Goal: Task Accomplishment & Management: Complete application form

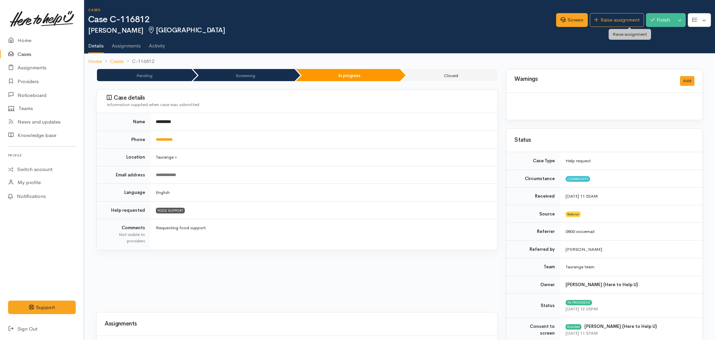
click at [611, 23] on link "Raise assignment" at bounding box center [616, 20] width 54 height 14
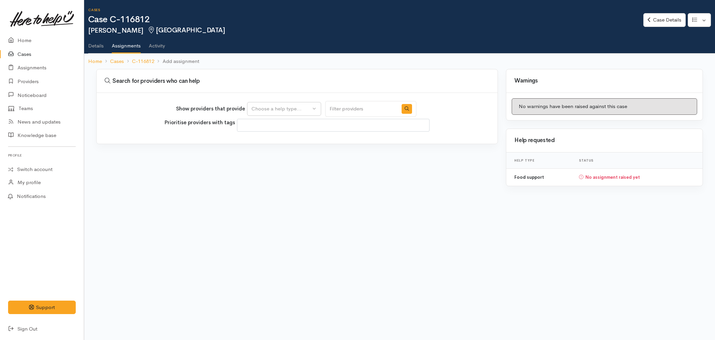
select select
click at [303, 105] on div "Choose a help type..." at bounding box center [280, 109] width 59 height 8
click at [296, 141] on link "Food support" at bounding box center [283, 141] width 73 height 10
select select "3"
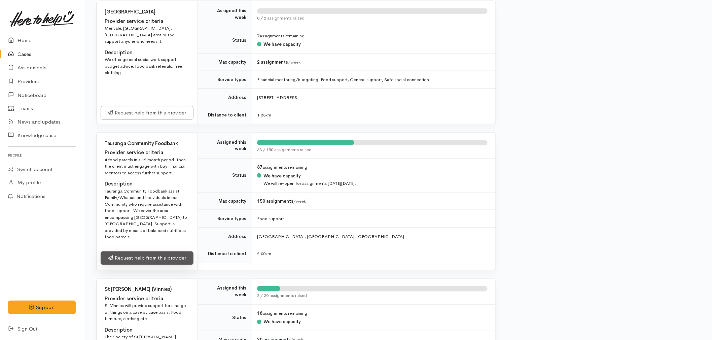
scroll to position [299, 0]
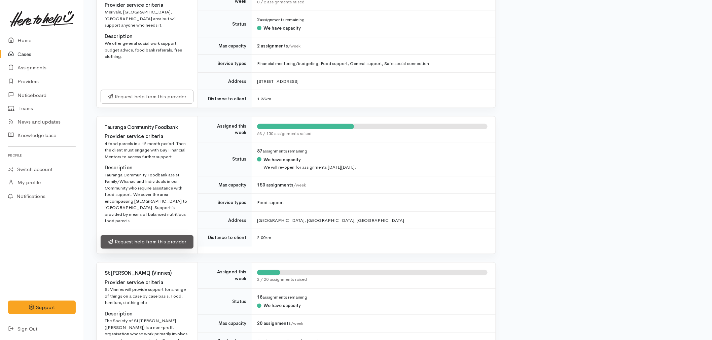
click at [159, 235] on link "Request help from this provider" at bounding box center [147, 242] width 93 height 14
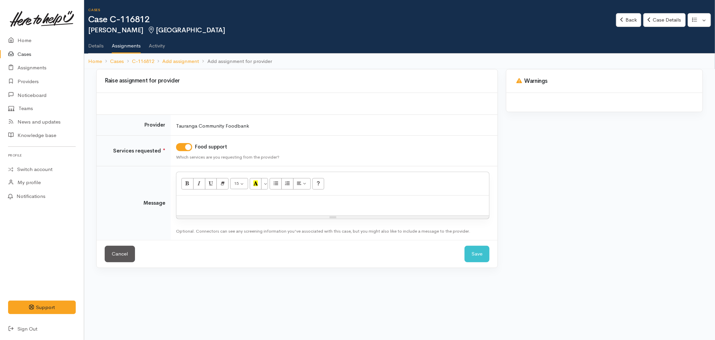
click at [224, 203] on p at bounding box center [333, 203] width 306 height 8
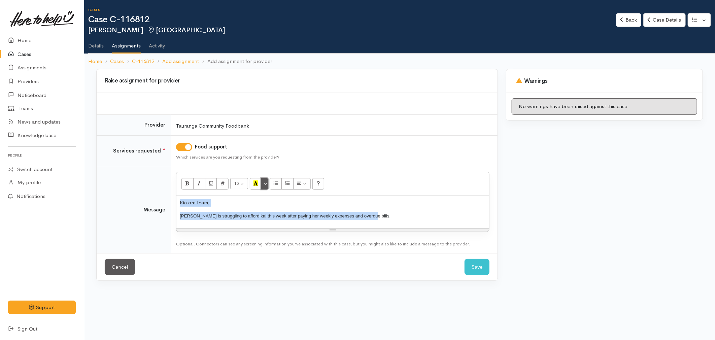
click at [265, 181] on button "More Color" at bounding box center [264, 183] width 7 height 11
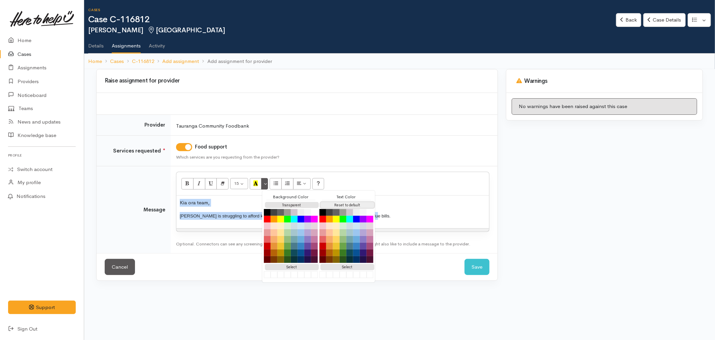
click at [326, 204] on button "Reset to default" at bounding box center [347, 205] width 54 height 6
click at [412, 219] on p "Ruth is struggling to afford kai this week after paying her weekly expenses and…" at bounding box center [333, 216] width 306 height 8
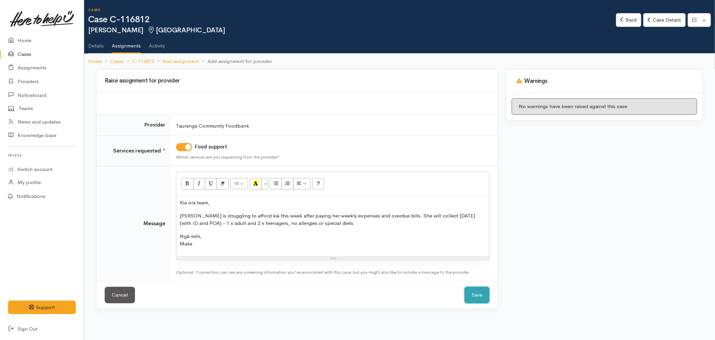
click at [467, 291] on button "Save" at bounding box center [476, 295] width 25 height 16
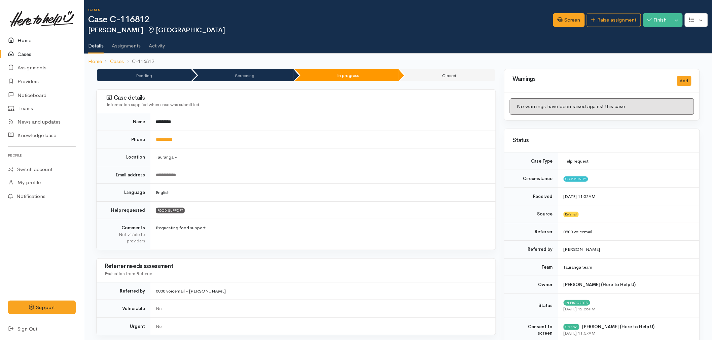
click at [38, 38] on link "Home" at bounding box center [42, 41] width 84 height 14
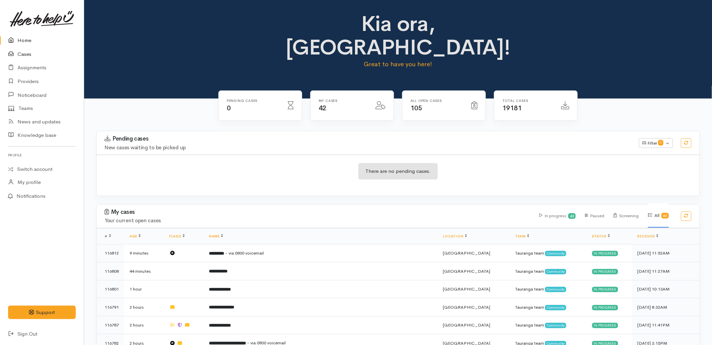
click at [23, 49] on link "Cases" at bounding box center [42, 54] width 84 height 14
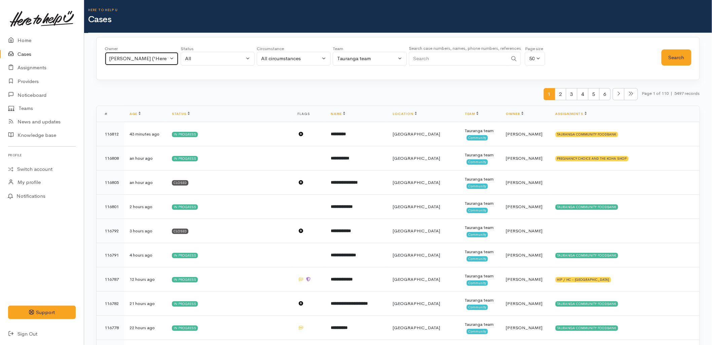
click at [123, 62] on div "Malia Stowers ('Here to help u')" at bounding box center [138, 59] width 59 height 8
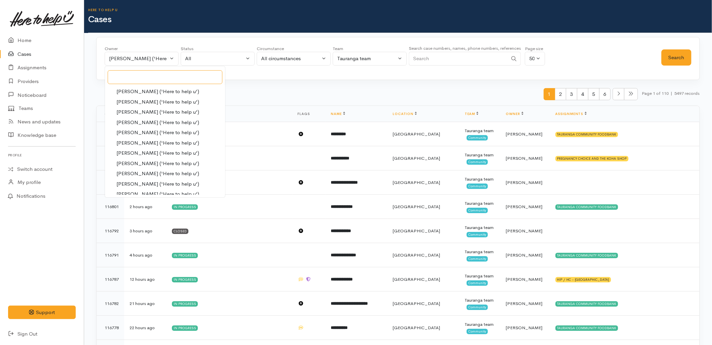
scroll to position [167, 0]
click at [126, 98] on span "Karli Morris ('Here to help u')" at bounding box center [157, 98] width 83 height 8
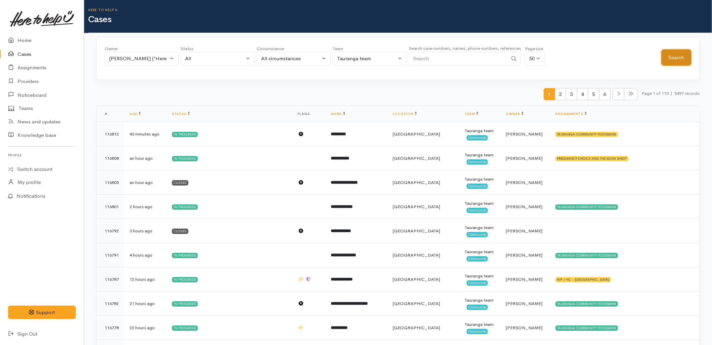
click at [669, 57] on button "Search" at bounding box center [676, 57] width 30 height 16
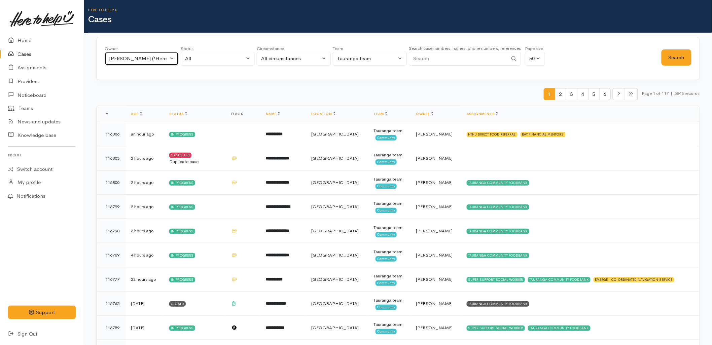
click at [135, 58] on div "Karli Morris ('Here to help u')" at bounding box center [138, 59] width 59 height 8
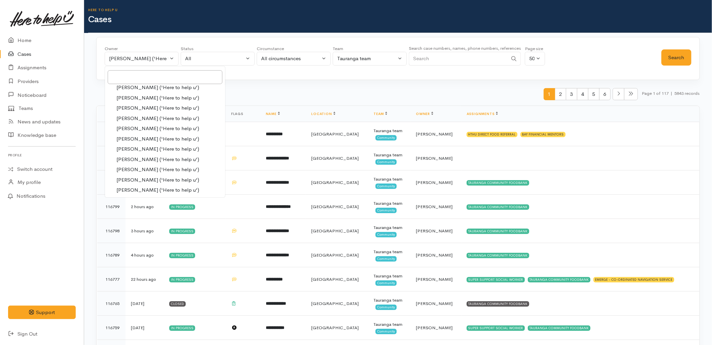
click at [140, 168] on span "Rachel Proctor ('Here to help u')" at bounding box center [157, 170] width 83 height 8
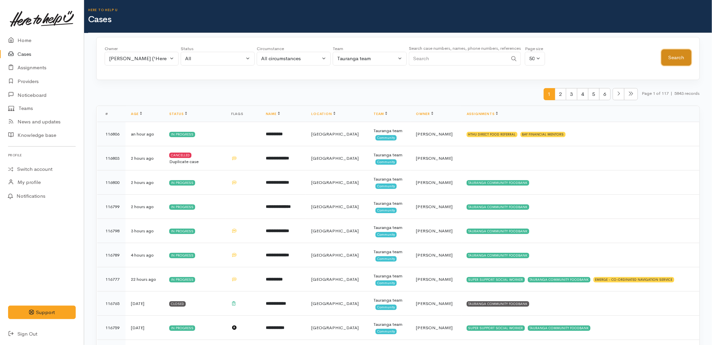
click at [668, 57] on button "Search" at bounding box center [676, 57] width 30 height 16
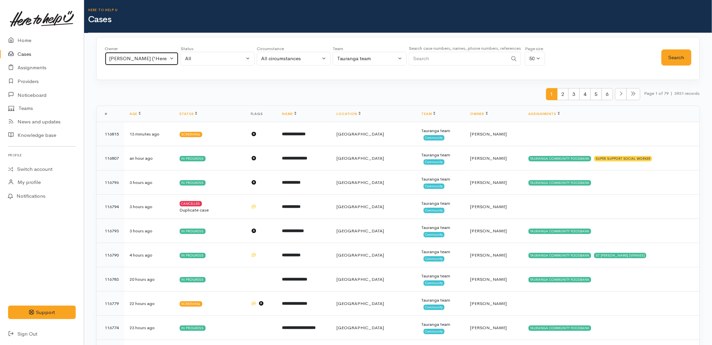
click at [153, 56] on div "Rachel Proctor ('Here to help u')" at bounding box center [138, 59] width 59 height 8
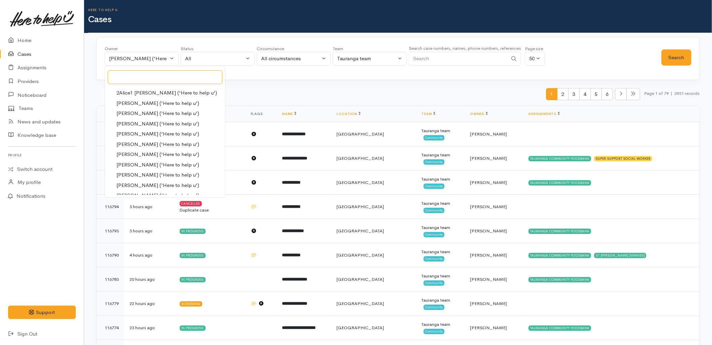
scroll to position [9, 0]
click at [156, 94] on link "My cases" at bounding box center [165, 91] width 120 height 10
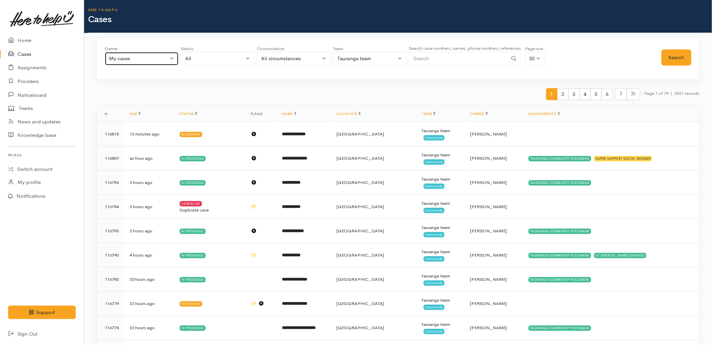
click at [125, 59] on div "My cases" at bounding box center [138, 59] width 59 height 8
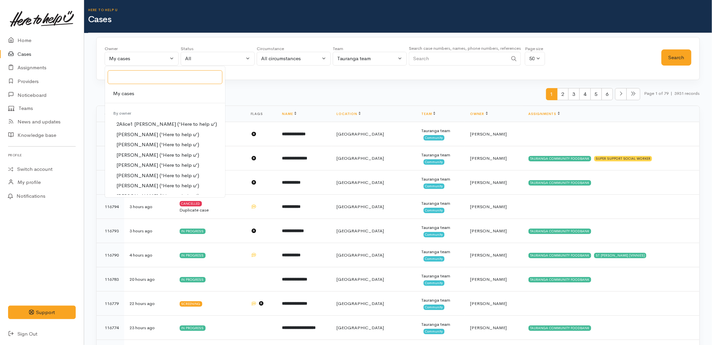
scroll to position [0, 0]
click at [143, 89] on link "All" at bounding box center [165, 90] width 120 height 10
select select "-1"
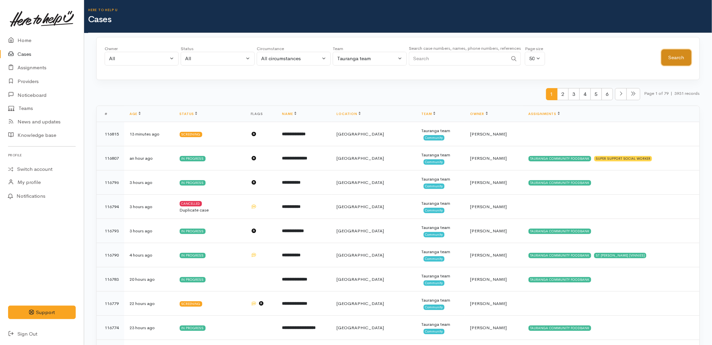
click at [677, 55] on button "Search" at bounding box center [676, 57] width 30 height 16
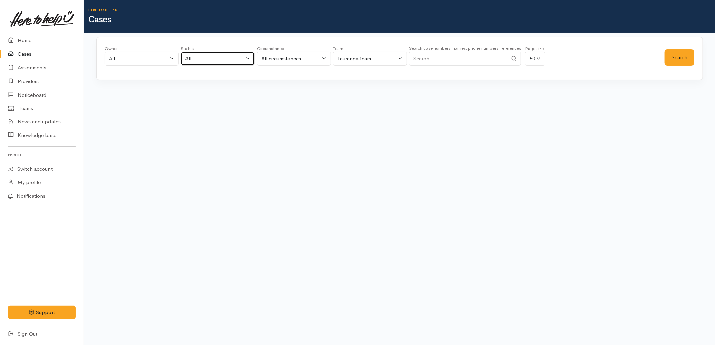
click at [223, 59] on div "All" at bounding box center [214, 59] width 59 height 8
click at [217, 105] on span "All current cases" at bounding box center [211, 103] width 38 height 8
select select "Unresolved"
click at [684, 51] on button "Search" at bounding box center [679, 57] width 30 height 16
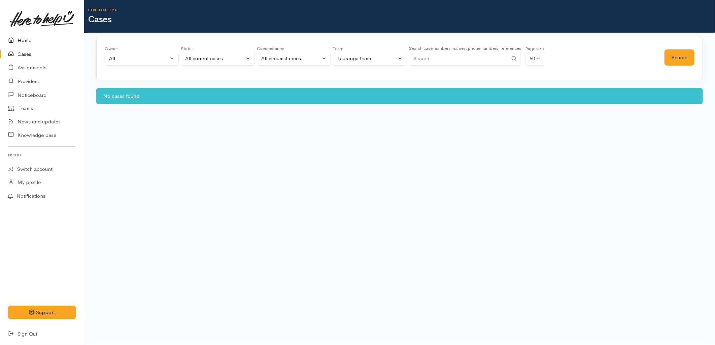
click at [17, 36] on icon at bounding box center [12, 40] width 9 height 8
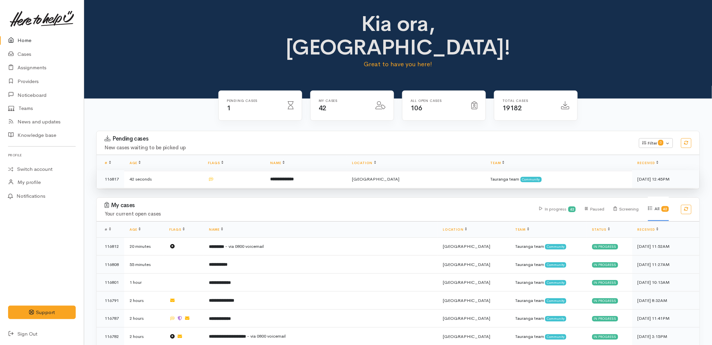
click at [265, 170] on td at bounding box center [234, 179] width 63 height 18
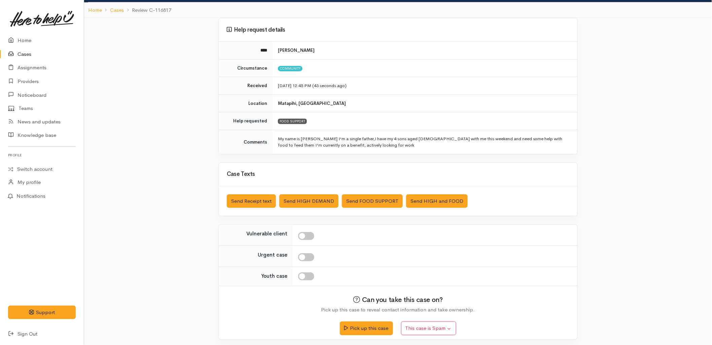
scroll to position [44, 0]
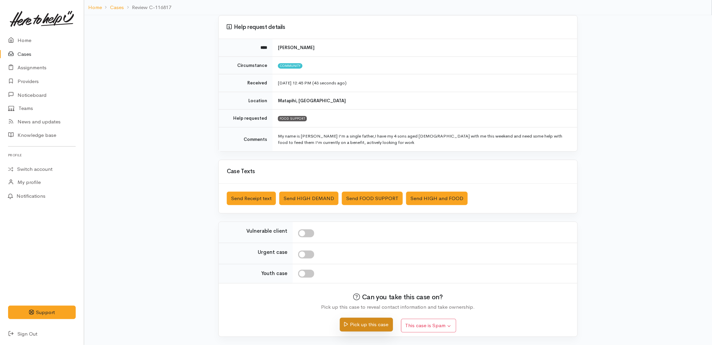
click at [376, 327] on button "Pick up this case" at bounding box center [366, 325] width 53 height 14
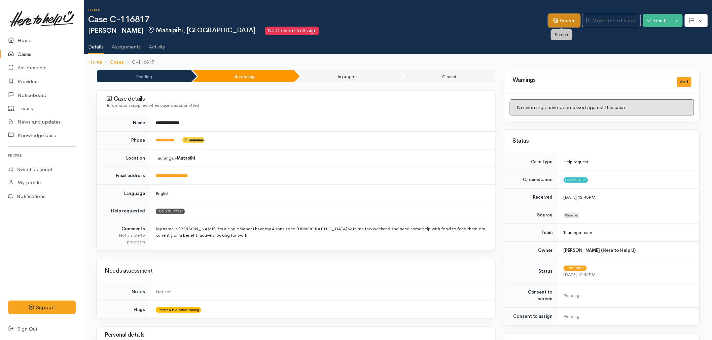
click at [549, 19] on link "Screen" at bounding box center [564, 21] width 32 height 14
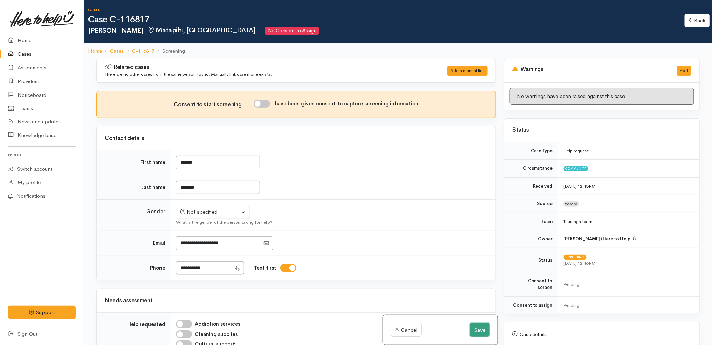
click at [483, 331] on button "Save" at bounding box center [480, 330] width 20 height 14
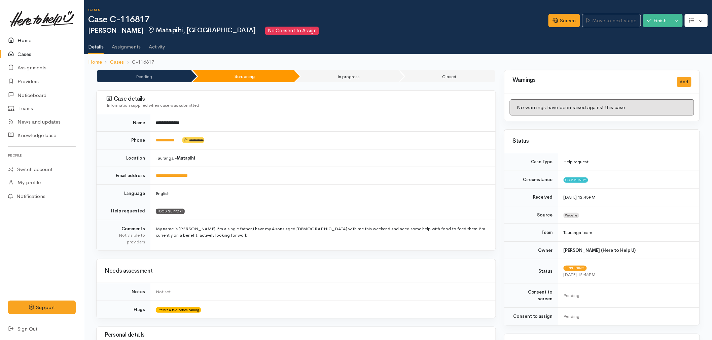
click at [14, 37] on icon at bounding box center [12, 40] width 9 height 8
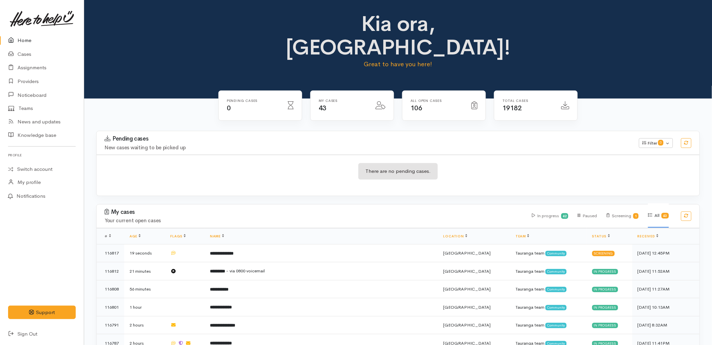
click at [241, 136] on div "Pending cases New cases waiting to be picked up" at bounding box center [368, 143] width 534 height 15
click at [217, 136] on h3 "Pending cases" at bounding box center [368, 139] width 526 height 7
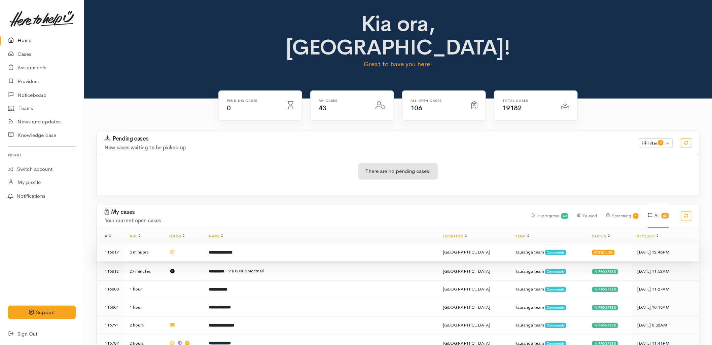
click at [322, 243] on td "**********" at bounding box center [321, 252] width 234 height 18
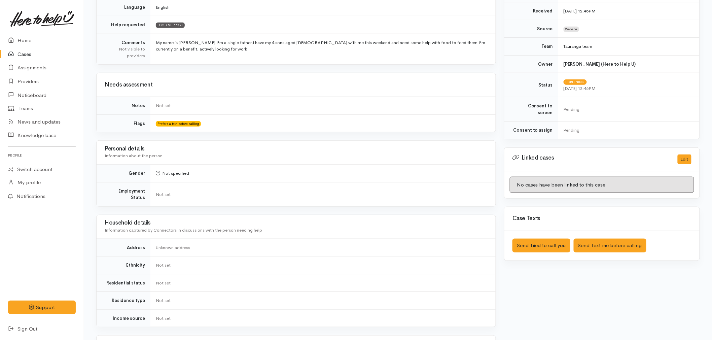
scroll to position [187, 0]
click at [606, 240] on button "Send Text me before calling" at bounding box center [610, 245] width 73 height 14
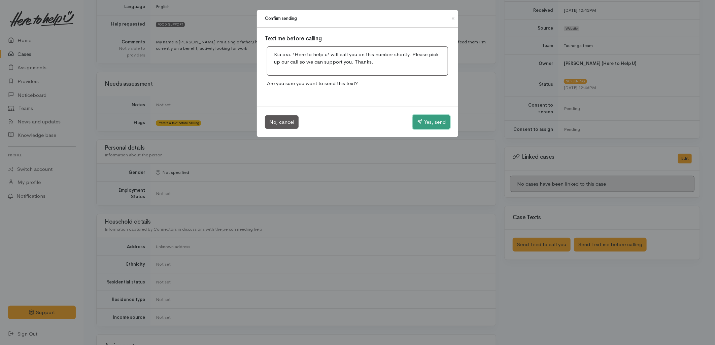
click at [426, 125] on button "Yes, send" at bounding box center [430, 122] width 37 height 14
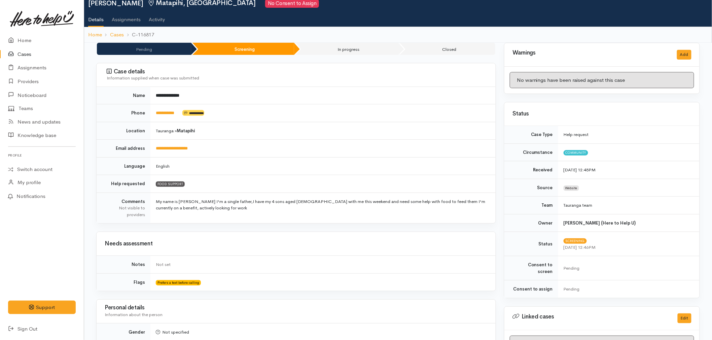
scroll to position [0, 0]
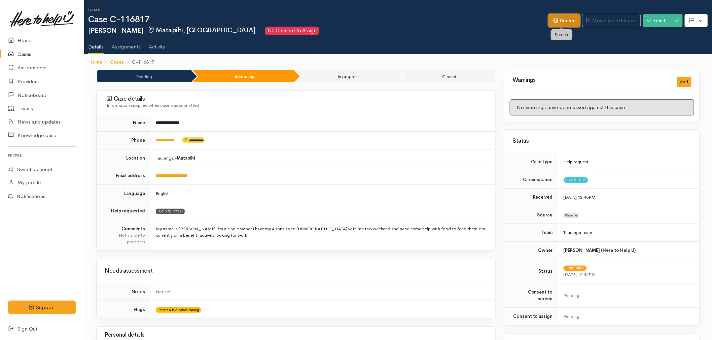
click at [568, 22] on link "Screen" at bounding box center [564, 21] width 32 height 14
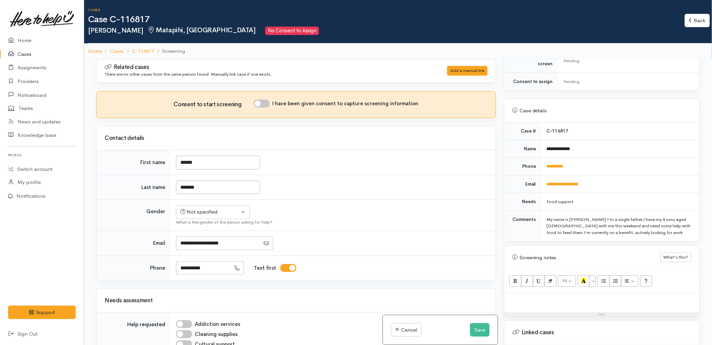
scroll to position [224, 0]
click at [567, 296] on p at bounding box center [602, 300] width 188 height 8
paste div
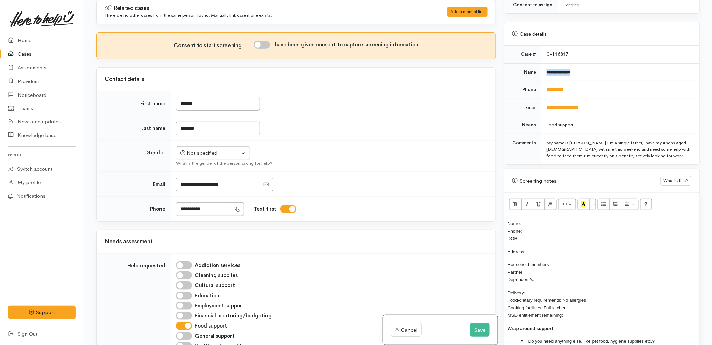
drag, startPoint x: 587, startPoint y: 64, endPoint x: 544, endPoint y: 71, distance: 43.7
click at [544, 71] on td "**********" at bounding box center [620, 72] width 158 height 18
copy b "**********"
click at [532, 216] on div "Name: Phone: DOB: Address: Household members Partner: Dependent/s: Delivery: Fo…" at bounding box center [601, 288] width 195 height 145
drag, startPoint x: 577, startPoint y: 82, endPoint x: 546, endPoint y: 89, distance: 31.7
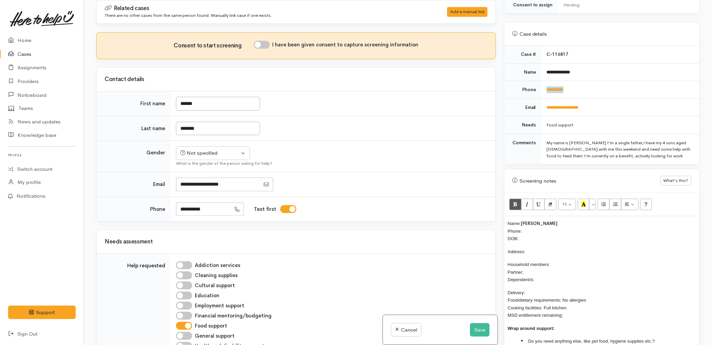
click at [546, 89] on td "**********" at bounding box center [620, 90] width 158 height 18
copy link "**********"
click at [532, 226] on p "Name: Robert Taikoko Phone: DOB:" at bounding box center [602, 231] width 188 height 23
click at [564, 87] on link "**********" at bounding box center [555, 89] width 17 height 4
click at [545, 273] on p "Household members Partner: Dependent/s:" at bounding box center [602, 272] width 188 height 23
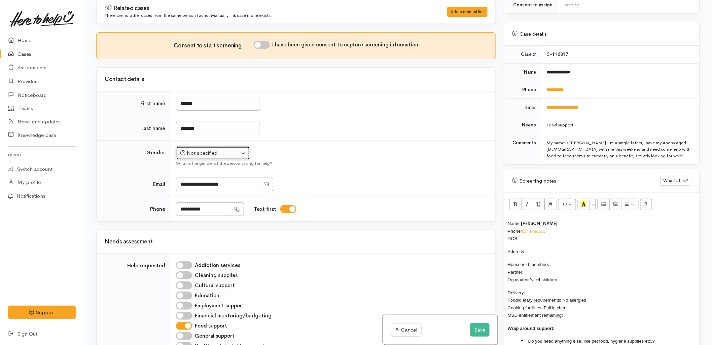
click at [196, 153] on div "Not specified" at bounding box center [209, 153] width 59 height 8
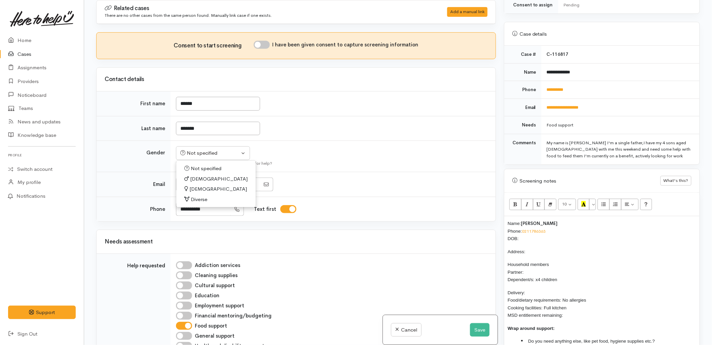
click at [197, 177] on span "Male" at bounding box center [219, 179] width 58 height 8
select select "Male"
click at [264, 44] on input "I have been given consent to capture screening information" at bounding box center [262, 45] width 16 height 8
checkbox input "true"
click at [405, 193] on td at bounding box center [333, 184] width 325 height 25
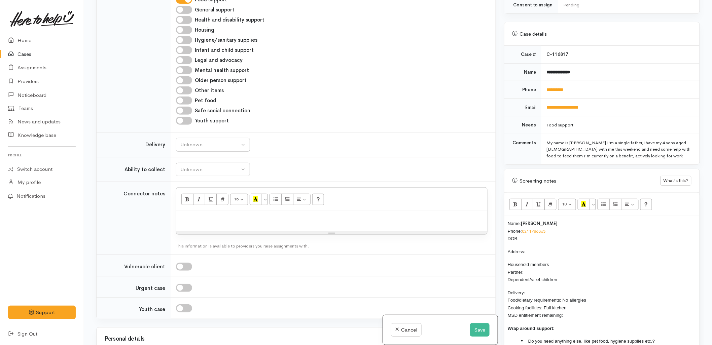
scroll to position [374, 0]
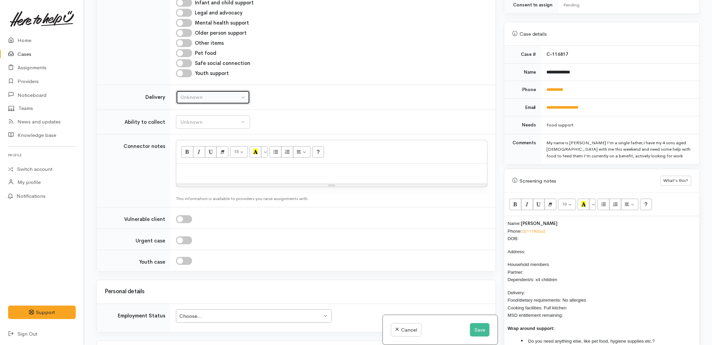
click at [193, 98] on div "Unknown" at bounding box center [209, 98] width 59 height 8
click at [304, 101] on div "Unknown Delivery needed Delivery preferred No Unknown Unknown Delivery needed D…" at bounding box center [332, 97] width 312 height 14
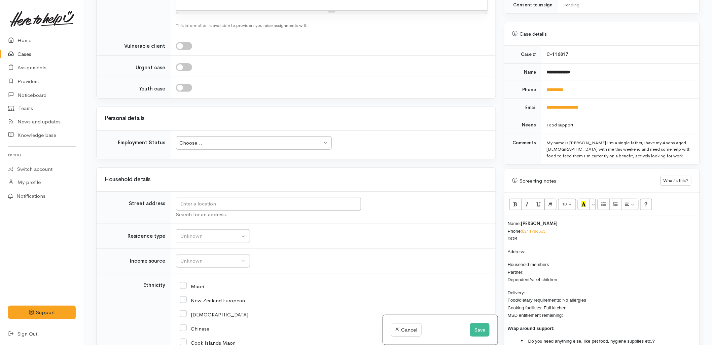
scroll to position [560, 0]
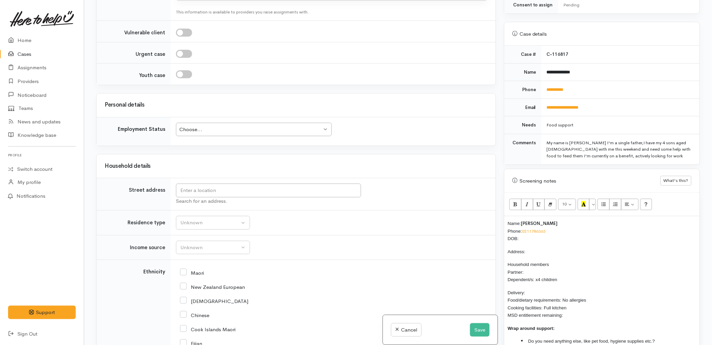
click at [384, 221] on td "Unknown Emergency accommodation Homeless Other Own home Private rental Public /…" at bounding box center [333, 223] width 325 height 25
click at [412, 153] on div "Related cases There are no other cases from the same person found. Manually lin…" at bounding box center [296, 172] width 408 height 345
click at [519, 230] on p "Name: Robert Taikoko Phone: 0211786363 DOB:" at bounding box center [602, 231] width 188 height 23
click at [468, 232] on td "Unknown Emergency accommodation Homeless Other Own home Private rental Public /…" at bounding box center [333, 223] width 325 height 25
click at [251, 192] on input "text" at bounding box center [268, 191] width 185 height 14
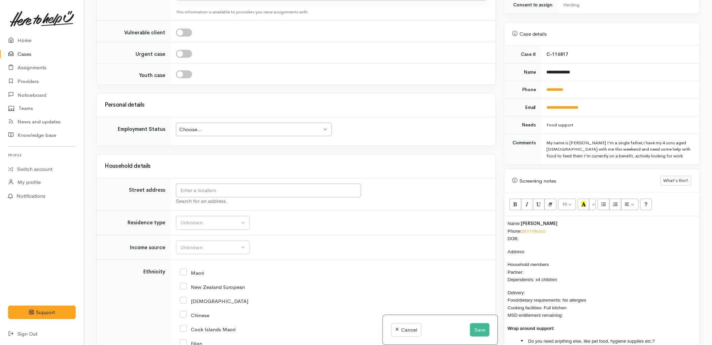
drag, startPoint x: 473, startPoint y: 185, endPoint x: 481, endPoint y: 220, distance: 35.8
click at [473, 185] on div "Search for an address." at bounding box center [332, 194] width 312 height 21
click at [531, 231] on p "Name: Robert Taikoko Phone: 0211786363 DOB:" at bounding box center [602, 231] width 188 height 23
click at [251, 196] on input "text" at bounding box center [268, 191] width 185 height 14
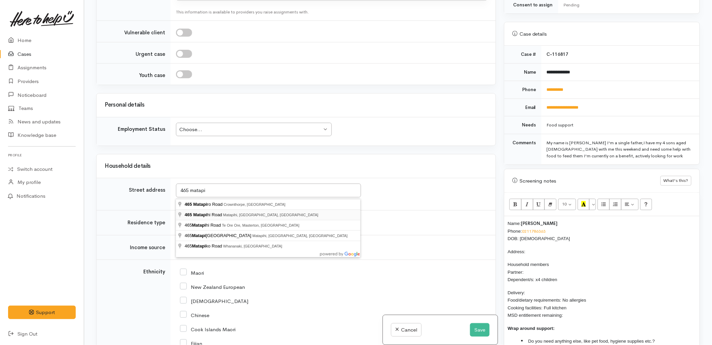
type input "465 Matapihi Road, Matapihi, Mount Maunganui, New Zealand"
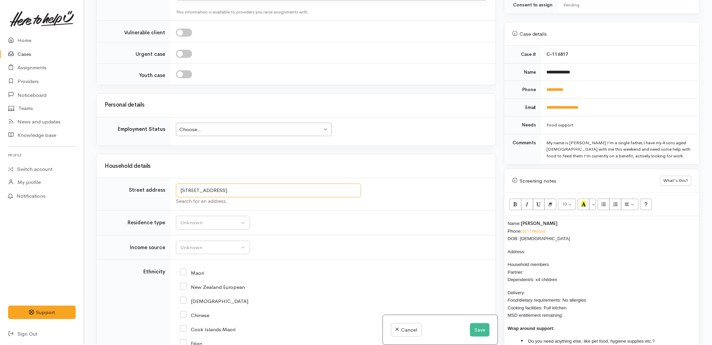
drag, startPoint x: 248, startPoint y: 189, endPoint x: 177, endPoint y: 194, distance: 71.2
click at [177, 194] on input "465 Matapihi Road, Matapihi, Mount Maunganui, New Zealand" at bounding box center [268, 191] width 185 height 14
click at [537, 248] on p "Address:" at bounding box center [602, 252] width 188 height 8
click at [553, 266] on p "Household members Partner: Dependent/s: x4 children" at bounding box center [602, 272] width 188 height 23
click at [568, 273] on p "Household members Partner: N/A Dependent/s: x4 children" at bounding box center [602, 272] width 188 height 23
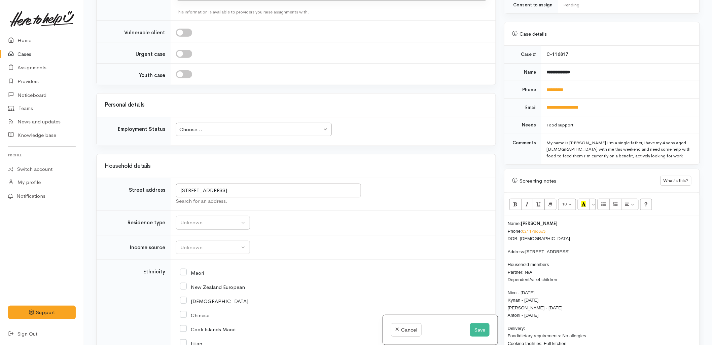
click at [542, 325] on p "Delivery: Food/dietary requirements: No allergies Cooking facilities: Full kitc…" at bounding box center [602, 340] width 188 height 30
click at [228, 133] on div "Choose..." at bounding box center [250, 130] width 143 height 8
click at [218, 224] on div "Unknown" at bounding box center [209, 223] width 59 height 8
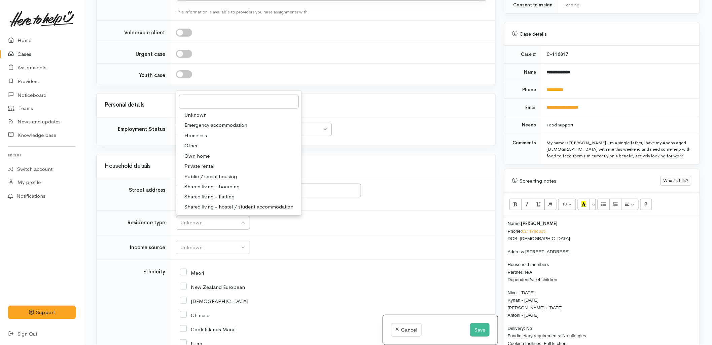
click at [320, 251] on td "Unknown ACC Maternity leave MSD - Away from Home Allowance MSD - Child Disabili…" at bounding box center [333, 247] width 325 height 25
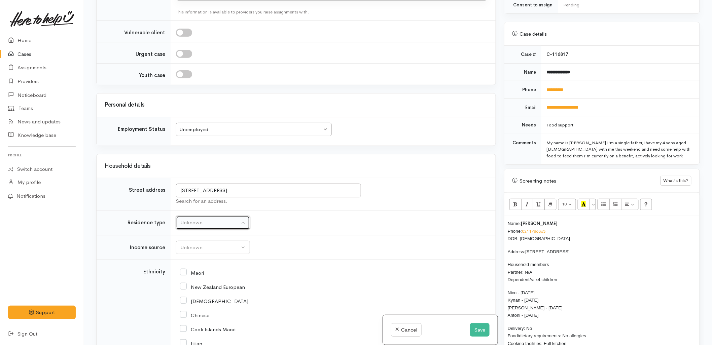
click at [202, 228] on button "Unknown" at bounding box center [213, 223] width 74 height 14
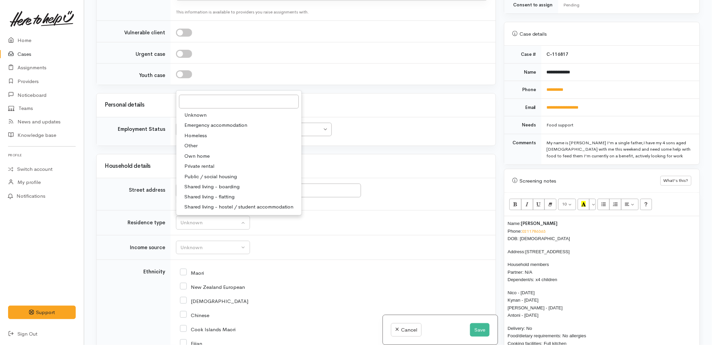
click at [214, 169] on span "Private rental" at bounding box center [199, 166] width 30 height 8
select select "2"
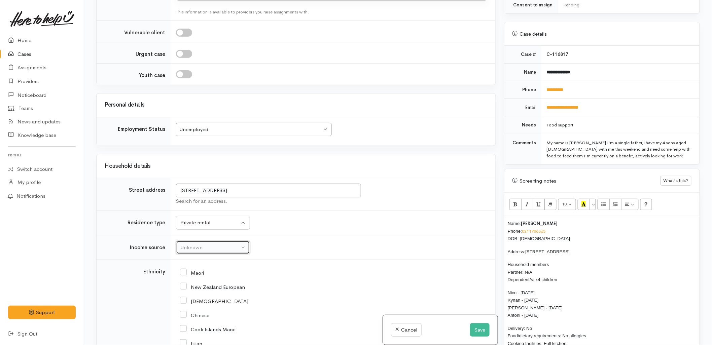
click at [220, 252] on div "Unknown" at bounding box center [209, 248] width 59 height 8
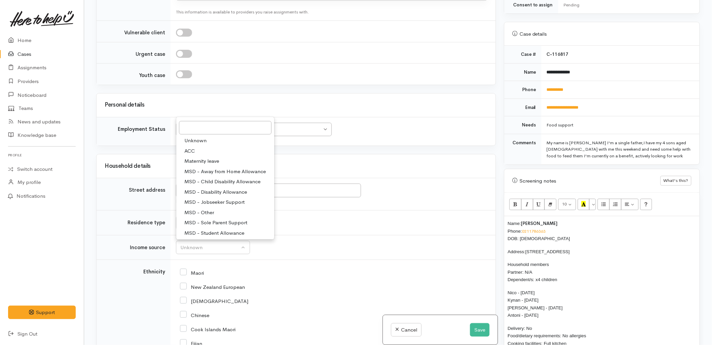
click at [204, 202] on span "MSD - Jobseeker Support" at bounding box center [214, 203] width 60 height 8
select select "4"
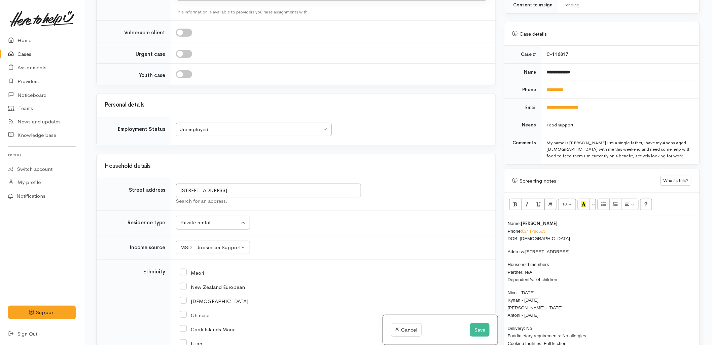
click at [196, 274] on input "Maori" at bounding box center [192, 272] width 24 height 6
checkbox input "true"
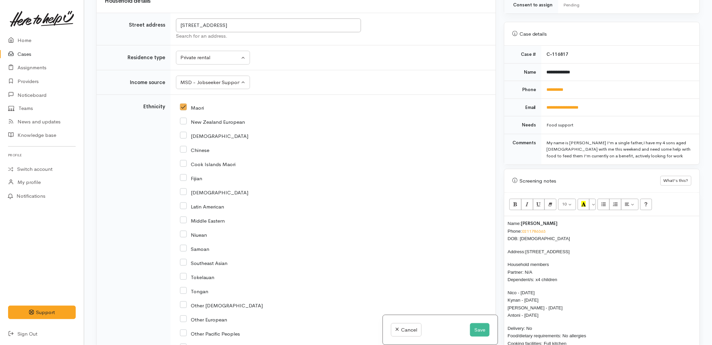
scroll to position [897, 0]
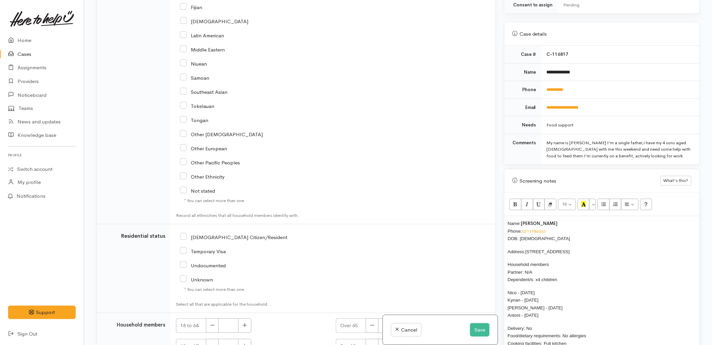
click at [213, 239] on input "NZ Citizen/Resident" at bounding box center [233, 237] width 107 height 6
checkbox input "true"
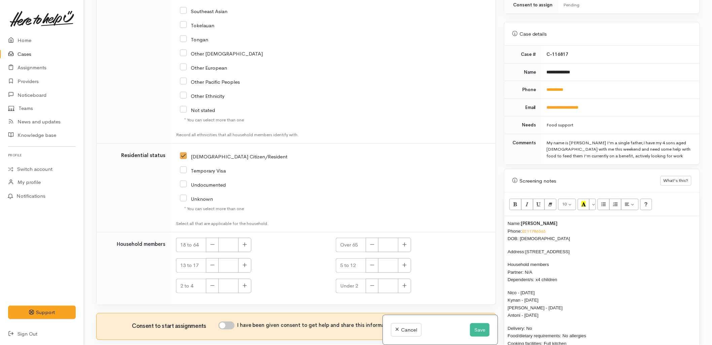
scroll to position [1009, 0]
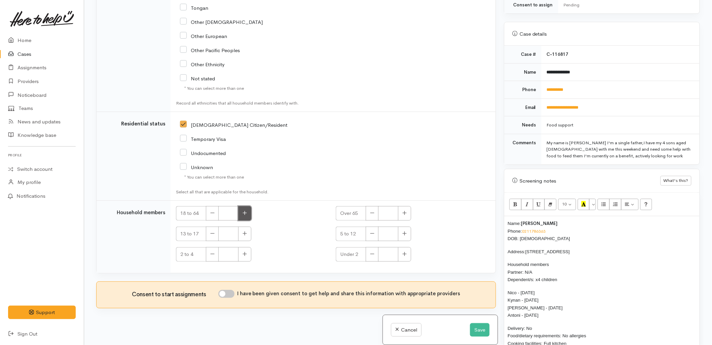
click at [247, 214] on button "button" at bounding box center [244, 213] width 13 height 14
type input "1"
click at [248, 238] on button "button" at bounding box center [244, 234] width 13 height 14
type input "2"
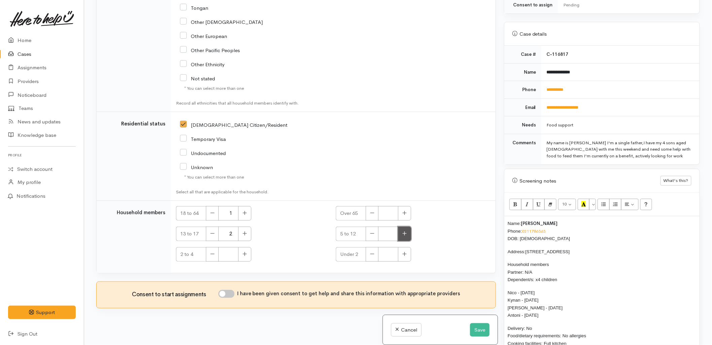
click at [405, 236] on icon "button" at bounding box center [404, 233] width 4 height 5
type input "1"
click at [244, 259] on button "button" at bounding box center [244, 254] width 13 height 14
type input "1"
click at [229, 296] on input "I have been given consent to get help and share this information with appropria…" at bounding box center [226, 294] width 16 height 8
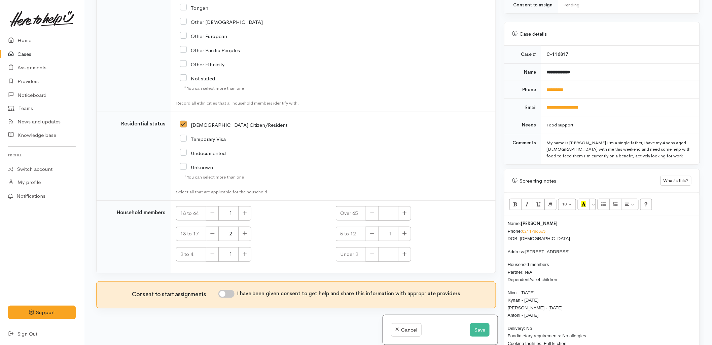
checkbox input "true"
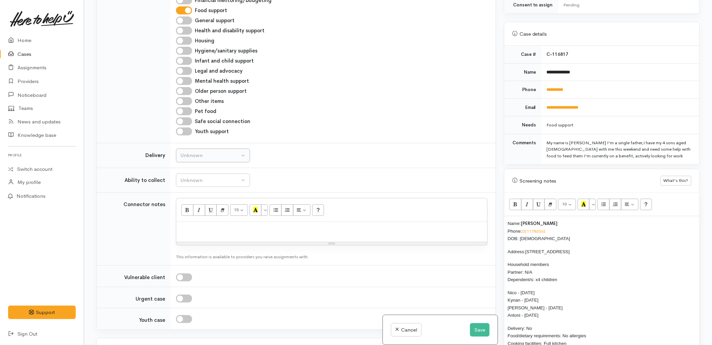
scroll to position [261, 0]
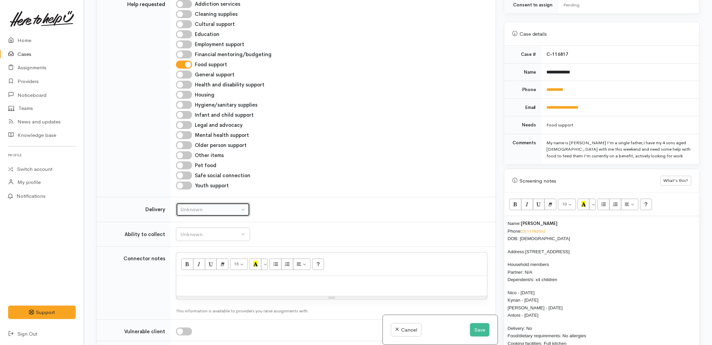
click at [212, 211] on div "Unknown" at bounding box center [209, 210] width 59 height 8
click at [199, 273] on link "No" at bounding box center [212, 272] width 73 height 10
select select "1"
click at [197, 234] on div "Unknown" at bounding box center [209, 235] width 59 height 8
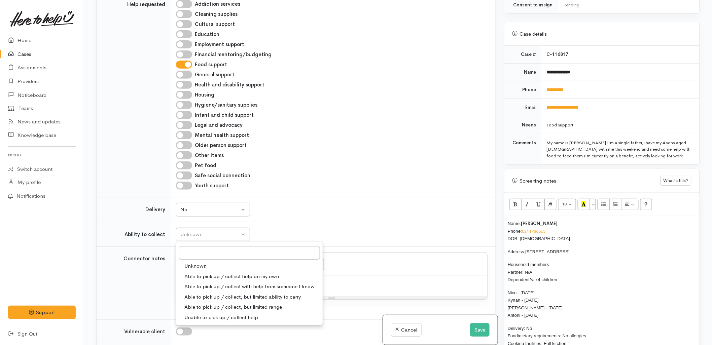
click at [211, 277] on span "Able to pick up / collect help on my own" at bounding box center [231, 277] width 95 height 8
select select "2"
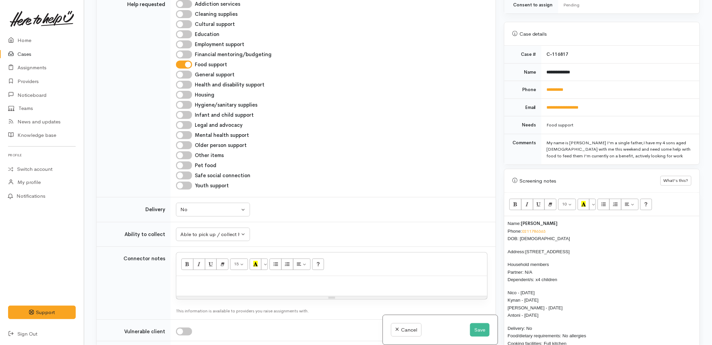
click at [309, 226] on td "Unknown Able to pick up / collect help on my own Able to pick up / collect with…" at bounding box center [333, 234] width 325 height 25
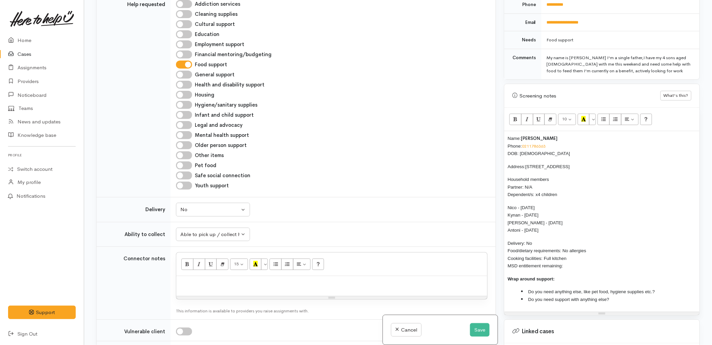
scroll to position [354, 0]
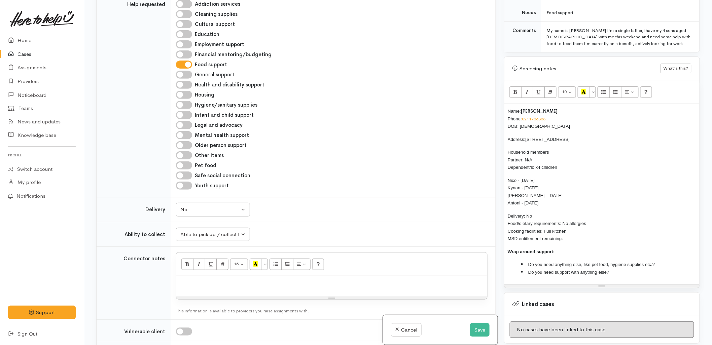
click at [575, 237] on div "Name: Robert Taikoko Phone: 0211786363 DOB: 28/10/1986 Address: 465 Matapihi Ro…" at bounding box center [601, 194] width 195 height 181
click at [576, 233] on p "Delivery: No Food/dietary requirements: No allergies Cooking facilities: Full k…" at bounding box center [602, 227] width 188 height 30
click at [658, 261] on li "Do you need anything else, like pet food, hygiene supplies etc.?" at bounding box center [608, 265] width 175 height 8
click at [636, 268] on li "Do you need support with anything else?" at bounding box center [608, 272] width 175 height 8
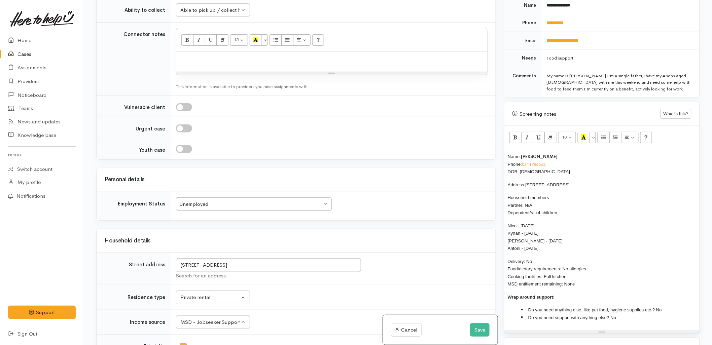
scroll to position [317, 0]
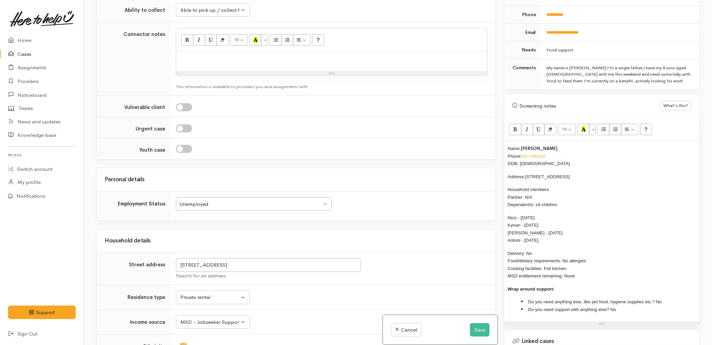
drag, startPoint x: 591, startPoint y: 271, endPoint x: 503, endPoint y: 136, distance: 161.8
click at [503, 136] on div "Warnings Add No warnings have been raised against this case Add Warning Title ●…" at bounding box center [602, 172] width 204 height 345
copy div "Name: Robert Taikoko Phone: 0211786363 DOB: 28/10/1986 Address: 465 Matapihi Ro…"
click at [227, 59] on p at bounding box center [332, 59] width 304 height 8
paste div
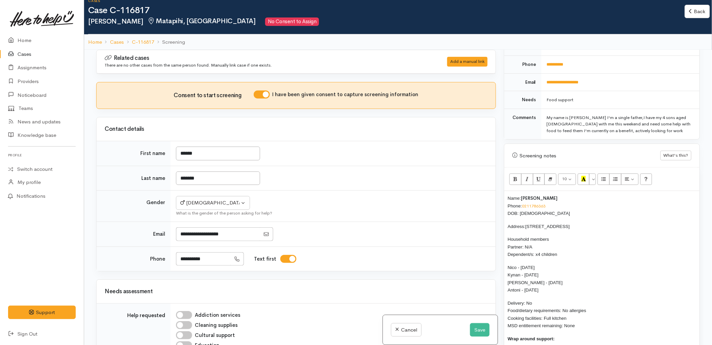
scroll to position [0, 0]
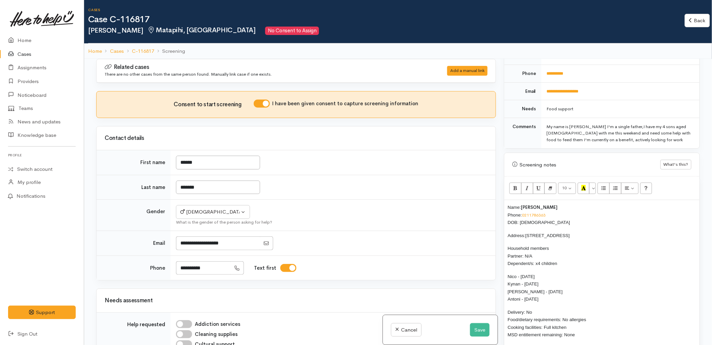
click at [506, 200] on div "Name: Robert Taikoko Phone: 0211786363 DOB: 28/10/1986 Address: 465 Matapihi Ro…" at bounding box center [601, 290] width 195 height 181
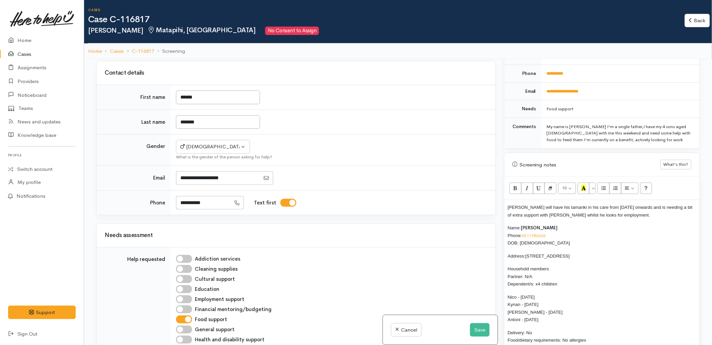
scroll to position [149, 0]
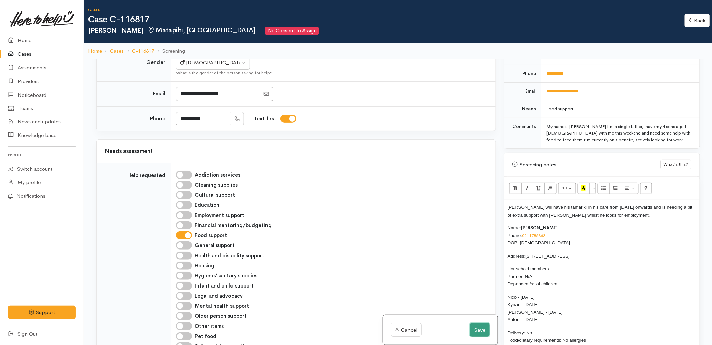
click at [480, 332] on button "Save" at bounding box center [480, 330] width 20 height 14
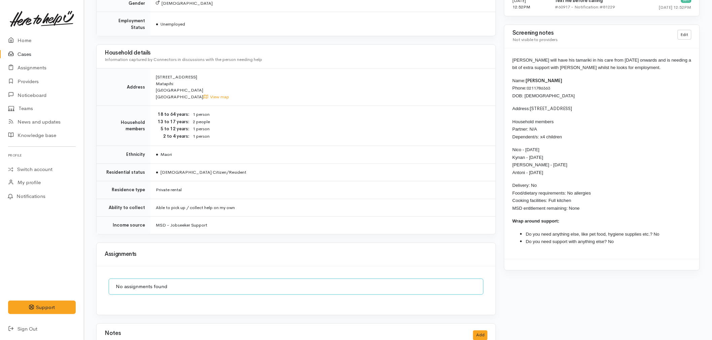
scroll to position [480, 0]
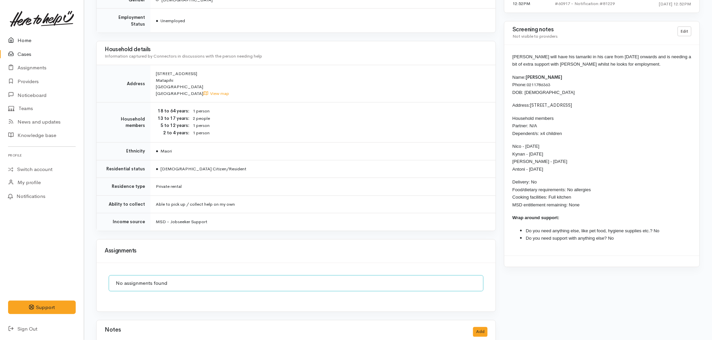
click at [41, 40] on link "Home" at bounding box center [42, 41] width 84 height 14
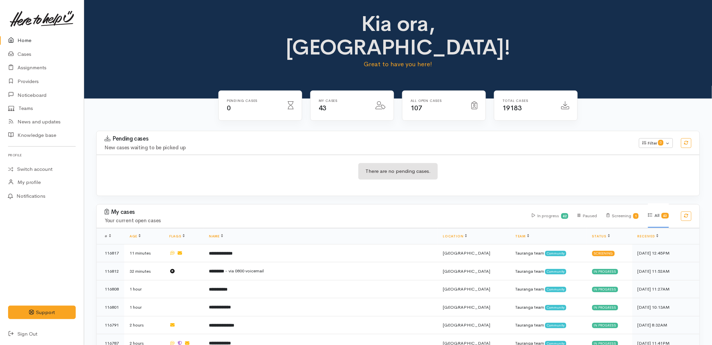
click at [382, 131] on div "Pending cases New cases waiting to be picked up Filter 0 Filters Clear filters …" at bounding box center [398, 143] width 611 height 24
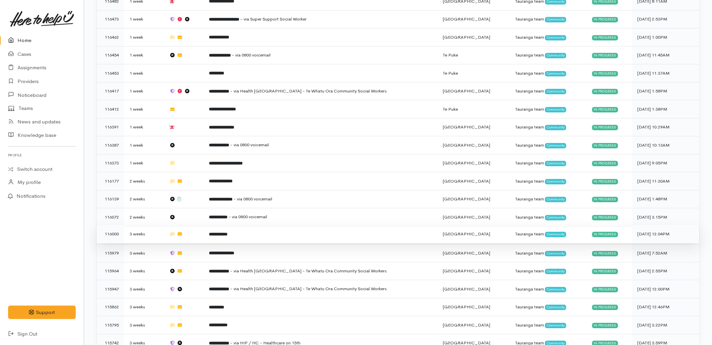
scroll to position [662, 0]
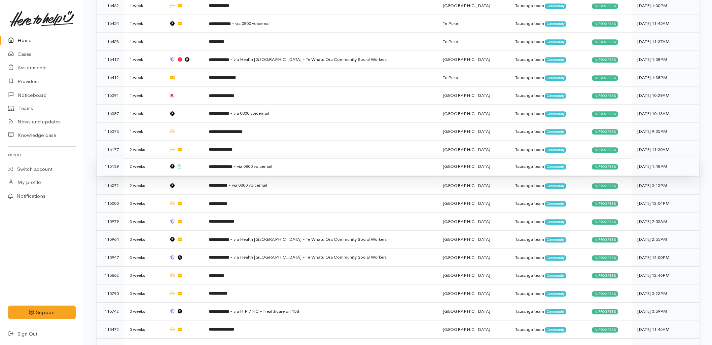
click at [204, 157] on td at bounding box center [184, 166] width 40 height 18
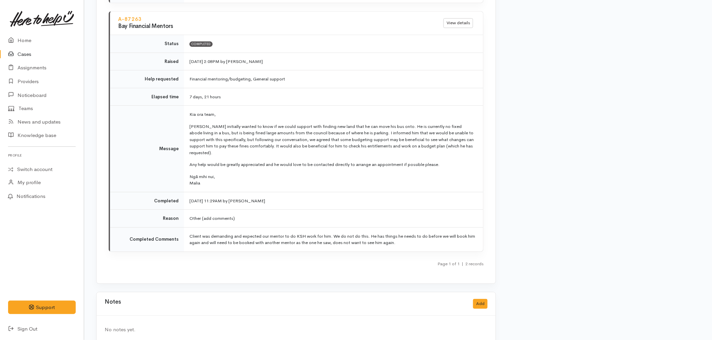
scroll to position [916, 0]
drag, startPoint x: 208, startPoint y: 171, endPoint x: 201, endPoint y: 150, distance: 22.0
click at [201, 150] on td "Kia ora team, Phoenix initially wanted to know if we could support with finding…" at bounding box center [333, 148] width 299 height 86
drag, startPoint x: 201, startPoint y: 150, endPoint x: 236, endPoint y: 179, distance: 44.9
click at [236, 179] on td "Kia ora team, Phoenix initially wanted to know if we could support with finding…" at bounding box center [333, 148] width 299 height 86
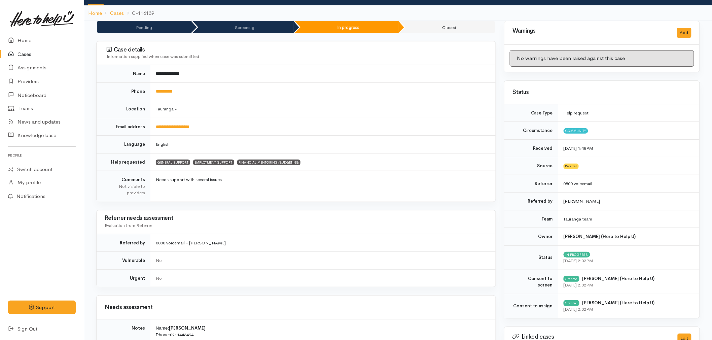
scroll to position [19, 0]
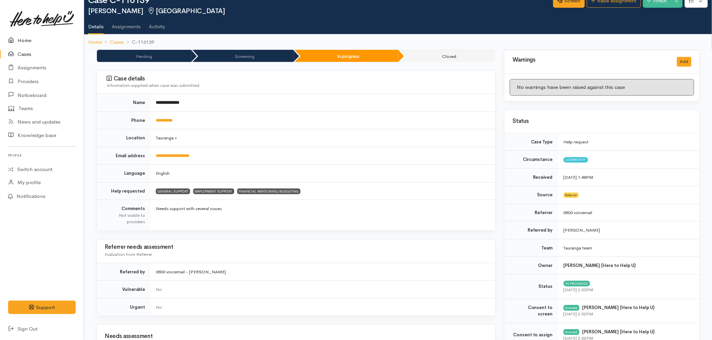
click at [16, 41] on icon at bounding box center [12, 40] width 9 height 8
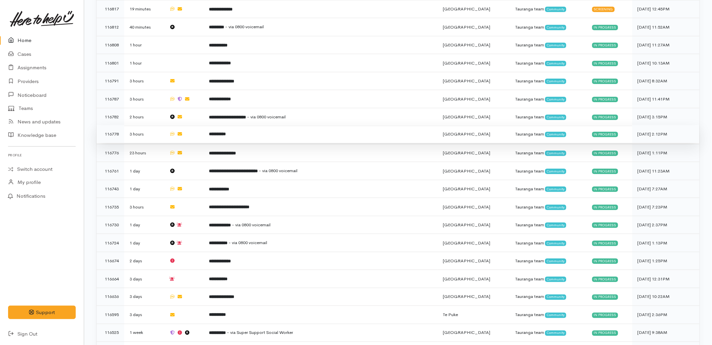
scroll to position [302, 0]
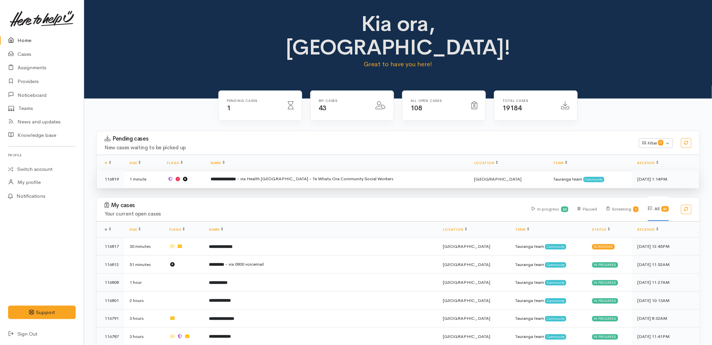
click at [282, 176] on span "- via Health [GEOGRAPHIC_DATA] - Te Whatu Ora Community Social Workers" at bounding box center [315, 179] width 156 height 6
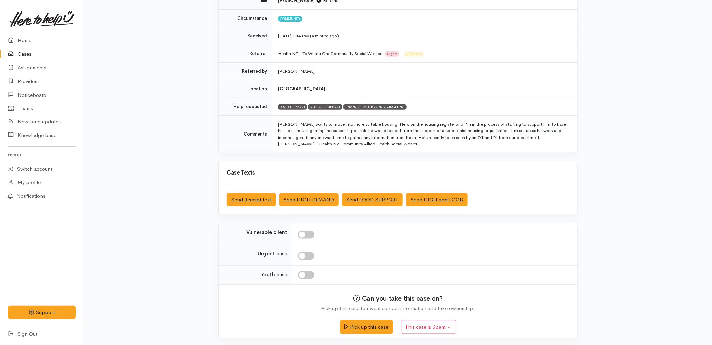
scroll to position [93, 0]
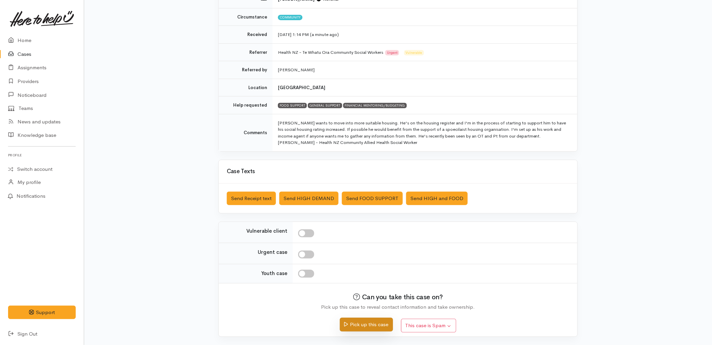
click at [364, 328] on button "Pick up this case" at bounding box center [366, 325] width 53 height 14
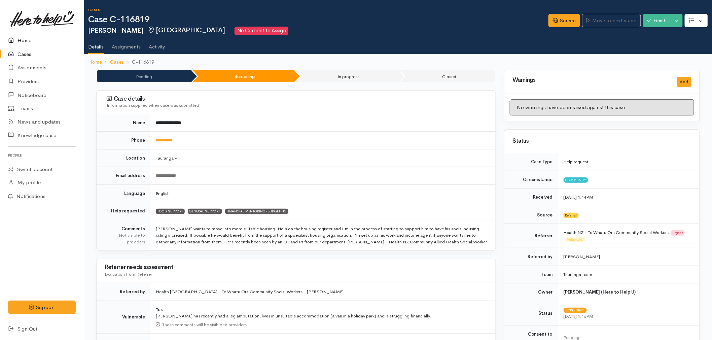
click at [27, 40] on link "Home" at bounding box center [42, 41] width 84 height 14
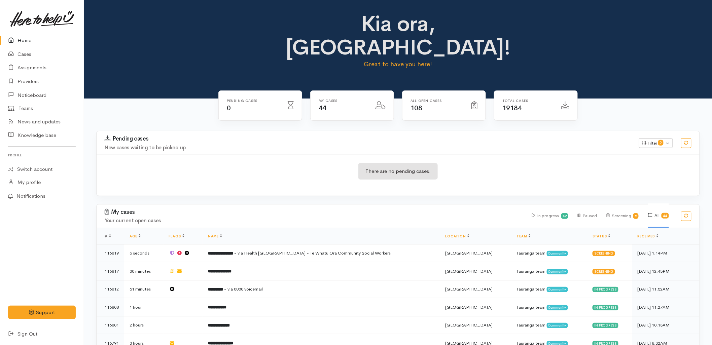
click at [401, 155] on div "There are no pending cases." at bounding box center [398, 175] width 603 height 41
click at [348, 155] on div "There are no pending cases." at bounding box center [398, 175] width 603 height 41
click at [265, 164] on div "There are no pending cases." at bounding box center [398, 175] width 603 height 25
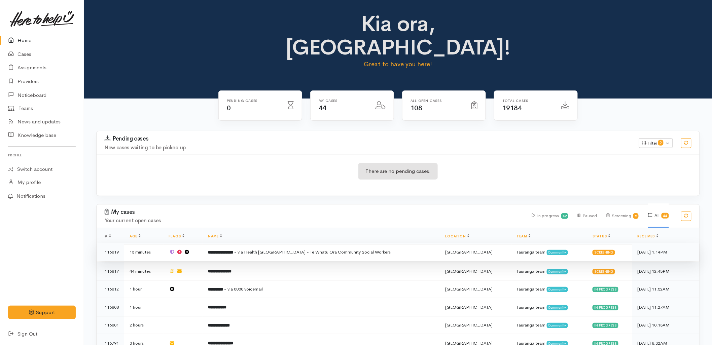
click at [299, 243] on td "**********" at bounding box center [321, 252] width 237 height 18
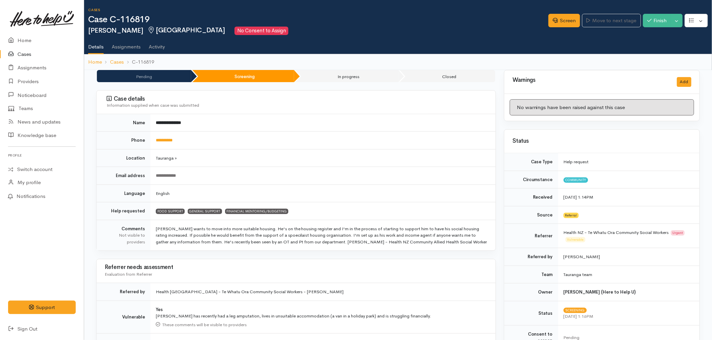
click at [314, 260] on div "Referrer needs assessment Evaluation from Referrer" at bounding box center [296, 271] width 399 height 24
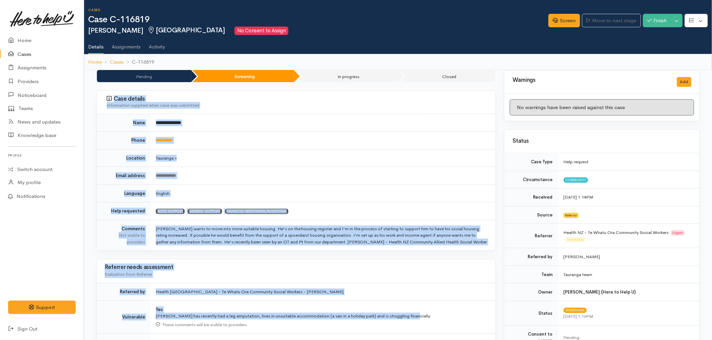
drag, startPoint x: 436, startPoint y: 315, endPoint x: 95, endPoint y: 90, distance: 408.3
click at [273, 183] on td "**********" at bounding box center [322, 176] width 345 height 18
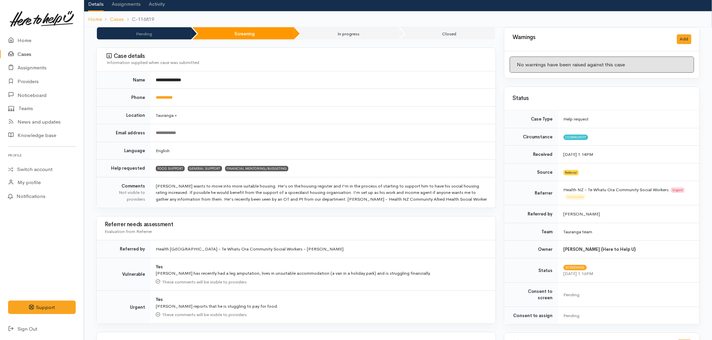
scroll to position [41, 0]
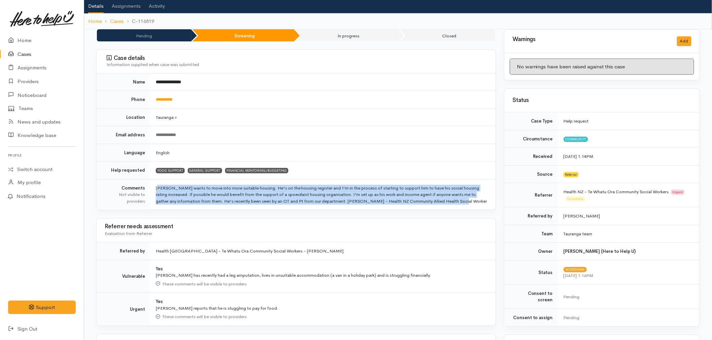
drag, startPoint x: 465, startPoint y: 199, endPoint x: 156, endPoint y: 188, distance: 309.0
click at [156, 188] on td "Tyrone wants to move into more suitable housing. He's on the housing register a…" at bounding box center [322, 194] width 345 height 31
copy td "Tyrone wants to move into more suitable housing. He's on the housing register a…"
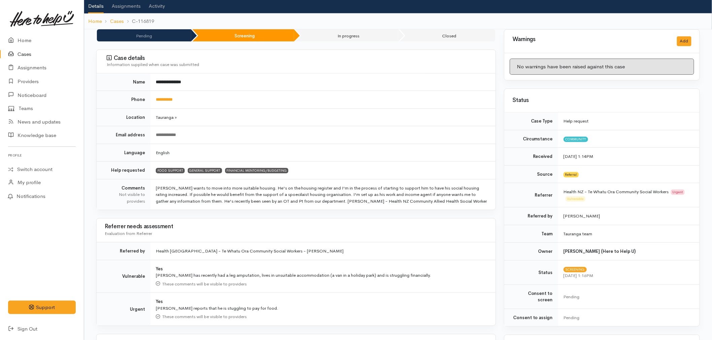
click at [331, 122] on td "Tauranga »" at bounding box center [322, 117] width 345 height 18
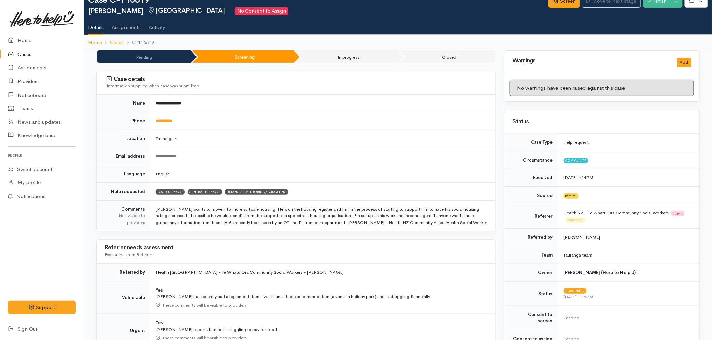
scroll to position [0, 0]
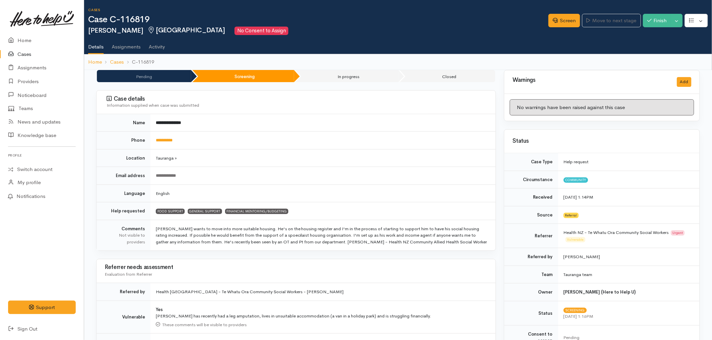
click at [230, 174] on div "**********" at bounding box center [322, 175] width 332 height 6
click at [320, 165] on td "Tauranga »" at bounding box center [322, 158] width 345 height 18
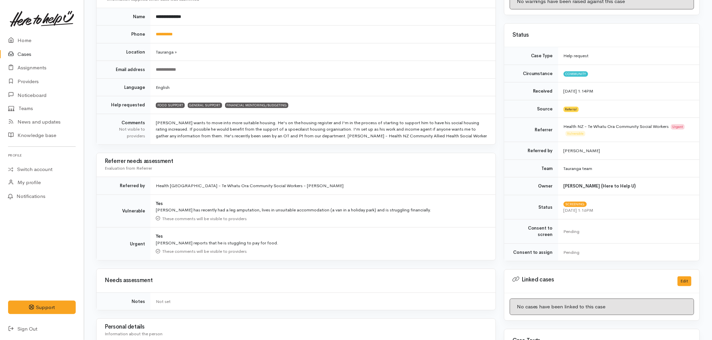
scroll to position [149, 0]
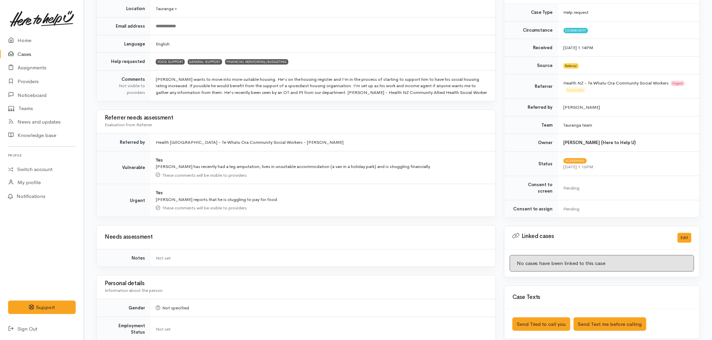
click at [317, 164] on div "Tyrone has recently had a leg amputation, lives in unsuitable accommodation (a …" at bounding box center [322, 166] width 332 height 7
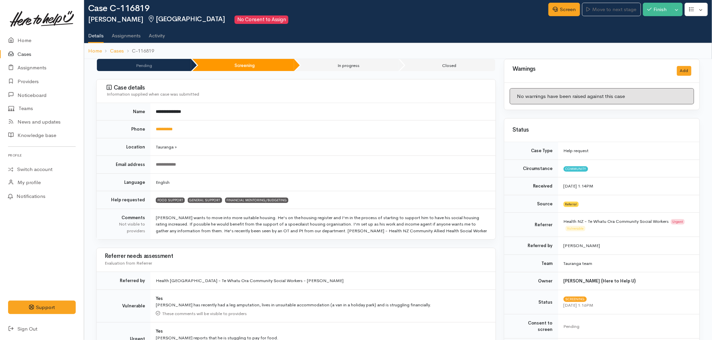
scroll to position [0, 0]
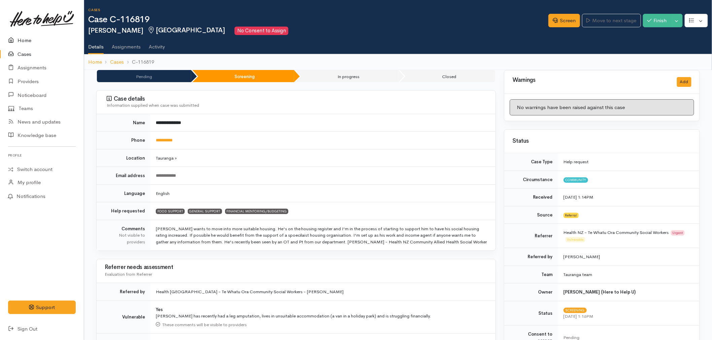
click at [39, 34] on link "Home" at bounding box center [42, 41] width 84 height 14
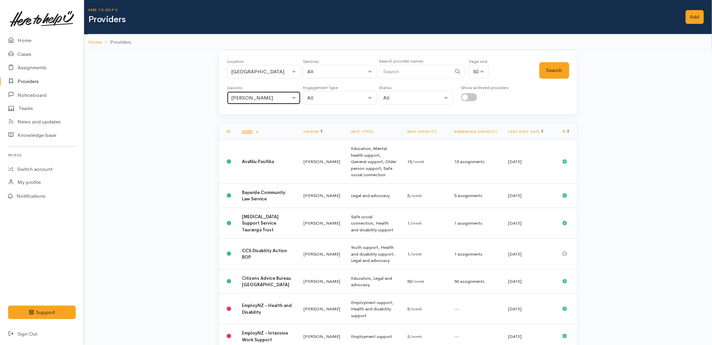
click at [239, 102] on button "[PERSON_NAME]" at bounding box center [264, 98] width 74 height 14
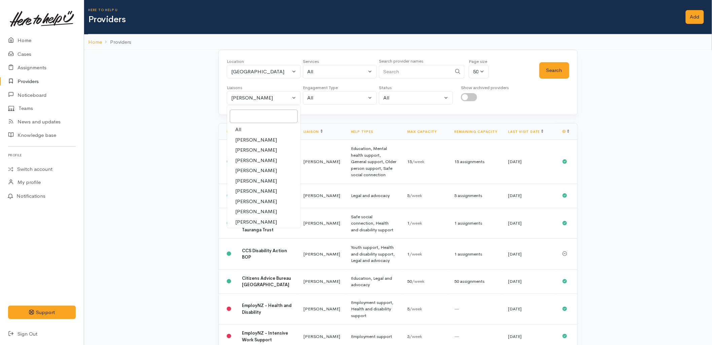
click at [241, 130] on span "All" at bounding box center [238, 130] width 6 height 8
select select "null"
click at [432, 74] on input "Search" at bounding box center [415, 72] width 73 height 14
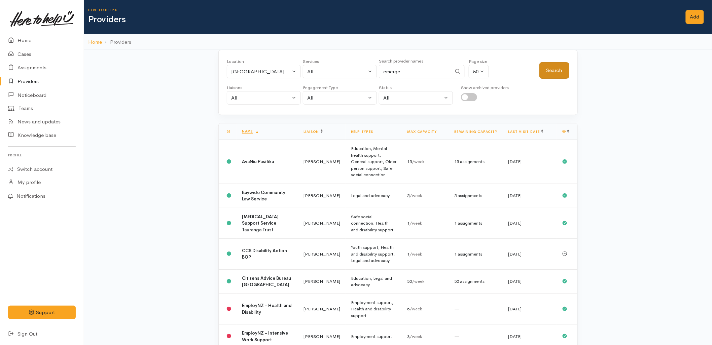
type input "emerge"
click at [561, 77] on button "Search" at bounding box center [554, 70] width 30 height 16
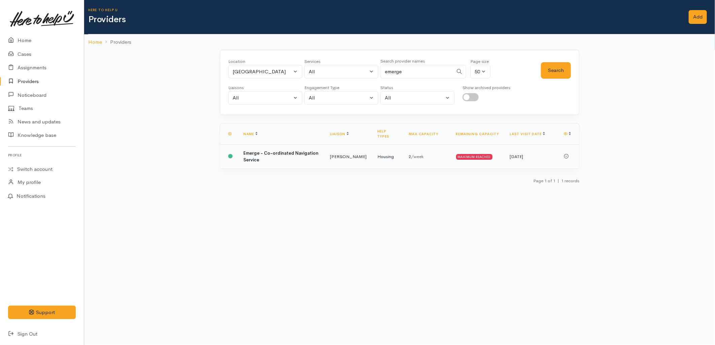
click at [317, 156] on td "Emerge - Co-ordinated Navigation Service" at bounding box center [281, 157] width 86 height 24
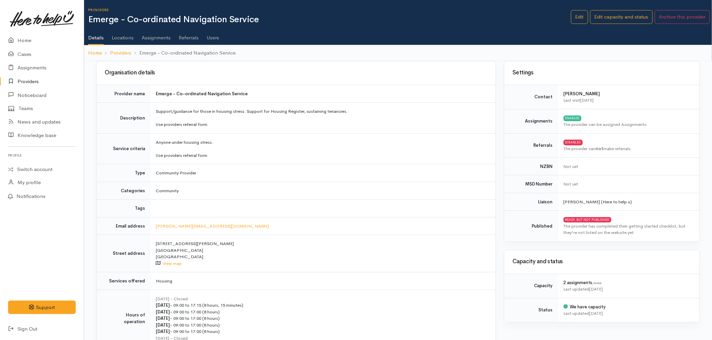
click at [149, 39] on link "Assignments" at bounding box center [156, 35] width 29 height 19
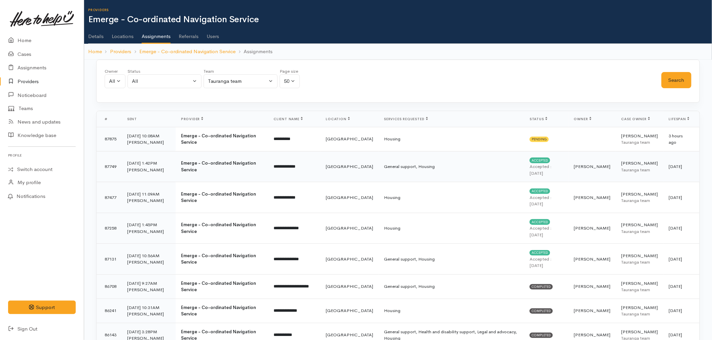
click at [315, 170] on td "**********" at bounding box center [294, 166] width 52 height 31
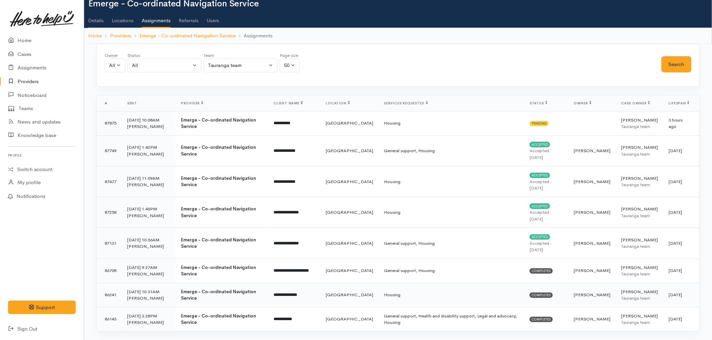
scroll to position [21, 0]
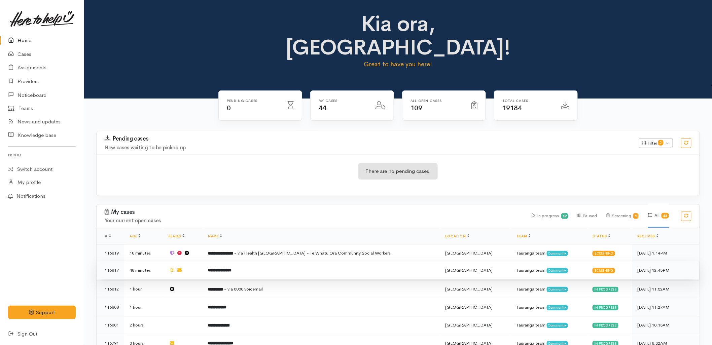
click at [231, 268] on b "**********" at bounding box center [220, 270] width 24 height 4
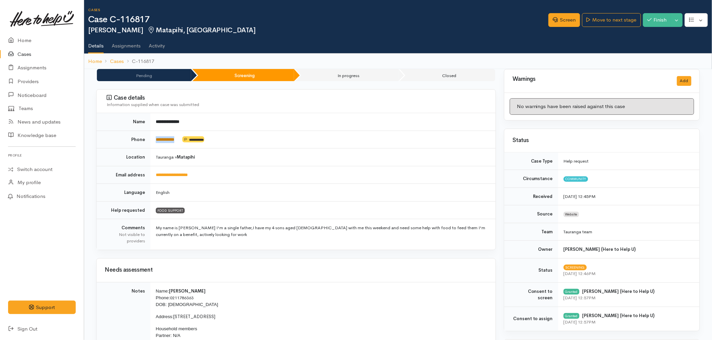
drag, startPoint x: 186, startPoint y: 139, endPoint x: 156, endPoint y: 139, distance: 29.9
click at [156, 139] on td "**********" at bounding box center [322, 140] width 345 height 18
copy td "**********"
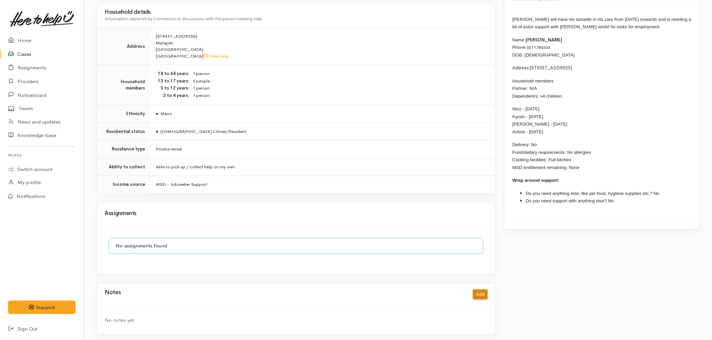
click at [484, 290] on button "Add" at bounding box center [480, 295] width 14 height 10
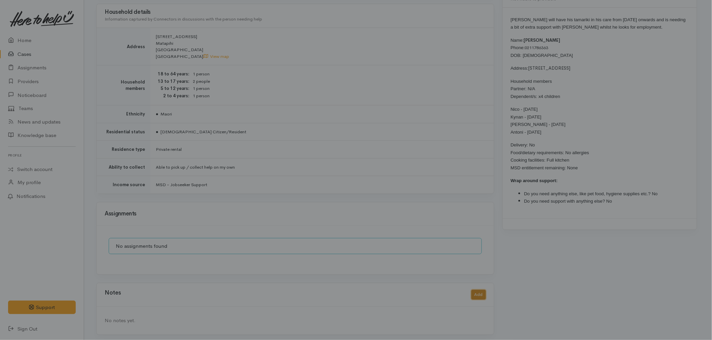
scroll to position [512, 0]
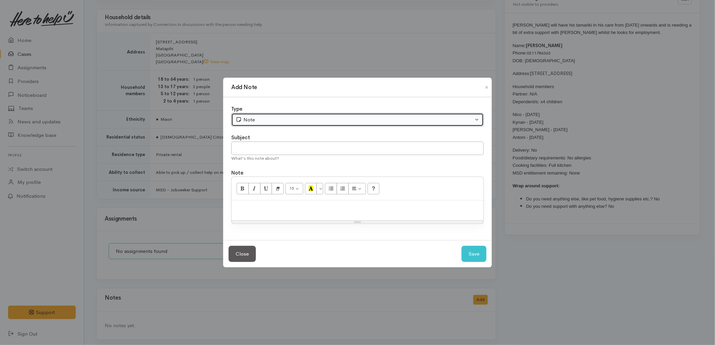
click at [275, 120] on div "Note" at bounding box center [355, 120] width 238 height 8
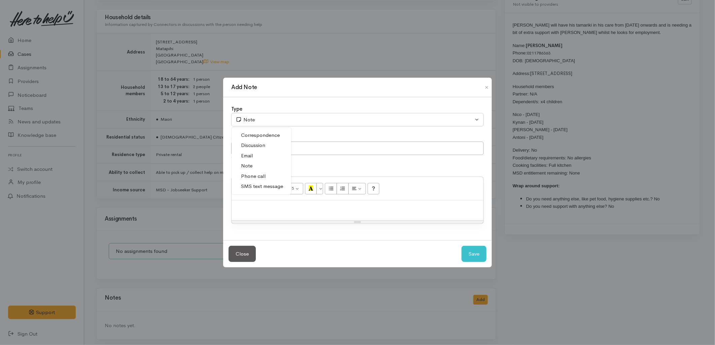
click at [257, 189] on span "SMS text message" at bounding box center [262, 187] width 42 height 8
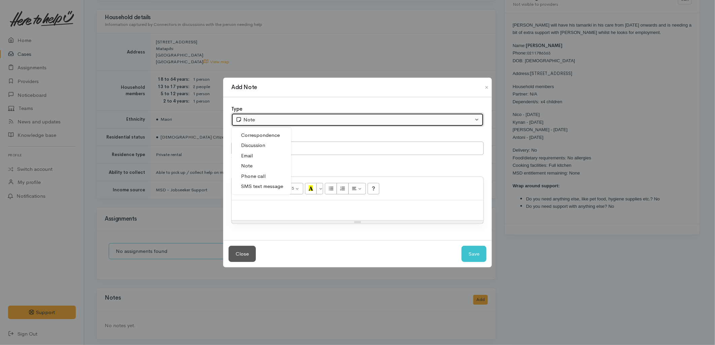
select select "5"
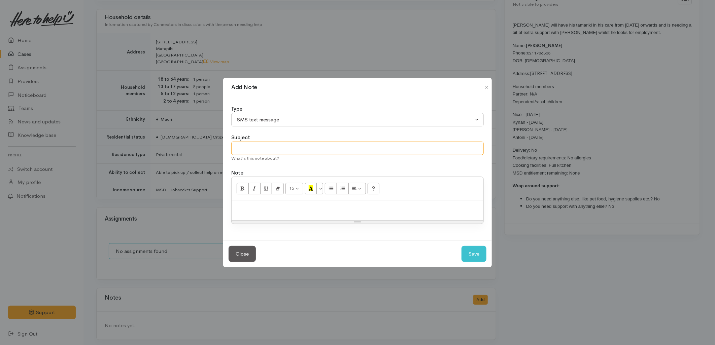
click at [248, 146] on input "text" at bounding box center [357, 149] width 252 height 14
type input "E-Text"
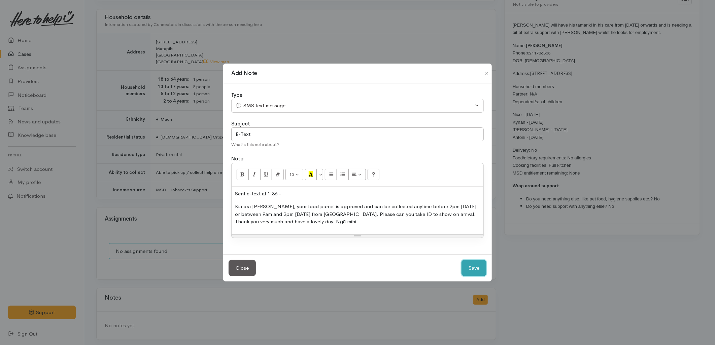
click at [470, 268] on button "Save" at bounding box center [473, 268] width 25 height 16
select select "1"
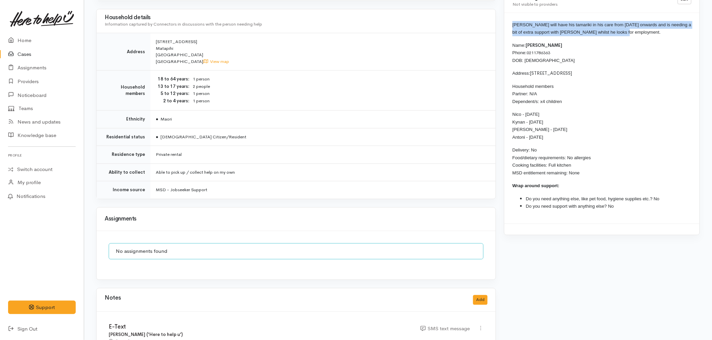
drag, startPoint x: 627, startPoint y: 32, endPoint x: 514, endPoint y: 27, distance: 113.5
click at [514, 27] on p "[PERSON_NAME] will have his tamariki in his care from [DATE] onwards and is nee…" at bounding box center [601, 28] width 179 height 15
copy span "[PERSON_NAME] will have his tamariki in his care from [DATE] onwards and is nee…"
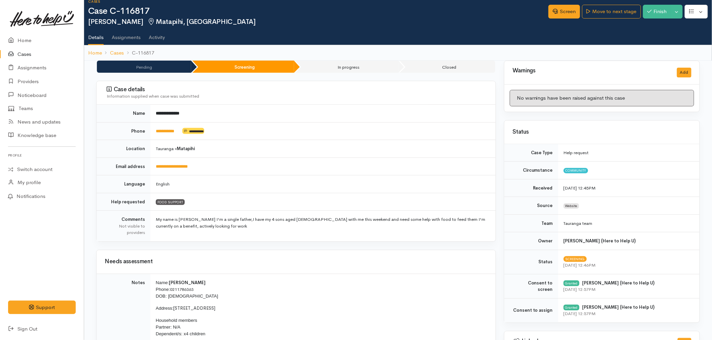
scroll to position [0, 0]
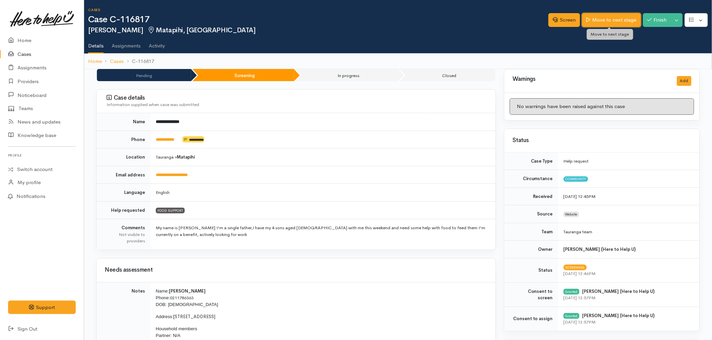
click at [604, 26] on link "Move to next stage" at bounding box center [611, 20] width 59 height 14
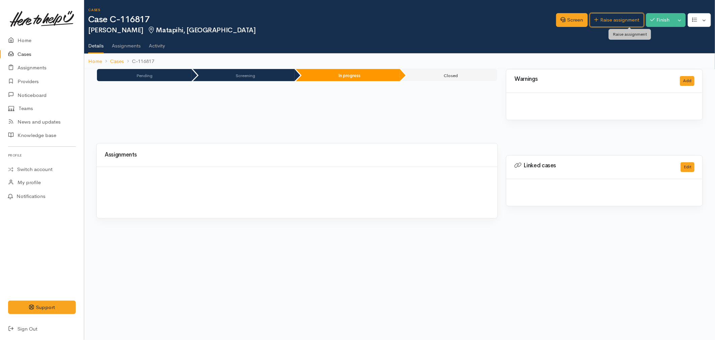
click at [604, 25] on link "Raise assignment" at bounding box center [616, 20] width 54 height 14
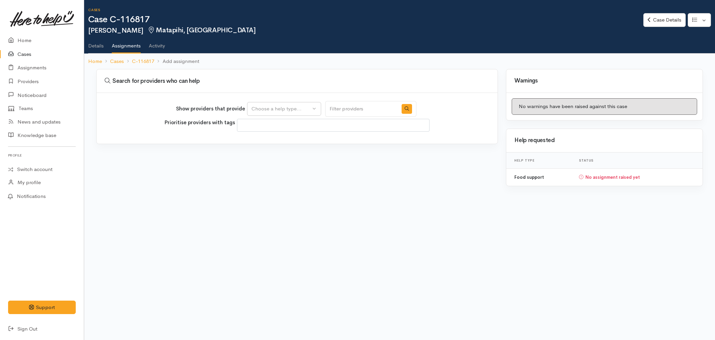
select select
click at [264, 112] on div "Choose a help type..." at bounding box center [280, 109] width 59 height 8
click at [263, 144] on span "Food support" at bounding box center [270, 141] width 31 height 8
select select "3"
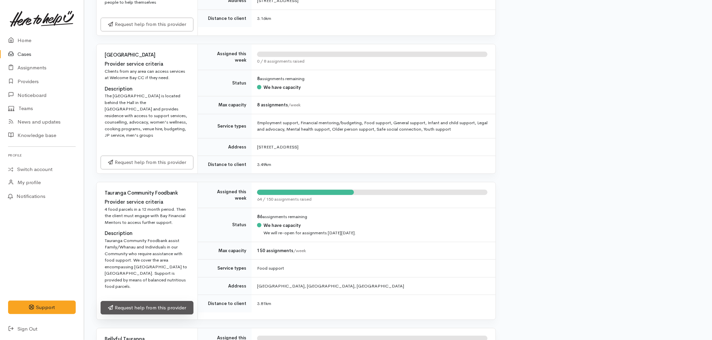
scroll to position [673, 0]
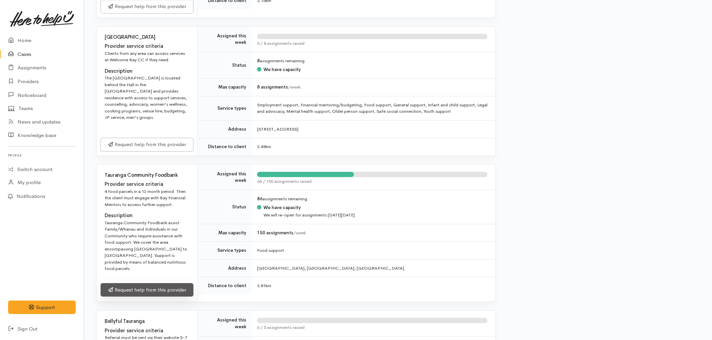
click at [150, 284] on link "Request help from this provider" at bounding box center [147, 290] width 93 height 14
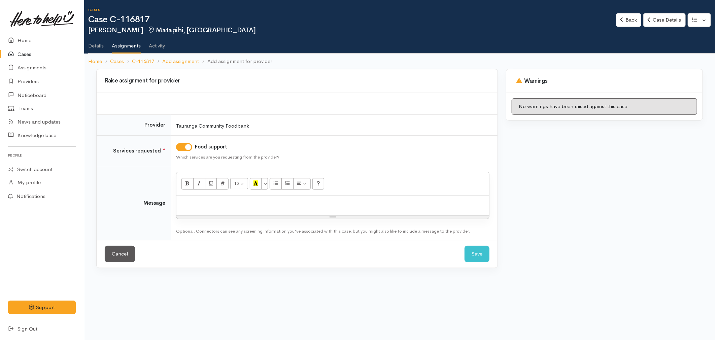
click at [233, 200] on p at bounding box center [333, 203] width 306 height 8
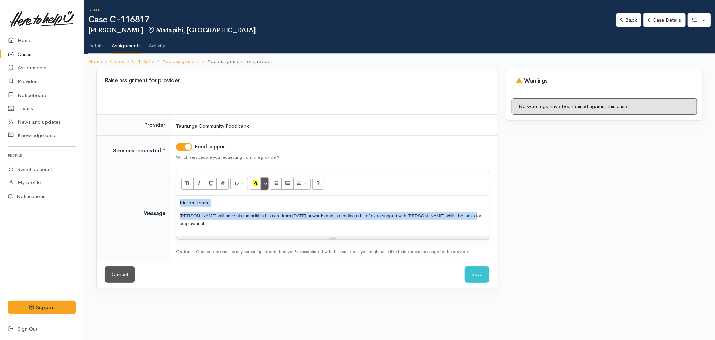
click at [266, 185] on button "More Color" at bounding box center [264, 183] width 7 height 11
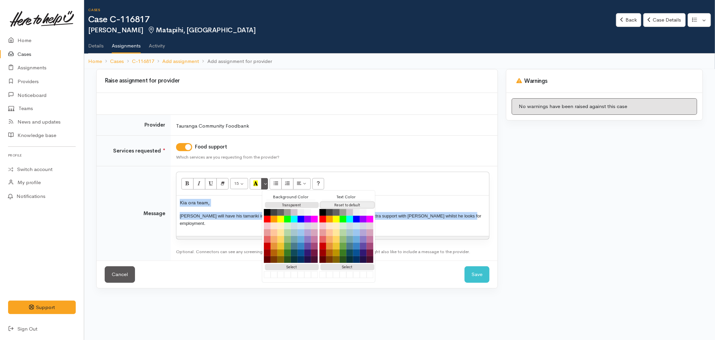
click at [354, 204] on button "Reset to default" at bounding box center [347, 205] width 54 height 6
click at [441, 227] on div "Kia ora team, [PERSON_NAME] will have his tamariki in his care from [DATE] onwa…" at bounding box center [332, 215] width 313 height 40
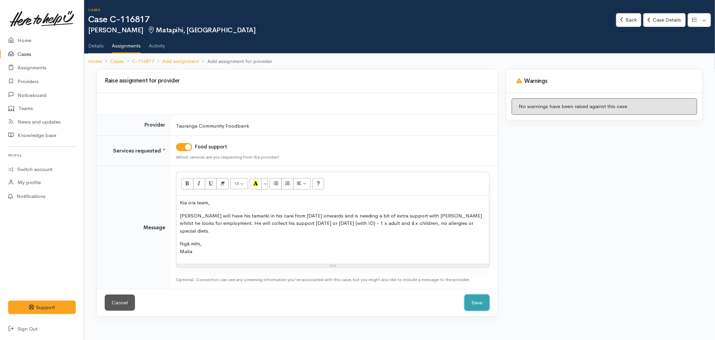
click at [470, 294] on button "Save" at bounding box center [476, 302] width 25 height 16
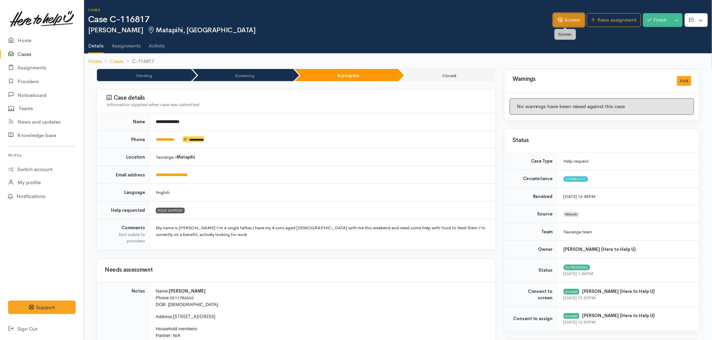
click at [567, 22] on link "Screen" at bounding box center [569, 20] width 32 height 14
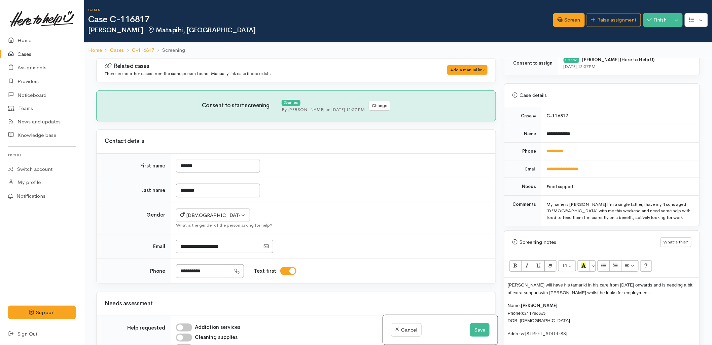
scroll to position [261, 0]
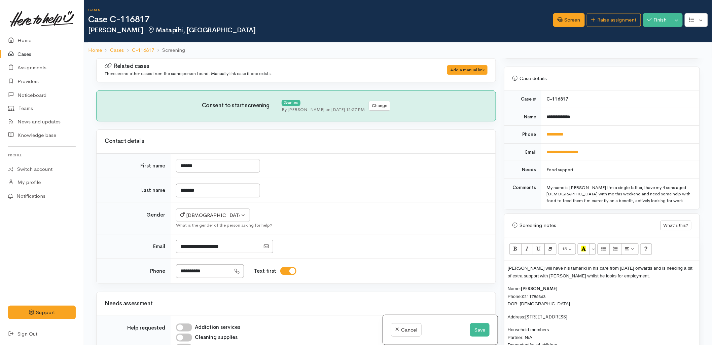
click at [508, 269] on span "[PERSON_NAME] will have his tamariki in his care from [DATE] onwards and is nee…" at bounding box center [600, 272] width 185 height 13
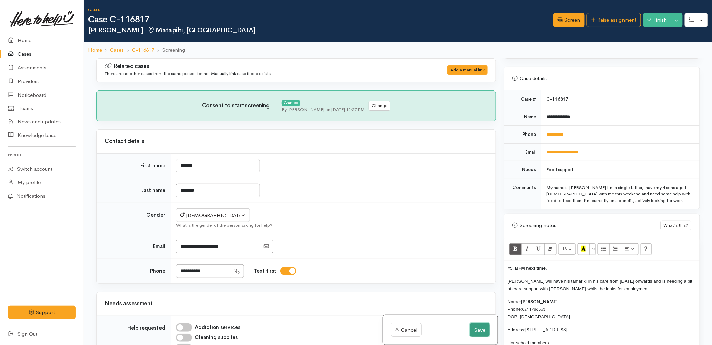
click at [481, 326] on button "Save" at bounding box center [480, 330] width 20 height 14
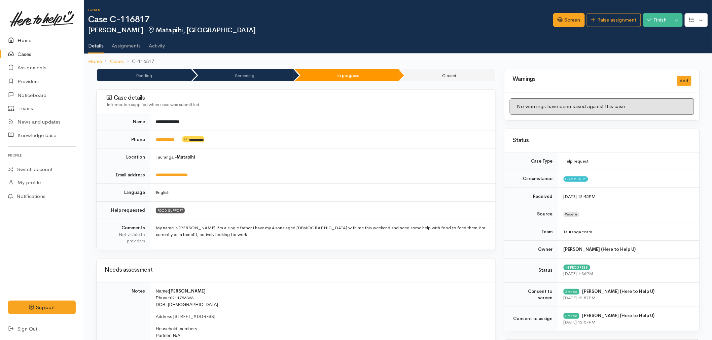
click at [19, 36] on link "Home" at bounding box center [42, 41] width 84 height 14
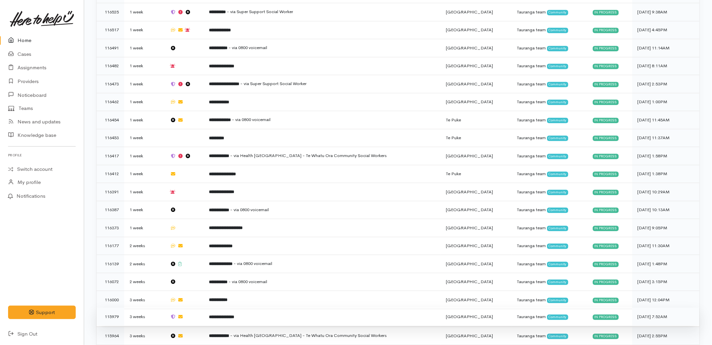
scroll to position [635, 0]
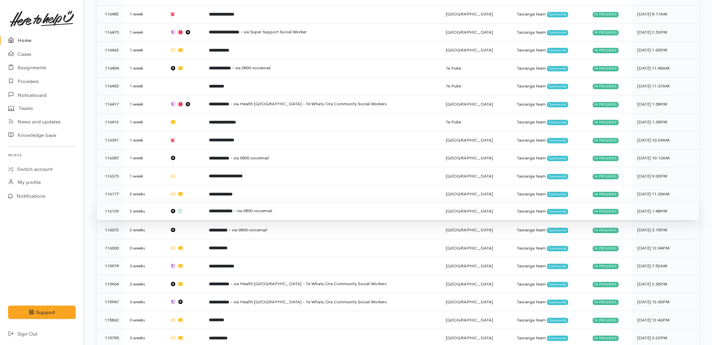
click at [245, 202] on td "**********" at bounding box center [322, 211] width 237 height 18
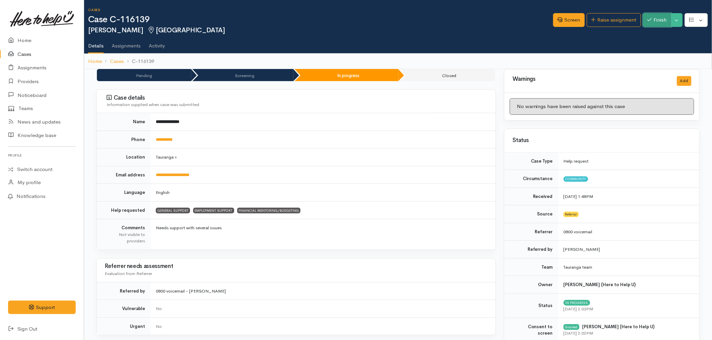
click at [652, 18] on button "Finish" at bounding box center [657, 20] width 28 height 14
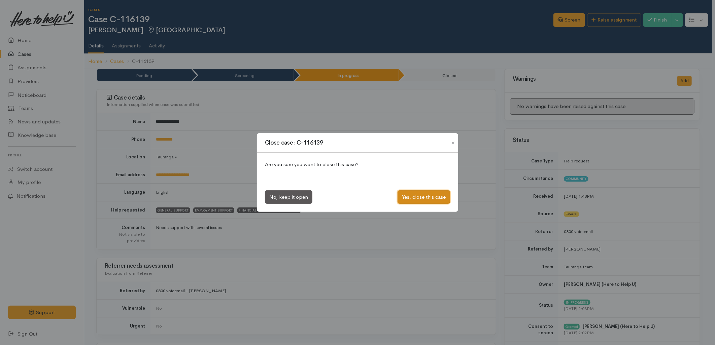
click at [421, 201] on button "Yes, close this case" at bounding box center [423, 197] width 52 height 14
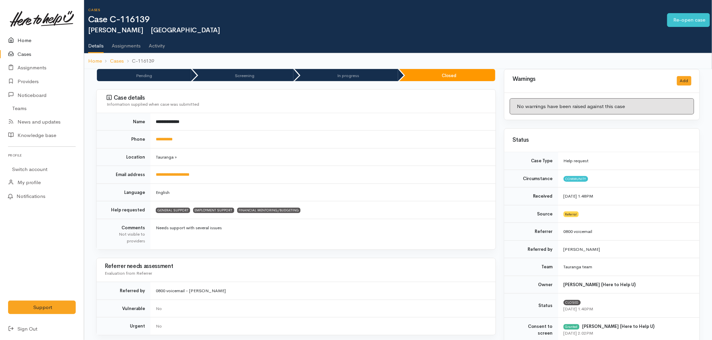
click at [26, 35] on link "Home" at bounding box center [42, 41] width 84 height 14
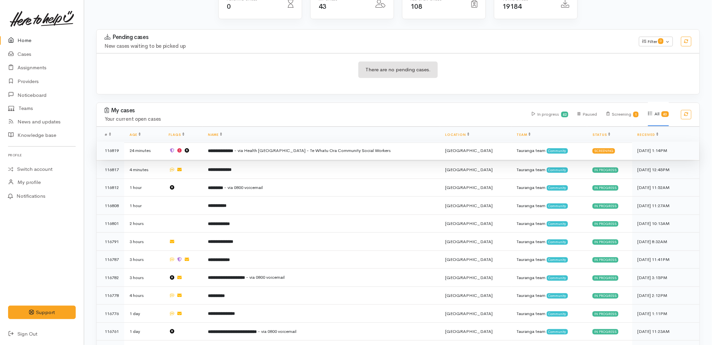
scroll to position [101, 0]
click at [284, 142] on td "**********" at bounding box center [321, 151] width 237 height 18
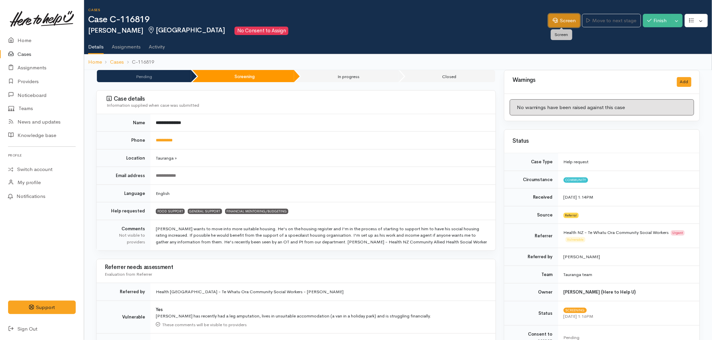
click at [553, 21] on icon at bounding box center [555, 20] width 5 height 5
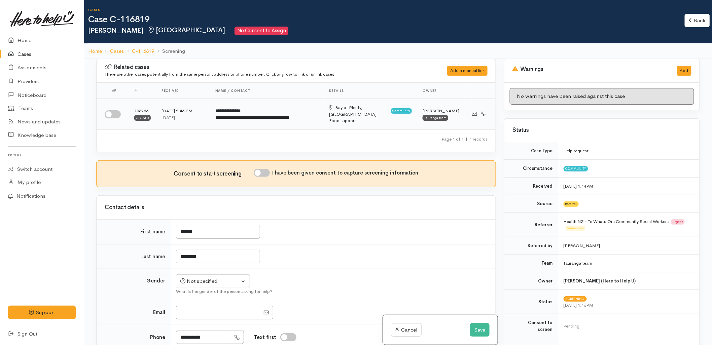
click at [111, 111] on input "checkbox" at bounding box center [113, 114] width 16 height 8
checkbox input "true"
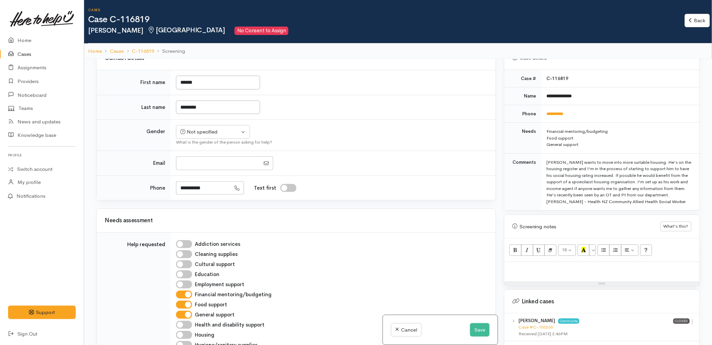
scroll to position [374, 0]
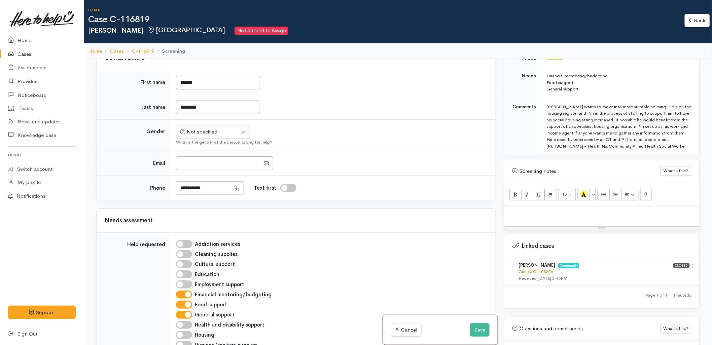
click at [543, 269] on link "Case #C-103266" at bounding box center [535, 272] width 34 height 6
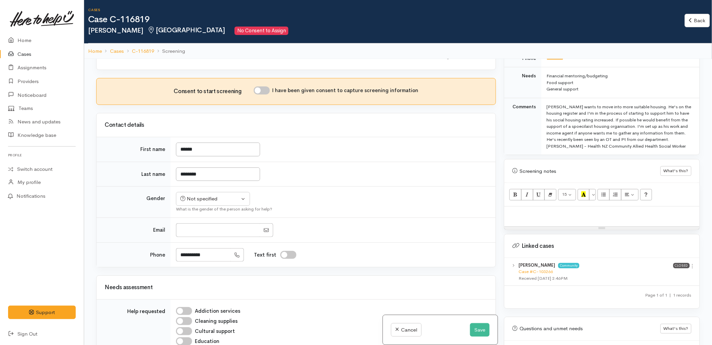
scroll to position [0, 0]
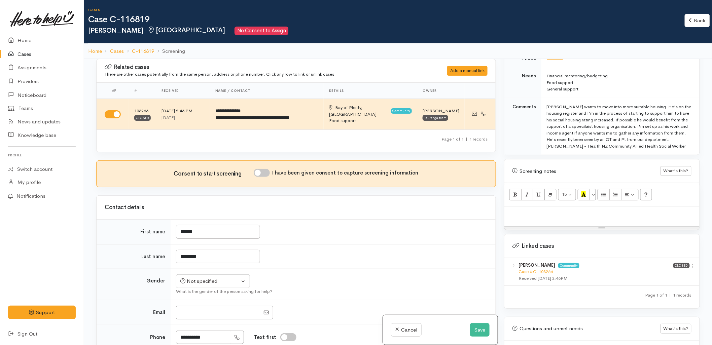
click at [448, 244] on td "********" at bounding box center [333, 256] width 325 height 25
click at [576, 210] on p at bounding box center [602, 214] width 188 height 8
click at [379, 248] on td "********" at bounding box center [333, 256] width 325 height 25
click at [473, 332] on button "Save" at bounding box center [480, 330] width 20 height 14
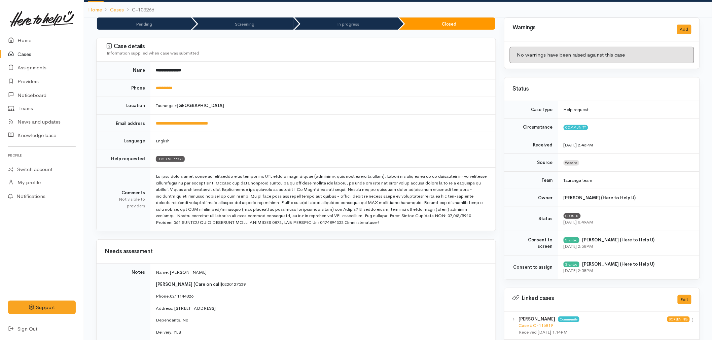
scroll to position [37, 0]
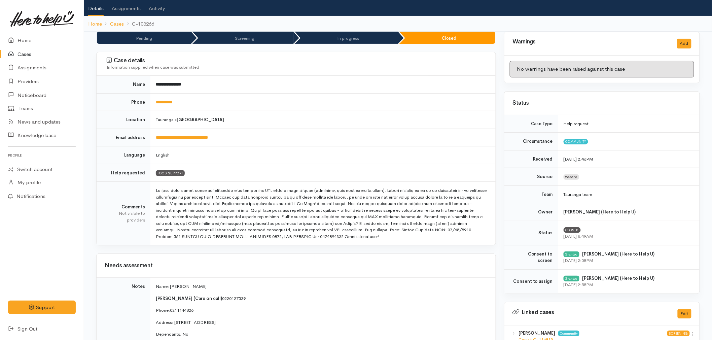
click at [369, 236] on td at bounding box center [322, 214] width 345 height 64
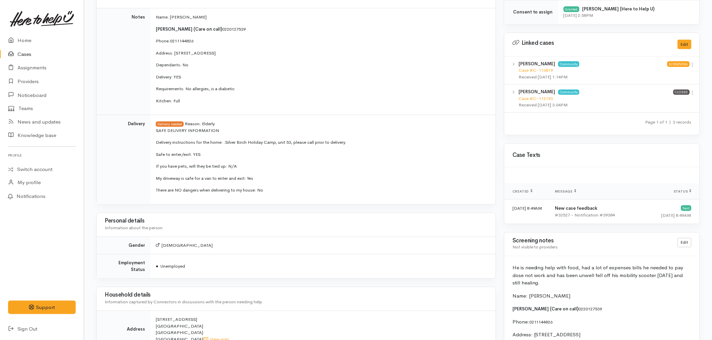
scroll to position [297, 0]
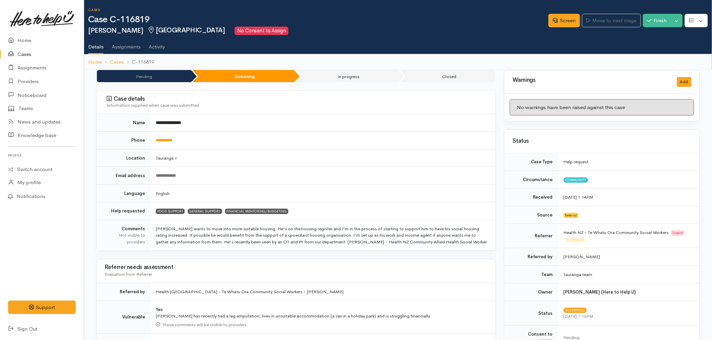
click at [218, 177] on div "**********" at bounding box center [322, 175] width 332 height 6
click at [30, 34] on link "Home" at bounding box center [42, 41] width 84 height 14
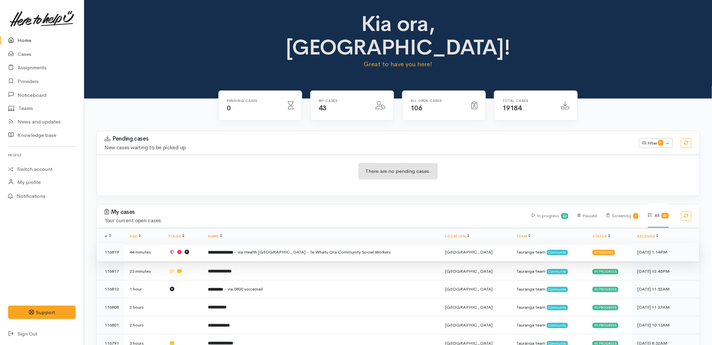
click at [301, 243] on td "**********" at bounding box center [321, 252] width 237 height 18
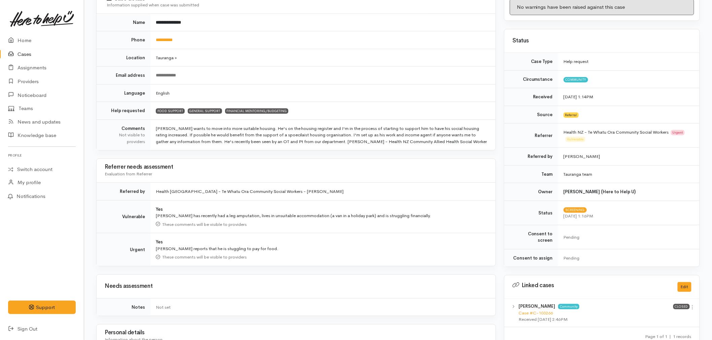
scroll to position [149, 0]
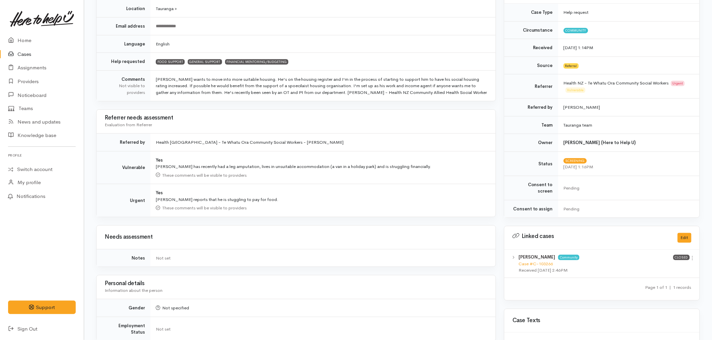
click at [234, 181] on td "Yes Tyrone has recently had a leg amputation, lives in unsuitable accommodation…" at bounding box center [322, 167] width 345 height 33
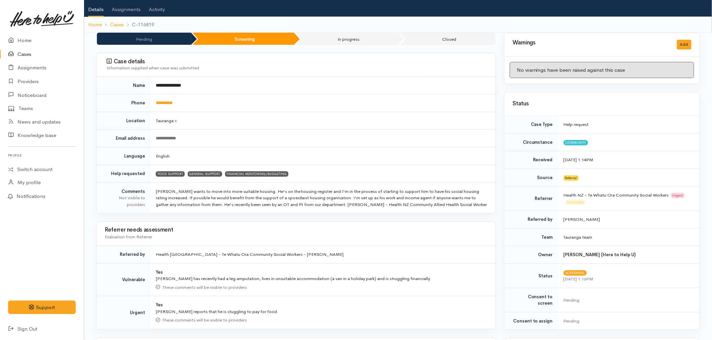
scroll to position [0, 0]
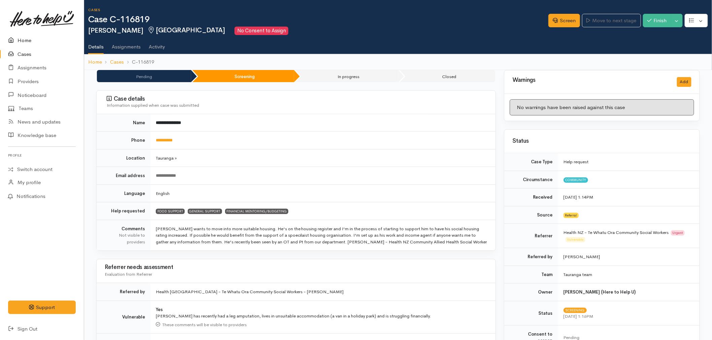
click at [35, 40] on link "Home" at bounding box center [42, 41] width 84 height 14
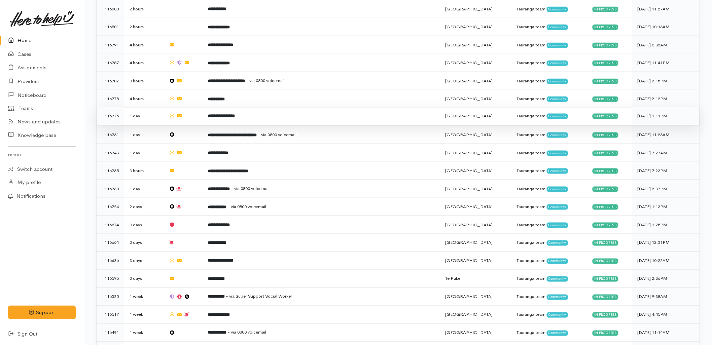
scroll to position [112, 0]
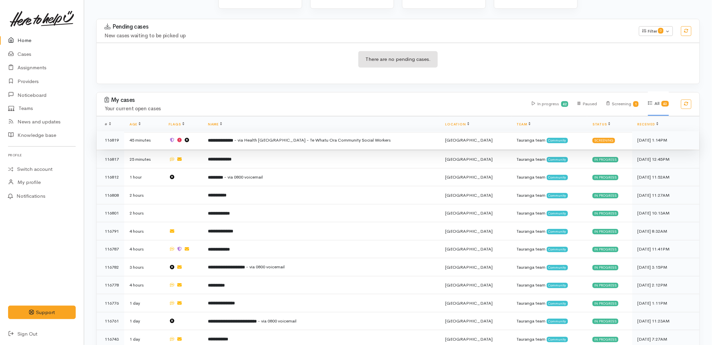
click at [317, 137] on span "- via Health [GEOGRAPHIC_DATA] - Te Whatu Ora Community Social Workers" at bounding box center [312, 140] width 156 height 6
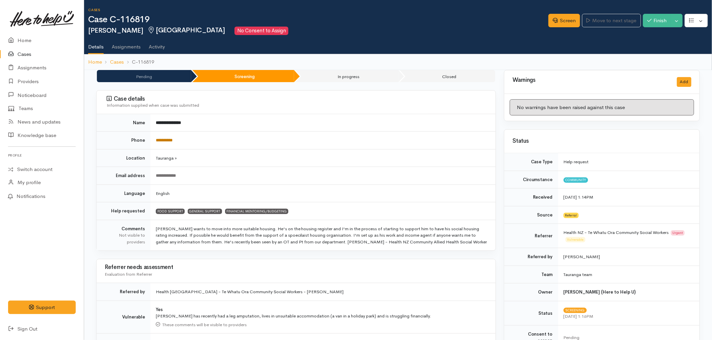
click at [173, 140] on link "**********" at bounding box center [164, 140] width 17 height 4
click at [565, 23] on link "Screen" at bounding box center [564, 21] width 32 height 14
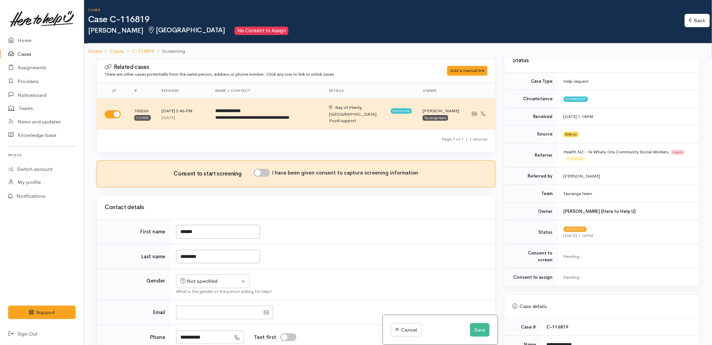
scroll to position [75, 0]
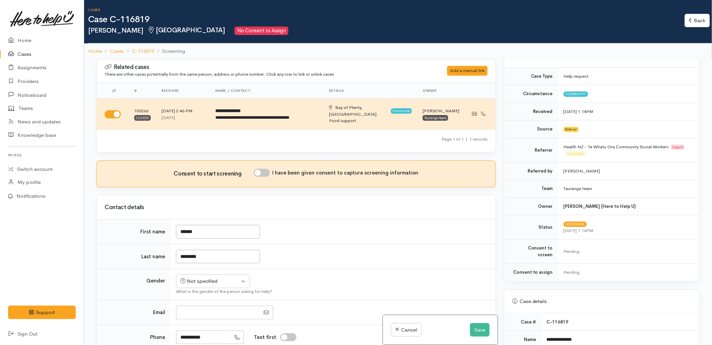
click at [354, 230] on td "******" at bounding box center [333, 232] width 325 height 25
click at [470, 331] on button "Save" at bounding box center [480, 330] width 20 height 14
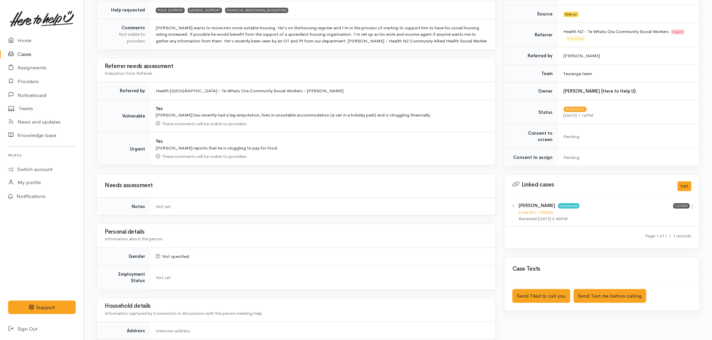
scroll to position [224, 0]
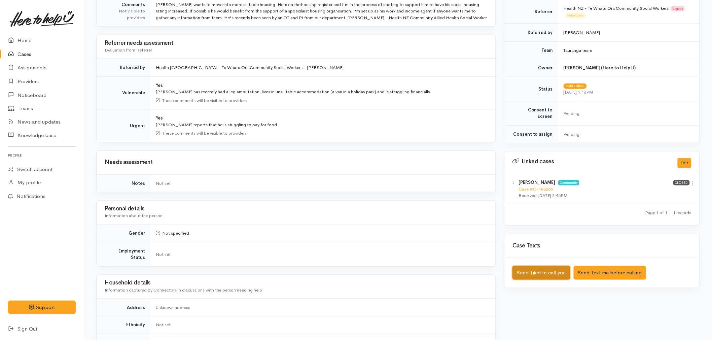
click at [543, 266] on button "Send Tried to call you" at bounding box center [541, 273] width 58 height 14
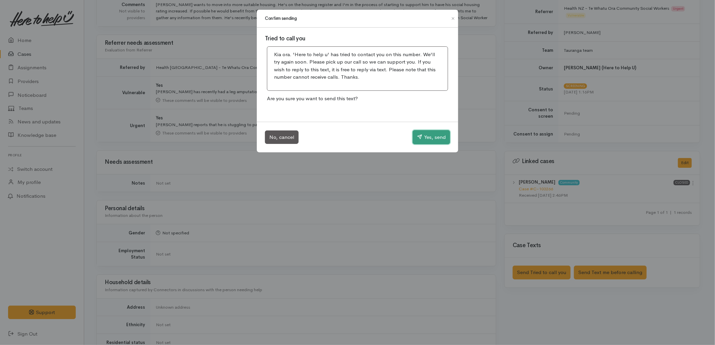
click at [435, 131] on button "Yes, send" at bounding box center [430, 137] width 37 height 14
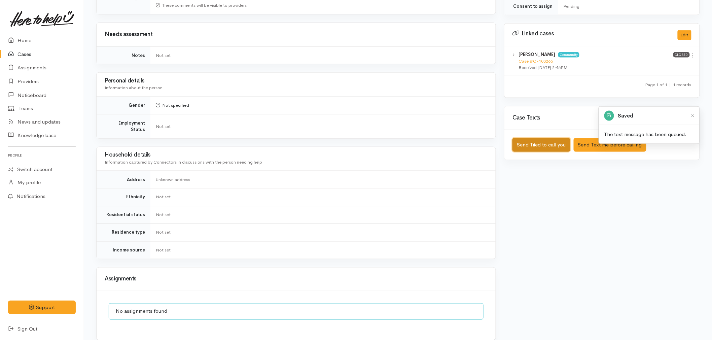
scroll to position [374, 0]
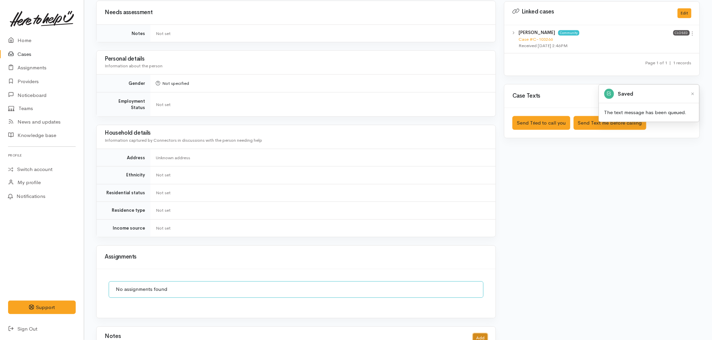
click at [483, 333] on button "Add" at bounding box center [480, 338] width 14 height 10
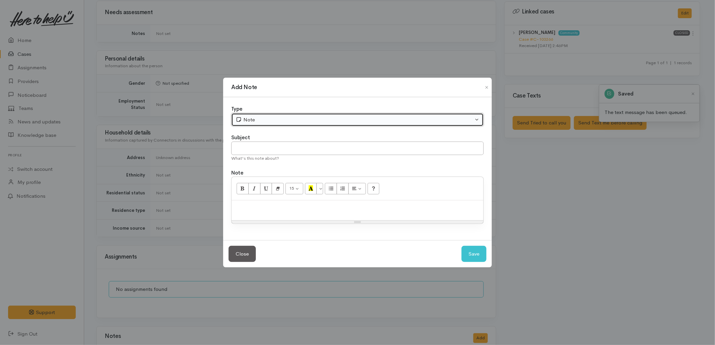
click at [283, 119] on div "Note" at bounding box center [355, 120] width 238 height 8
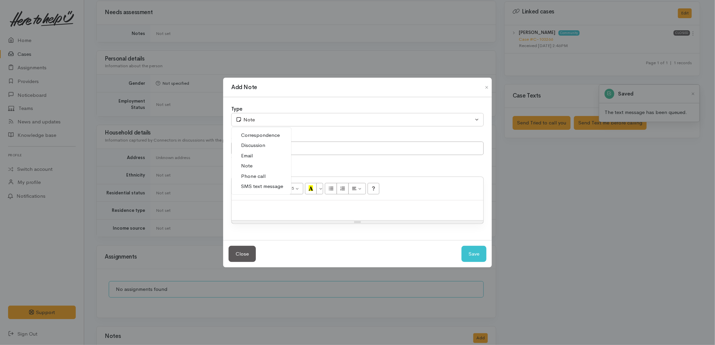
click at [258, 176] on span "Phone call" at bounding box center [253, 177] width 25 height 8
select select "3"
click at [257, 150] on input "text" at bounding box center [357, 149] width 252 height 14
type input "Attempted to Contact"
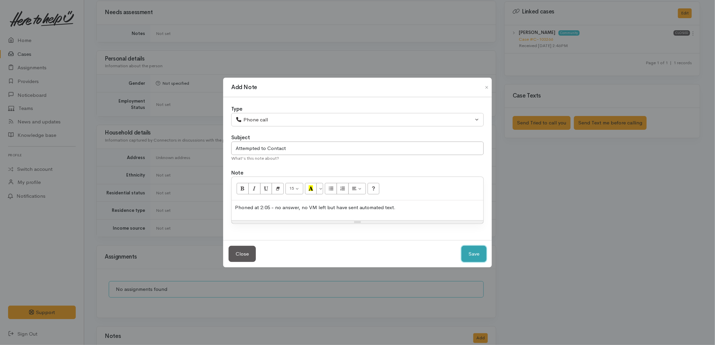
click at [474, 252] on button "Save" at bounding box center [473, 254] width 25 height 16
select select "1"
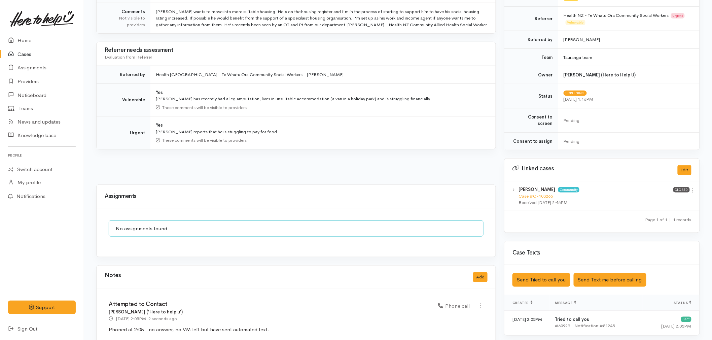
scroll to position [237, 0]
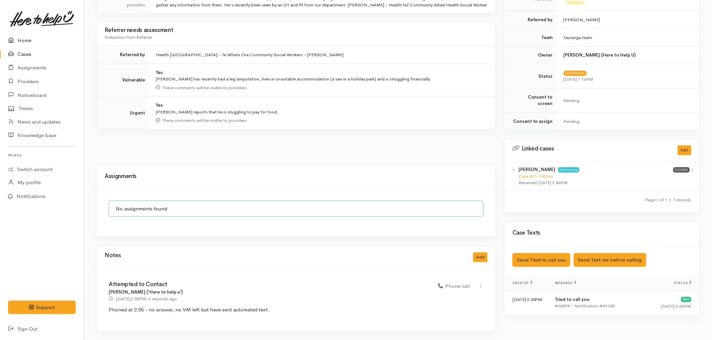
click at [18, 39] on link "Home" at bounding box center [42, 41] width 84 height 14
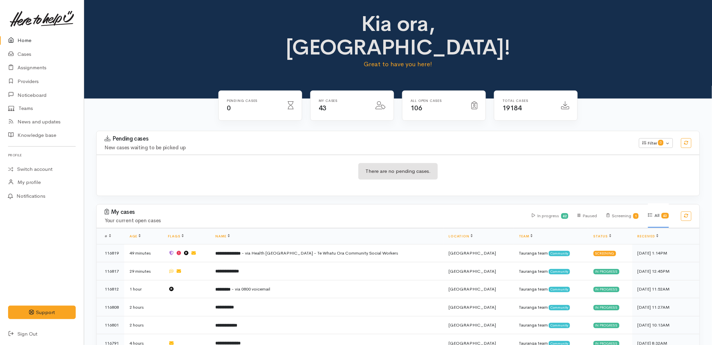
click at [159, 136] on h3 "Pending cases" at bounding box center [368, 139] width 526 height 7
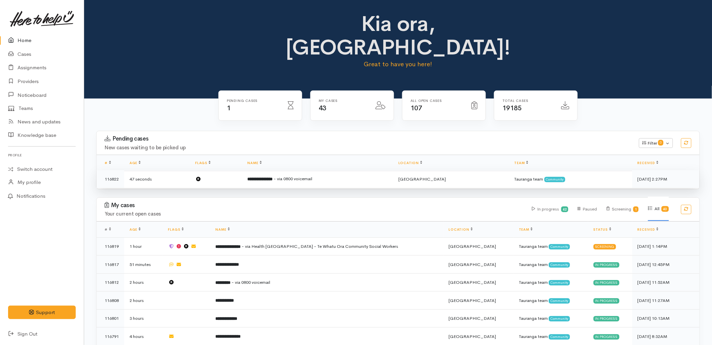
click at [298, 176] on span "- via 0800 voicemail" at bounding box center [293, 179] width 39 height 6
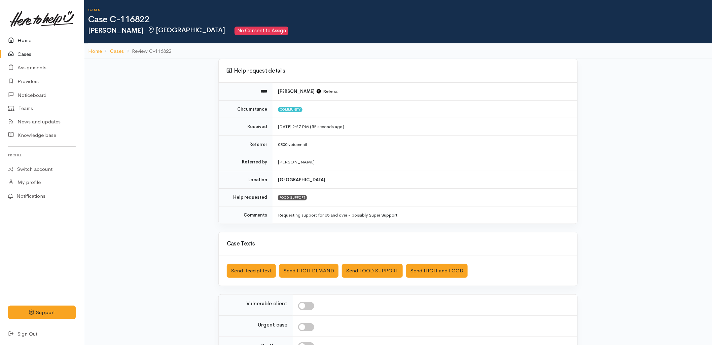
click at [29, 41] on link "Home" at bounding box center [42, 41] width 84 height 14
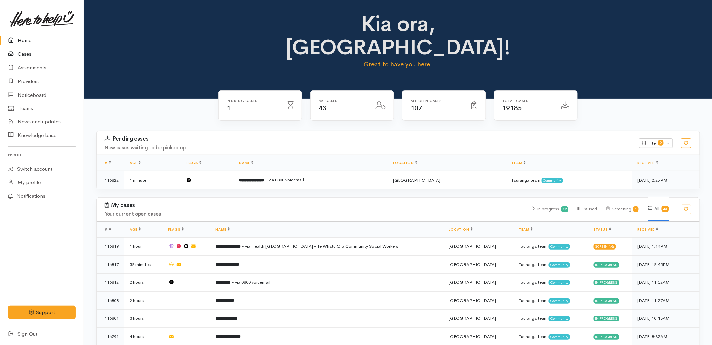
click at [32, 54] on link "Cases" at bounding box center [42, 54] width 84 height 14
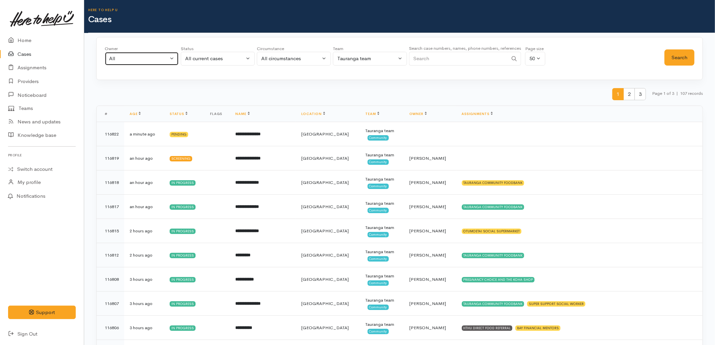
click at [142, 60] on div "All" at bounding box center [138, 59] width 59 height 8
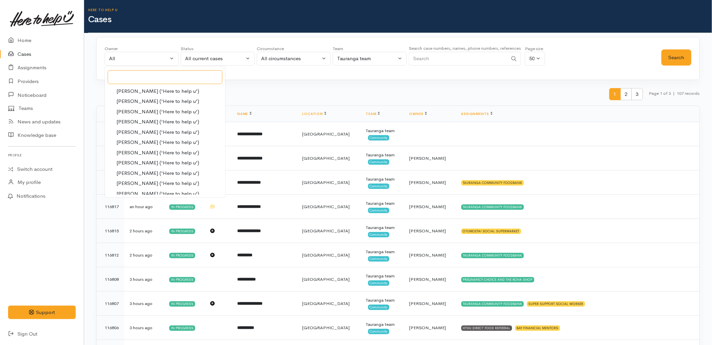
scroll to position [167, 0]
click at [136, 169] on span "Rachel Proctor ('Here to help u')" at bounding box center [157, 170] width 83 height 8
select select "1612"
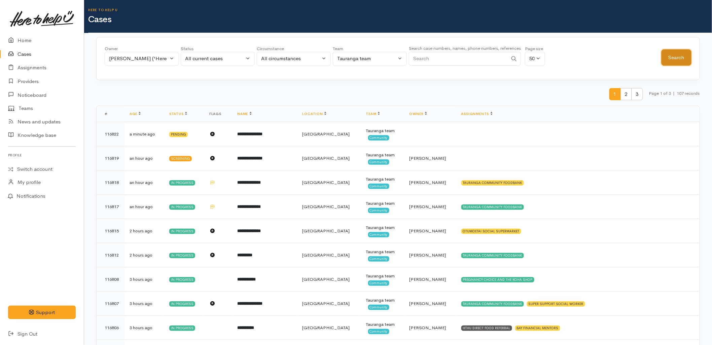
click at [686, 60] on button "Search" at bounding box center [676, 57] width 30 height 16
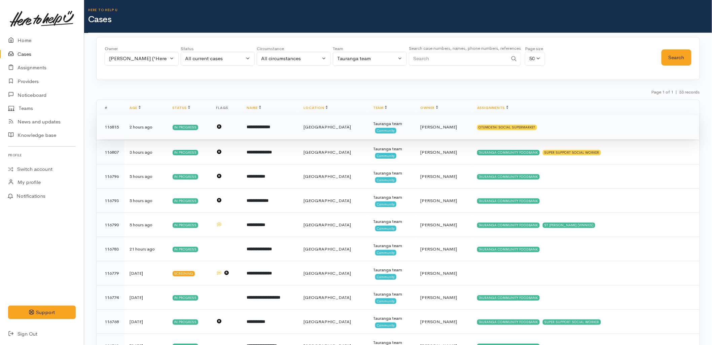
click at [298, 134] on td "**********" at bounding box center [269, 127] width 57 height 24
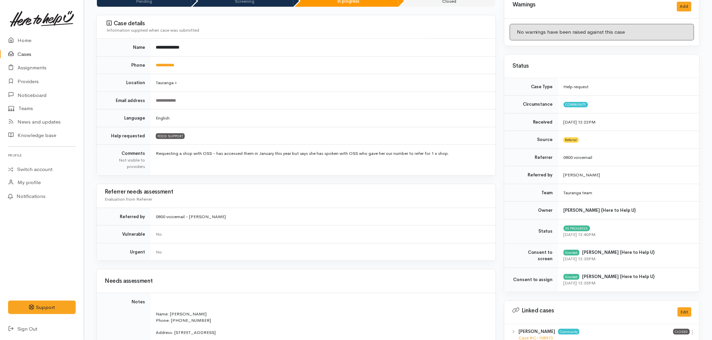
scroll to position [75, 0]
click at [25, 38] on link "Home" at bounding box center [42, 41] width 84 height 14
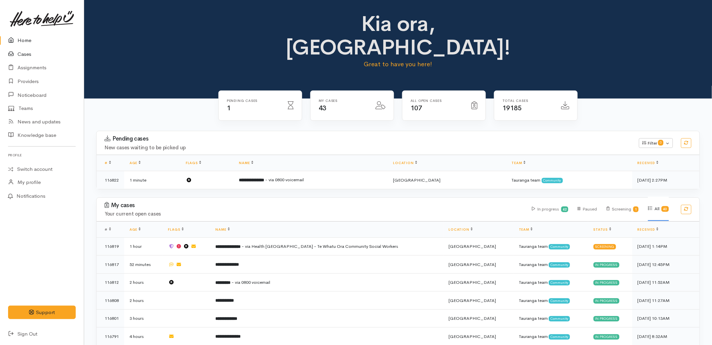
click at [28, 51] on link "Cases" at bounding box center [42, 54] width 84 height 14
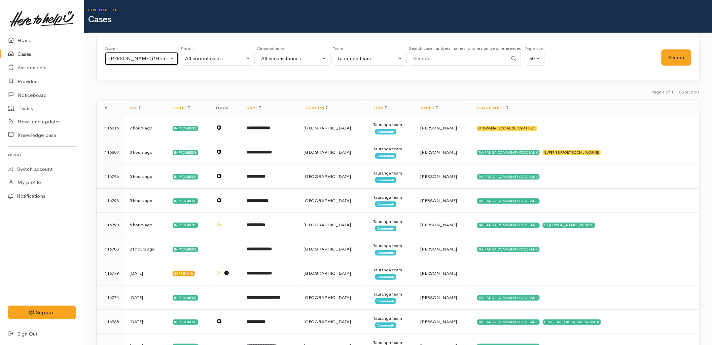
click at [145, 62] on div "Rachel Proctor ('Here to help u')" at bounding box center [138, 59] width 59 height 8
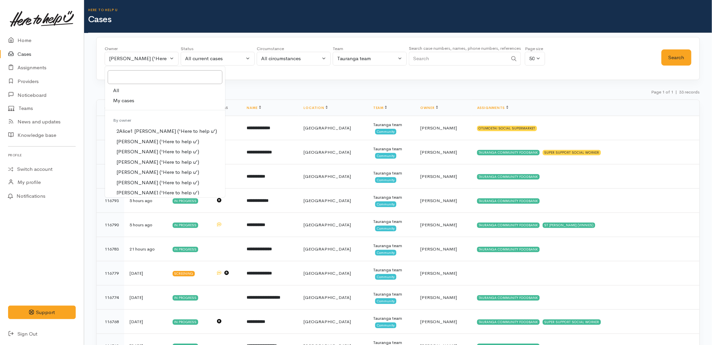
click at [130, 104] on span "My cases" at bounding box center [123, 101] width 21 height 8
select select "1613"
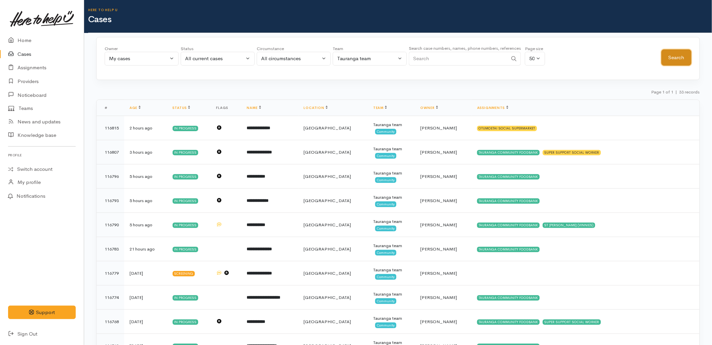
click at [669, 59] on button "Search" at bounding box center [676, 57] width 30 height 16
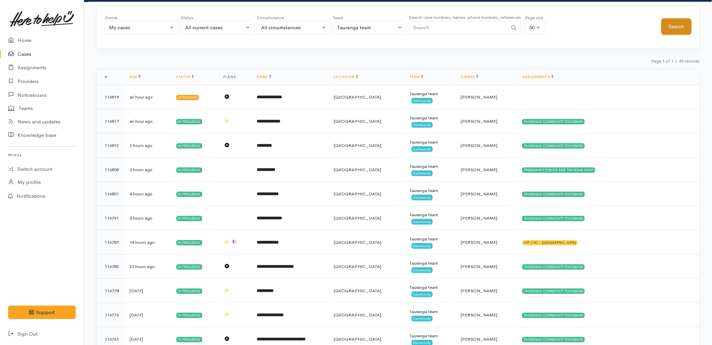
scroll to position [75, 0]
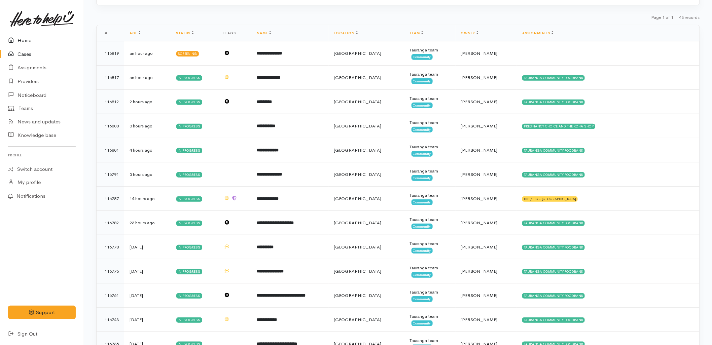
click at [29, 38] on link "Home" at bounding box center [42, 41] width 84 height 14
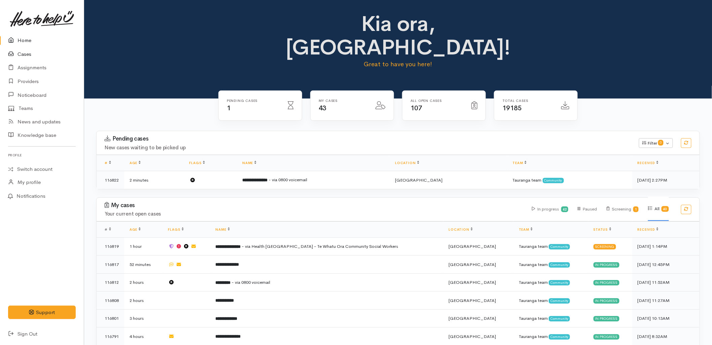
click at [24, 54] on link "Cases" at bounding box center [42, 54] width 84 height 14
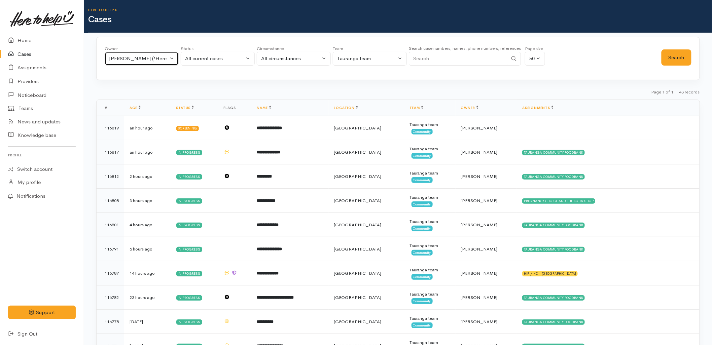
click at [117, 60] on div "[PERSON_NAME] ('Here to help u')" at bounding box center [138, 59] width 59 height 8
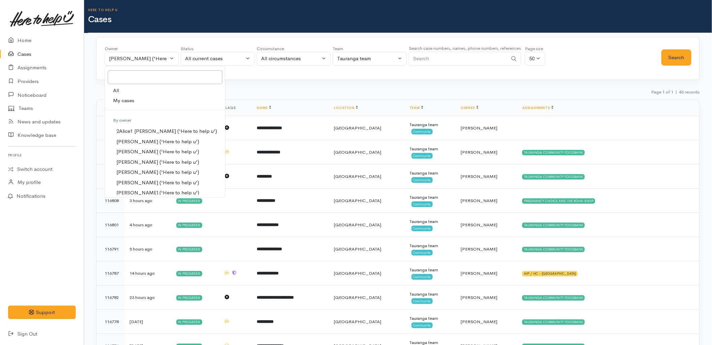
click at [133, 92] on link "All" at bounding box center [165, 90] width 120 height 10
select select "-1"
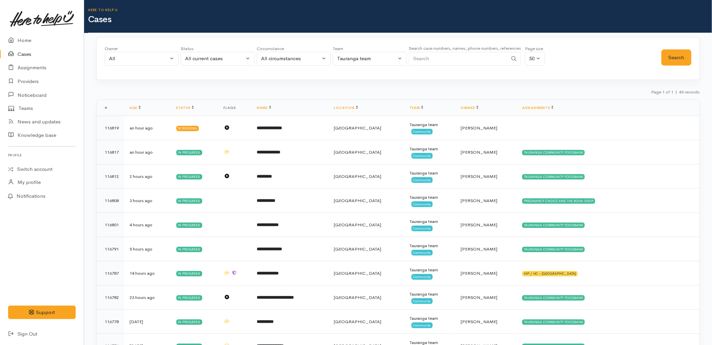
click at [475, 55] on input "Search" at bounding box center [458, 59] width 99 height 14
paste input "211373242"
type input "211373242"
click at [668, 58] on button "Search" at bounding box center [676, 57] width 30 height 16
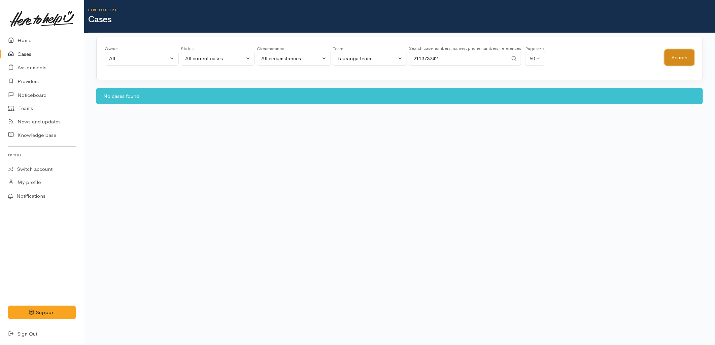
click at [668, 58] on button "Search" at bounding box center [679, 57] width 30 height 16
click at [31, 42] on link "Home" at bounding box center [42, 41] width 84 height 14
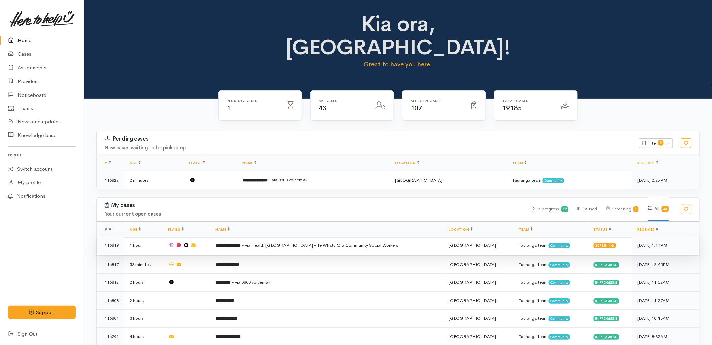
click at [295, 243] on span "- via Health NZ - Te Whatu Ora Community Social Workers" at bounding box center [320, 246] width 156 height 6
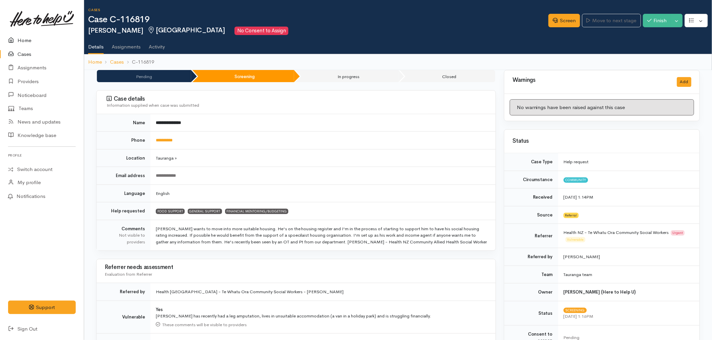
click at [35, 34] on link "Home" at bounding box center [42, 41] width 84 height 14
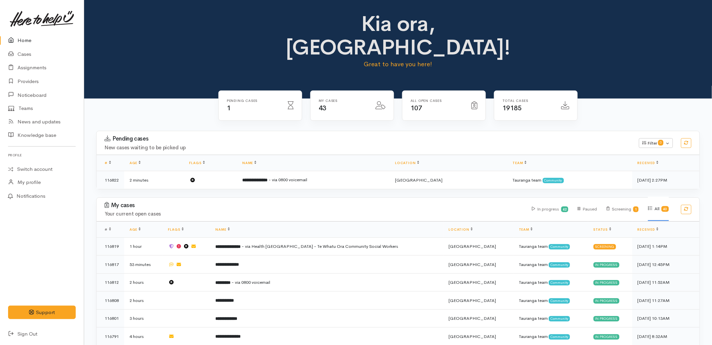
drag, startPoint x: 336, startPoint y: 112, endPoint x: 374, endPoint y: 197, distance: 94.1
click at [336, 131] on div "Pending cases New cases waiting to be picked up Filter 0 Filters Clear filters …" at bounding box center [398, 143] width 611 height 24
click at [19, 48] on link "Cases" at bounding box center [42, 54] width 84 height 14
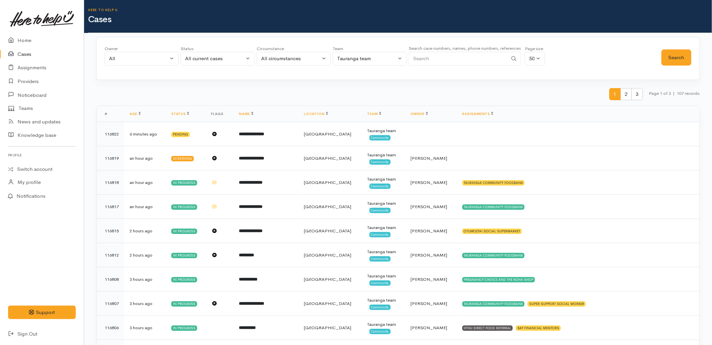
click at [432, 61] on input "Search" at bounding box center [458, 59] width 99 height 14
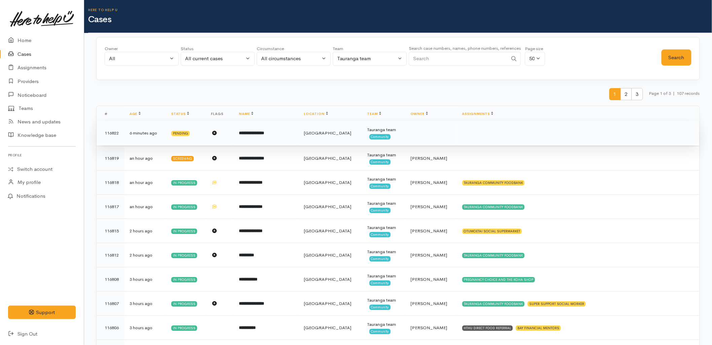
click at [266, 137] on td "**********" at bounding box center [266, 133] width 65 height 24
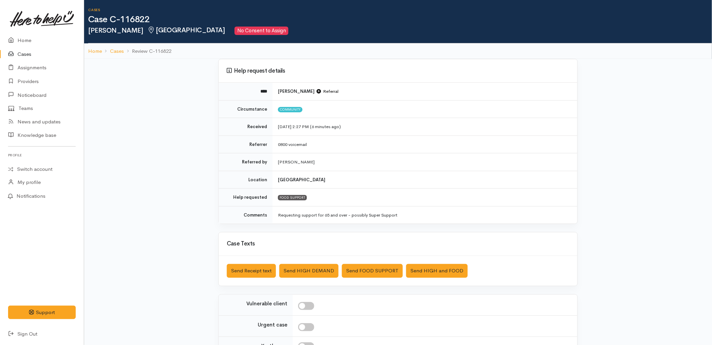
click at [23, 50] on link "Cases" at bounding box center [42, 54] width 84 height 14
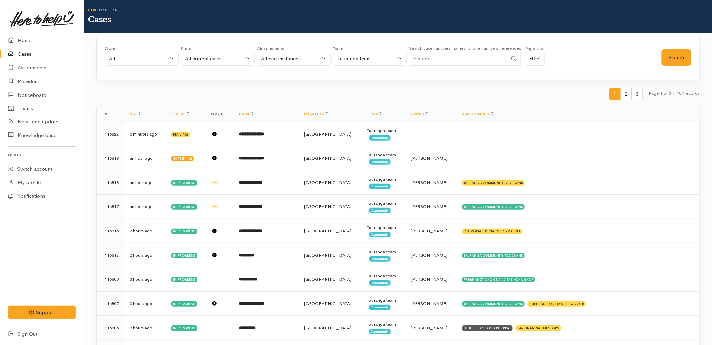
click at [433, 64] on input "Search" at bounding box center [458, 59] width 99 height 14
click at [671, 65] on button "Search" at bounding box center [676, 57] width 30 height 16
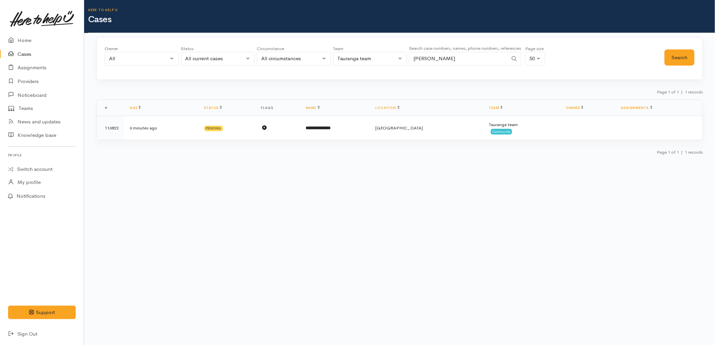
drag, startPoint x: 463, startPoint y: 61, endPoint x: 368, endPoint y: 48, distance: 95.1
click at [367, 58] on div "Owner All My cases 2Alice1 Faye Davies ('Here to help u') Aandrea Murray ('Here…" at bounding box center [384, 57] width 559 height 24
type input "rudolph"
click at [692, 58] on button "Search" at bounding box center [679, 57] width 30 height 16
click at [28, 41] on link "Home" at bounding box center [42, 41] width 84 height 14
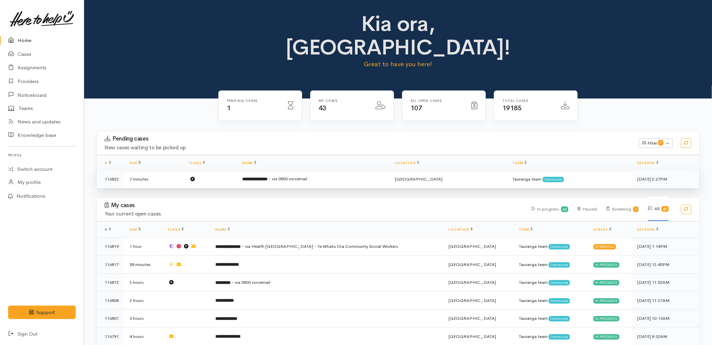
click at [296, 170] on td "**********" at bounding box center [313, 179] width 153 height 18
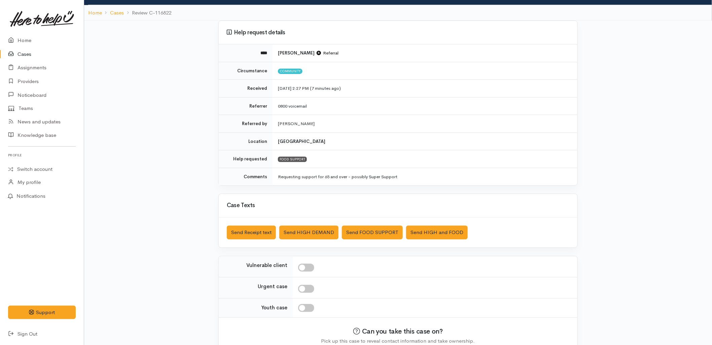
scroll to position [73, 0]
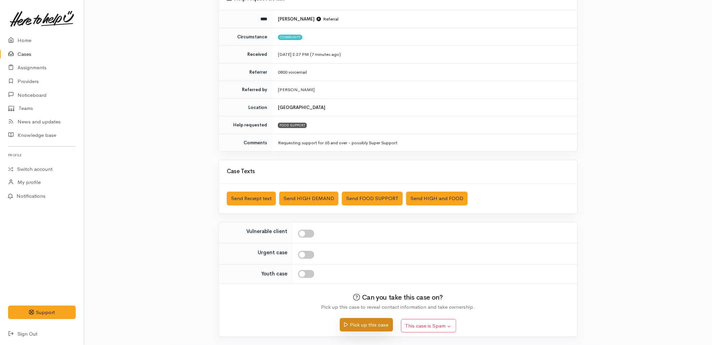
click at [359, 323] on button "Pick up this case" at bounding box center [366, 325] width 53 height 14
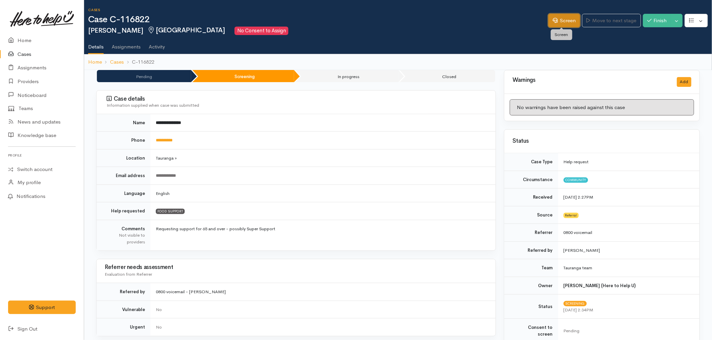
click at [554, 20] on icon at bounding box center [555, 20] width 5 height 5
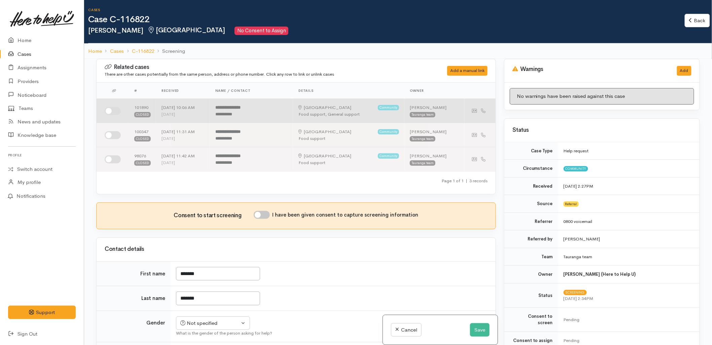
click at [109, 109] on input "checkbox" at bounding box center [113, 111] width 16 height 8
checkbox input "true"
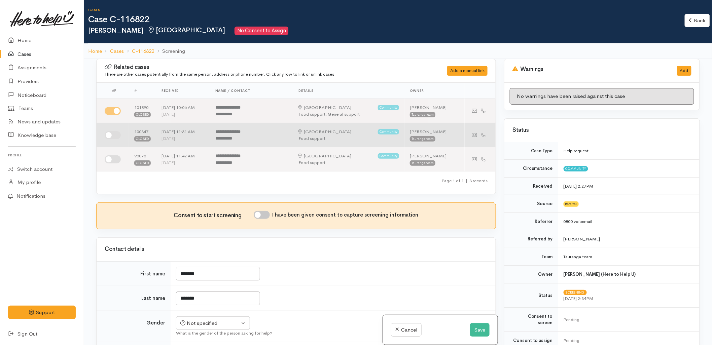
click at [113, 128] on td at bounding box center [113, 135] width 32 height 24
click at [113, 135] on input "checkbox" at bounding box center [113, 135] width 16 height 8
checkbox input "true"
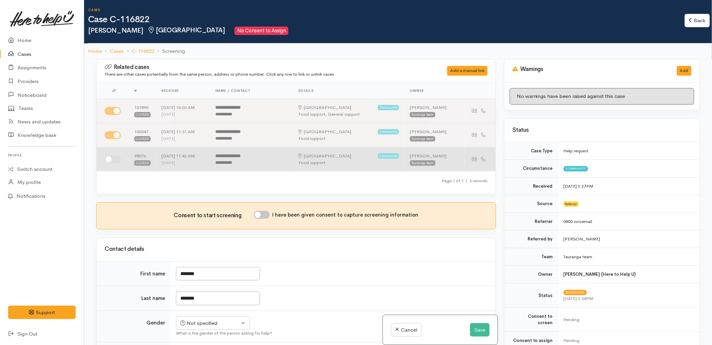
click at [111, 161] on input "checkbox" at bounding box center [113, 159] width 16 height 8
checkbox input "true"
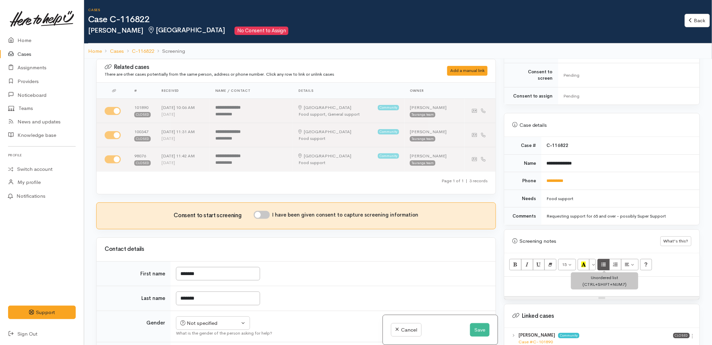
scroll to position [299, 0]
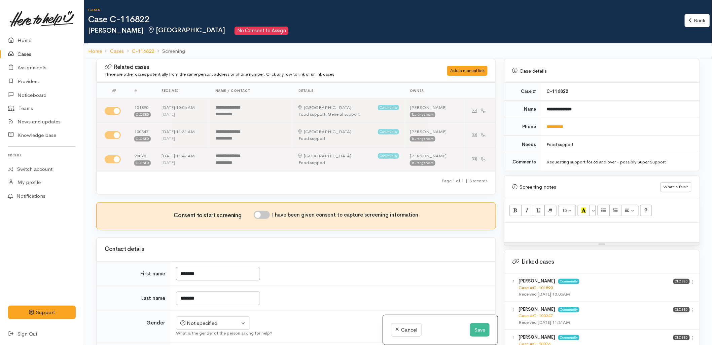
click at [543, 285] on link "Case #C-101890" at bounding box center [535, 288] width 34 height 6
click at [481, 334] on button "Save" at bounding box center [480, 330] width 20 height 14
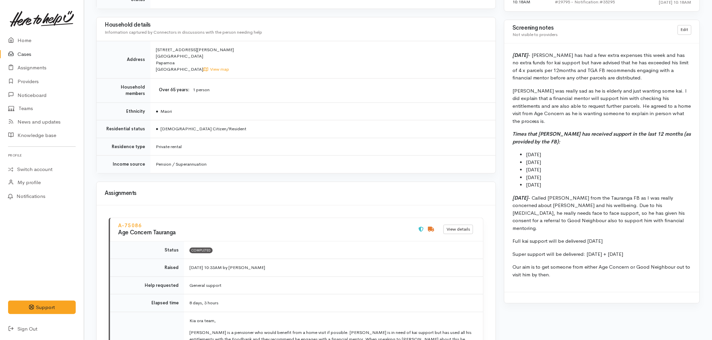
scroll to position [598, 0]
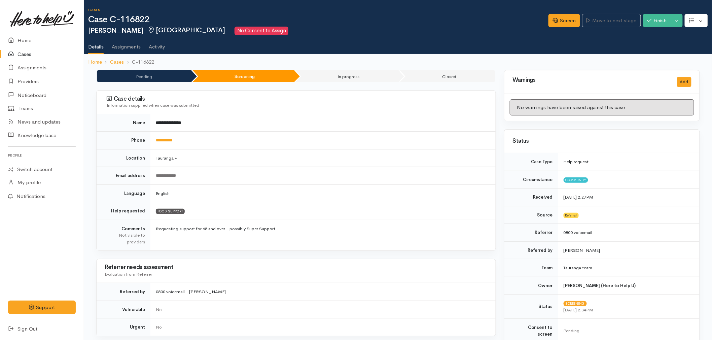
click at [217, 155] on td "Tauranga »" at bounding box center [322, 158] width 345 height 18
click at [170, 138] on link "**********" at bounding box center [164, 140] width 17 height 4
click at [556, 19] on link "Screen" at bounding box center [564, 21] width 32 height 14
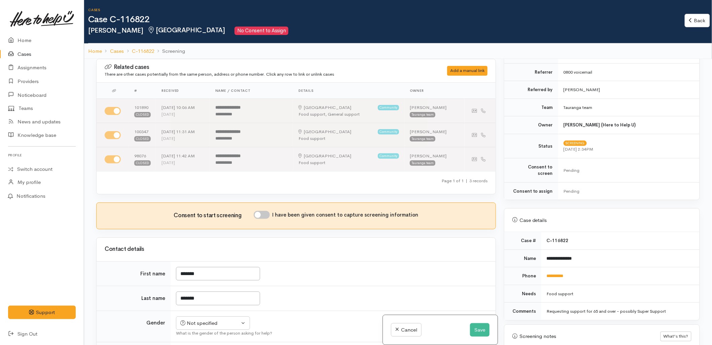
scroll to position [261, 0]
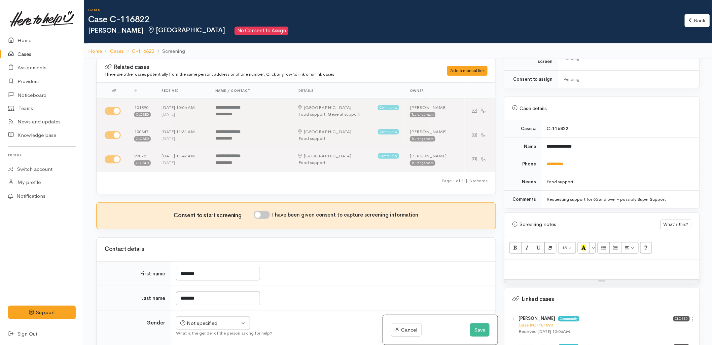
click at [547, 270] on div at bounding box center [601, 270] width 195 height 20
paste div
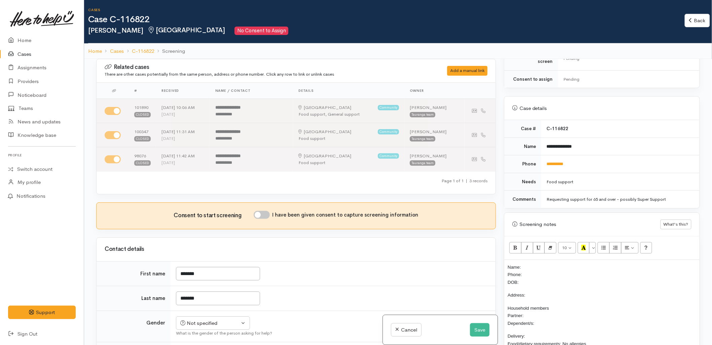
scroll to position [44, 0]
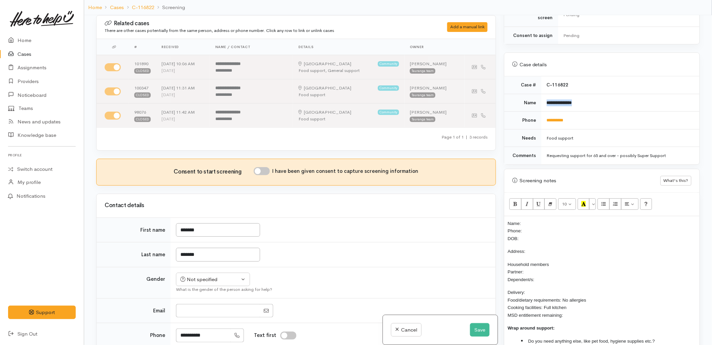
drag, startPoint x: 585, startPoint y: 98, endPoint x: 544, endPoint y: 100, distance: 41.4
click at [544, 100] on td "**********" at bounding box center [620, 103] width 158 height 18
copy b "**********"
click at [556, 216] on div "Name: Phone: DOB: Address: Household members Partner: Dependent/s: Delivery: Fo…" at bounding box center [601, 288] width 195 height 145
drag, startPoint x: 579, startPoint y: 117, endPoint x: 545, endPoint y: 118, distance: 33.7
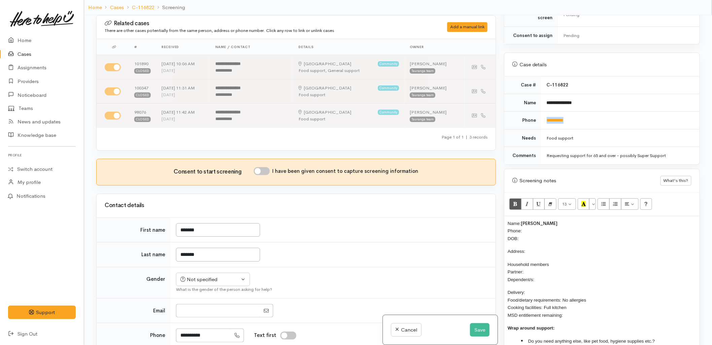
click at [545, 118] on td "**********" at bounding box center [620, 121] width 158 height 18
copy link "**********"
click at [534, 222] on p "Name: Phillip Rudolph Phone: DOB:" at bounding box center [602, 231] width 188 height 23
click at [219, 281] on div "Not specified" at bounding box center [209, 280] width 59 height 8
click at [197, 306] on span "Male" at bounding box center [219, 305] width 58 height 8
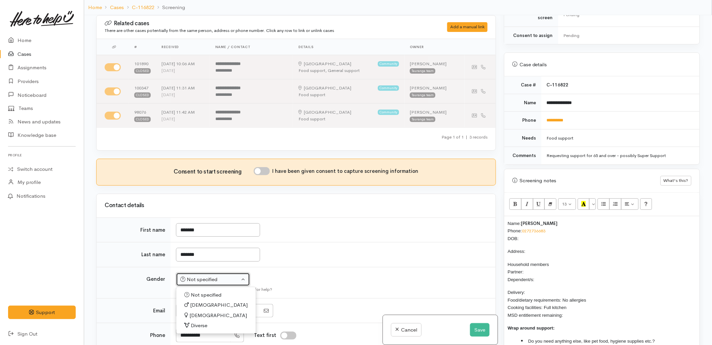
select select "Male"
click at [347, 270] on td "Not specified Male Female Diverse Male Not specified Male Female Diverse What i…" at bounding box center [333, 282] width 325 height 31
click at [262, 171] on input "I have been given consent to capture screening information" at bounding box center [262, 171] width 16 height 8
checkbox input "true"
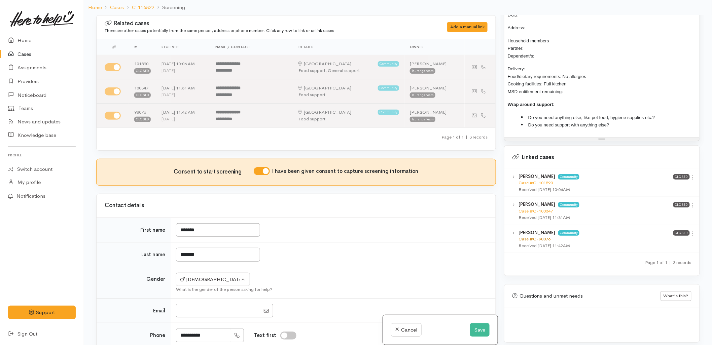
scroll to position [486, 0]
click at [535, 186] on div "Received 8 Aug 2024 10:06AM" at bounding box center [595, 189] width 155 height 7
click at [529, 179] on link "Case #C-101890" at bounding box center [535, 182] width 34 height 6
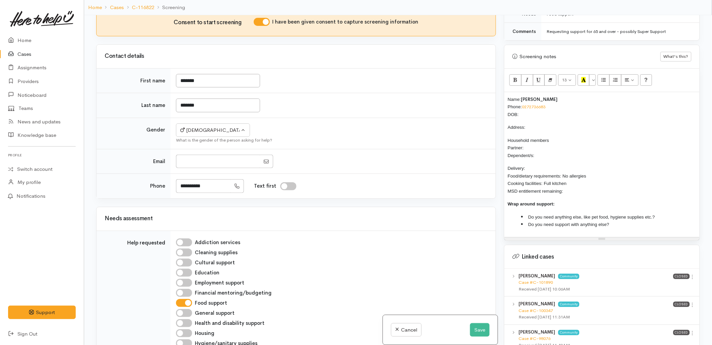
scroll to position [336, 0]
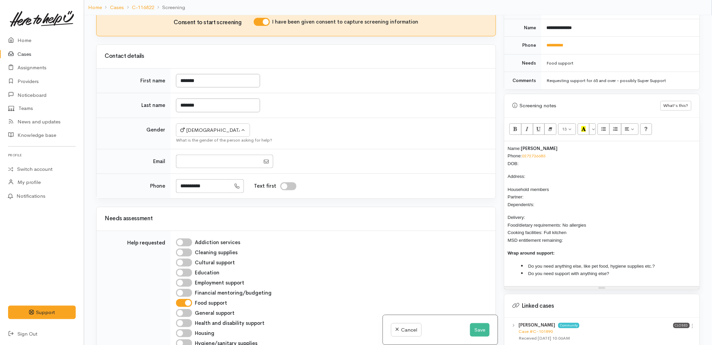
click at [345, 139] on div "What is the gender of the person asking for help?" at bounding box center [332, 140] width 312 height 7
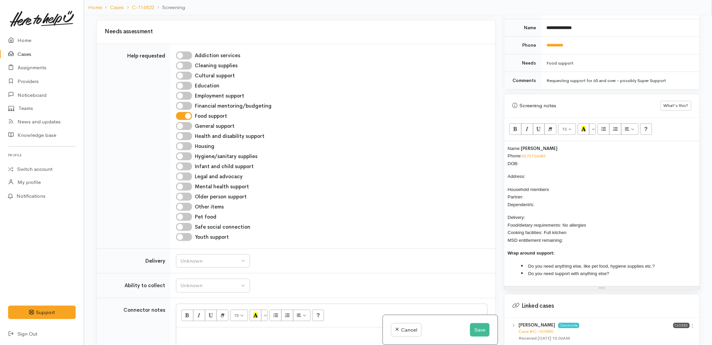
click at [550, 156] on p "Name: Phillip Rudolph Phone: 0272736683 DOB:" at bounding box center [602, 156] width 188 height 23
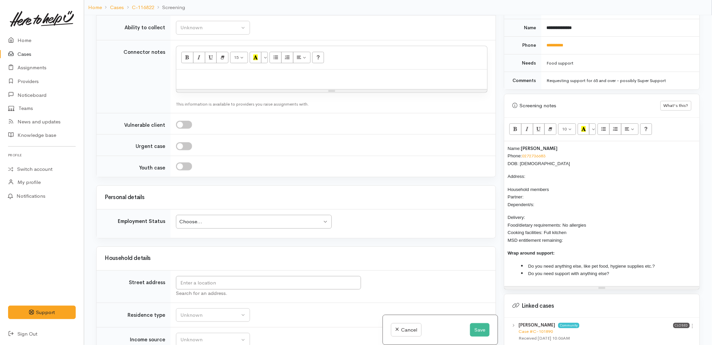
scroll to position [673, 0]
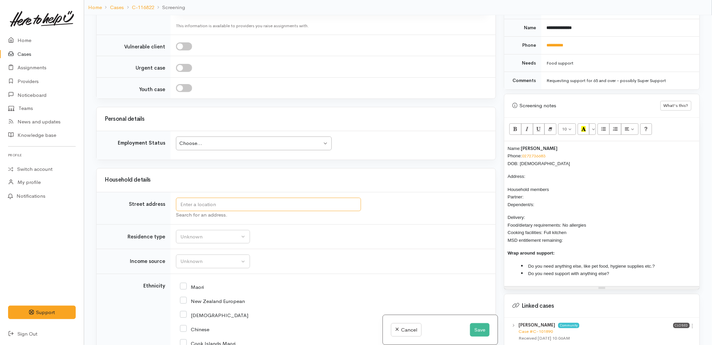
click at [231, 205] on input "text" at bounding box center [268, 205] width 185 height 14
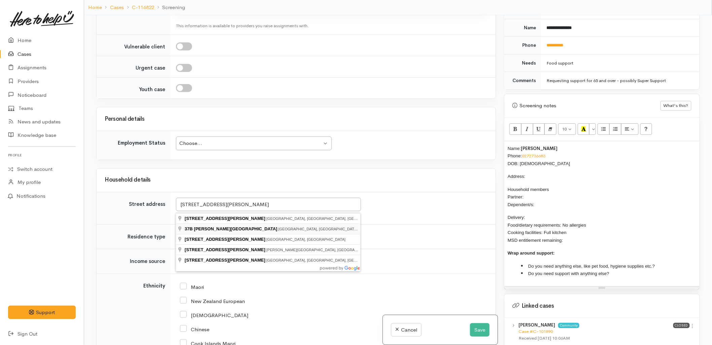
type input "37B Evans Road, Papamoa Beach, Tauranga, New Zealand"
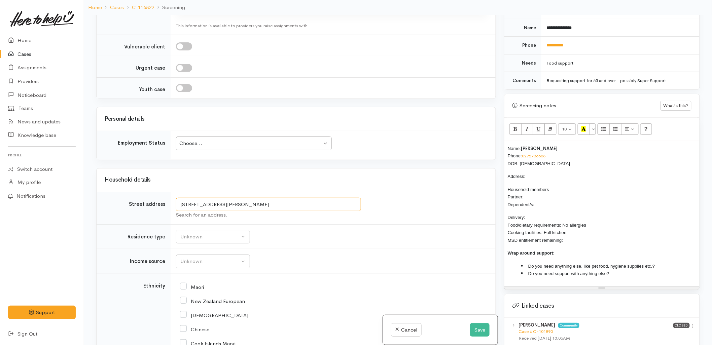
drag, startPoint x: 255, startPoint y: 207, endPoint x: 166, endPoint y: 206, distance: 89.2
click at [166, 206] on tr "Street address 37B Evans Road, Papamoa Beach, Tauranga, New Zealand Search for …" at bounding box center [296, 208] width 399 height 32
click at [552, 173] on p "Address:" at bounding box center [602, 177] width 188 height 8
click at [539, 193] on p "Household members Partner: Dependent/s:" at bounding box center [602, 197] width 188 height 23
click at [563, 214] on p "Delivery: Food/dietary requirements: No allergies Cooking facilities: Full kitc…" at bounding box center [602, 229] width 188 height 30
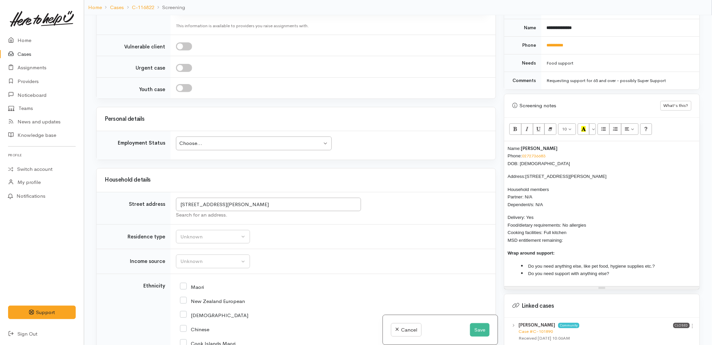
click at [593, 236] on p "Delivery: Yes Food/dietary requirements: No allergies Cooking facilities: Full …" at bounding box center [602, 229] width 188 height 30
click at [507, 142] on div "Name: Phillip Rudolph Phone: 0272736683 DOB: 23/07/1958 Address: 37B Evans Road…" at bounding box center [601, 213] width 195 height 145
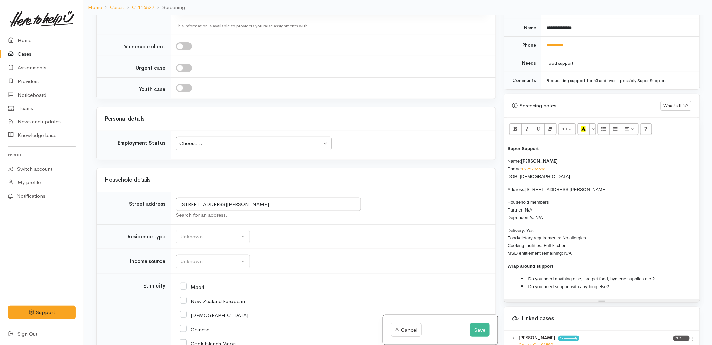
click at [664, 275] on li "Do you need anything else, like pet food, hygiene supplies etc.?" at bounding box center [608, 279] width 175 height 8
click at [656, 285] on div "Super Support Name: Phillip Rudolph Phone: 0272736683 DOB: 23/07/1958 Address: …" at bounding box center [601, 220] width 195 height 158
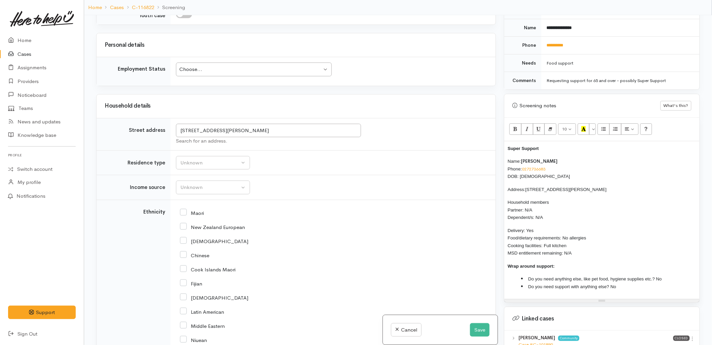
scroll to position [748, 0]
click at [216, 164] on div "Unknown" at bounding box center [209, 162] width 59 height 8
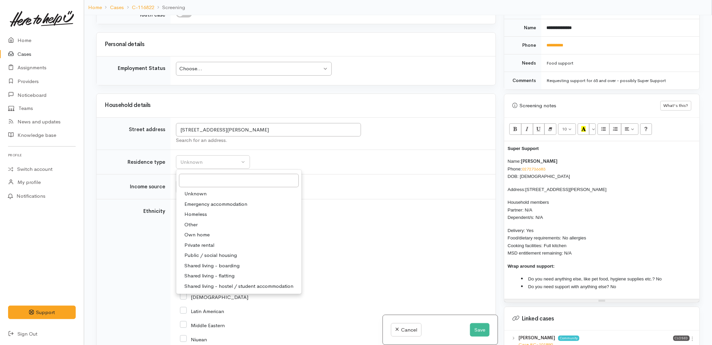
click at [354, 189] on td "Unknown ACC Maternity leave MSD - Away from Home Allowance MSD - Child Disabili…" at bounding box center [333, 187] width 325 height 25
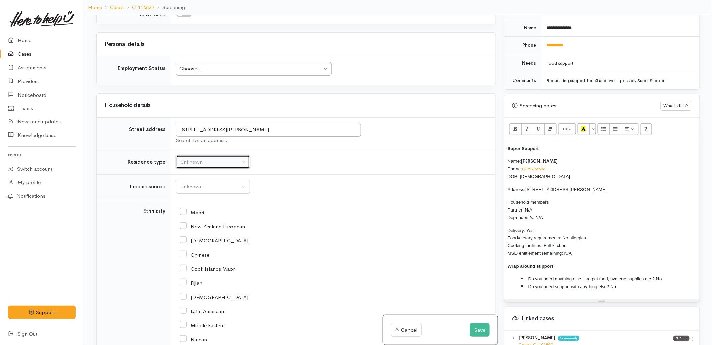
click at [224, 169] on button "Unknown" at bounding box center [213, 162] width 74 height 14
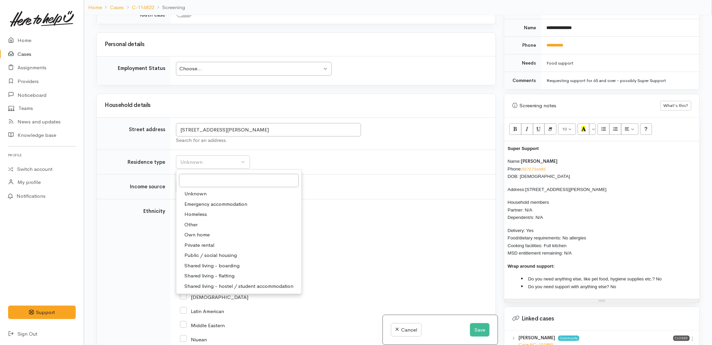
click at [378, 184] on td "Unknown ACC Maternity leave MSD - Away from Home Allowance MSD - Child Disabili…" at bounding box center [333, 187] width 325 height 25
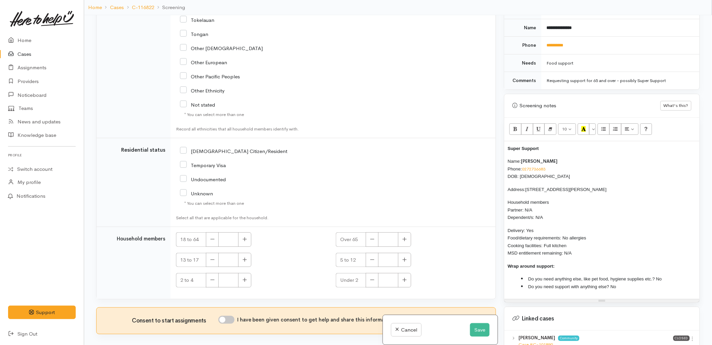
scroll to position [1121, 0]
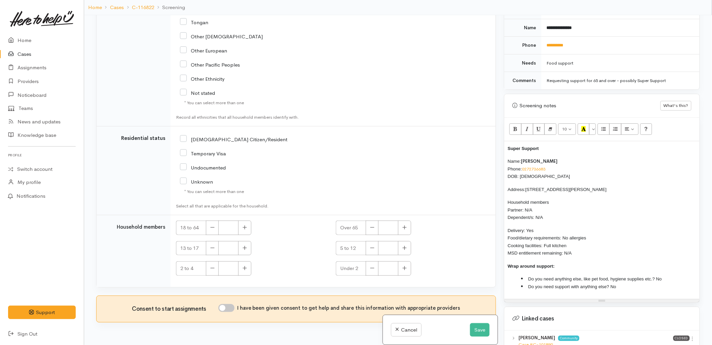
click at [231, 310] on input "I have been given consent to get help and share this information with appropria…" at bounding box center [226, 308] width 16 height 8
checkbox input "true"
click at [248, 224] on button "button" at bounding box center [244, 228] width 13 height 14
type input "1"
drag, startPoint x: 237, startPoint y: 225, endPoint x: 201, endPoint y: 220, distance: 36.7
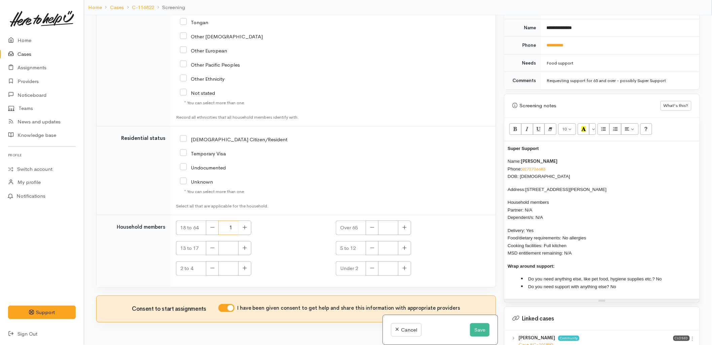
click at [201, 221] on td "18 to 64 1 Over 65 13 to 17 5 to 12 2 to 4 Under 2" at bounding box center [333, 251] width 325 height 72
click at [401, 232] on button "button" at bounding box center [404, 228] width 13 height 14
type input "1"
click at [197, 138] on input "NZ Citizen/Resident" at bounding box center [233, 139] width 107 height 6
checkbox input "true"
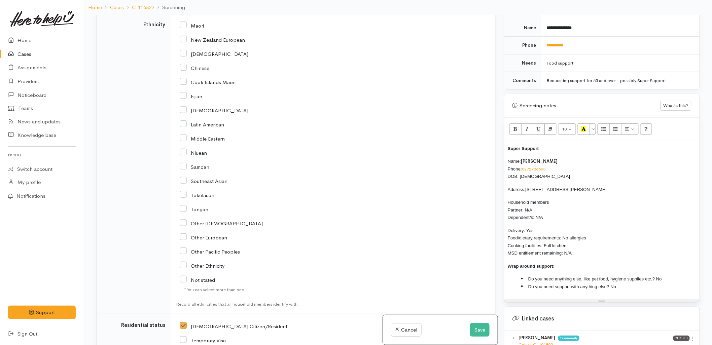
scroll to position [860, 0]
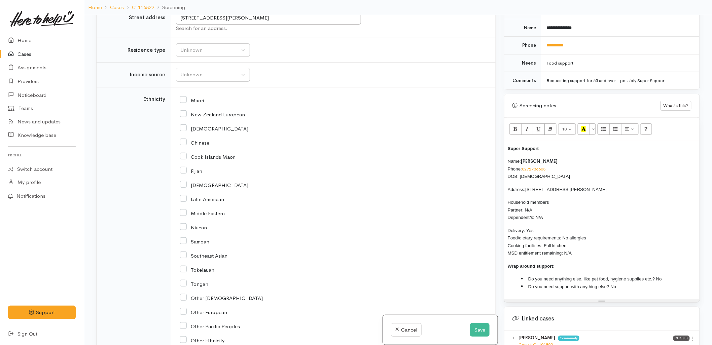
click at [209, 120] on div "New Zealand European" at bounding box center [331, 114] width 303 height 14
click at [210, 117] on input "New Zealand European" at bounding box center [212, 114] width 65 height 6
checkbox input "true"
click at [215, 48] on div "Unknown" at bounding box center [209, 50] width 59 height 8
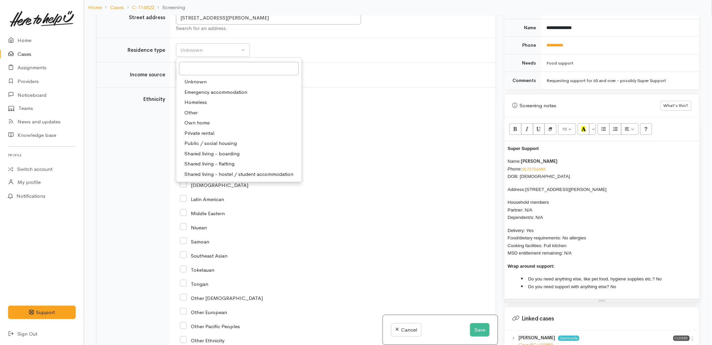
click at [320, 62] on td "Unknown Emergency accommodation Homeless Other Own home Private rental Public /…" at bounding box center [333, 50] width 325 height 25
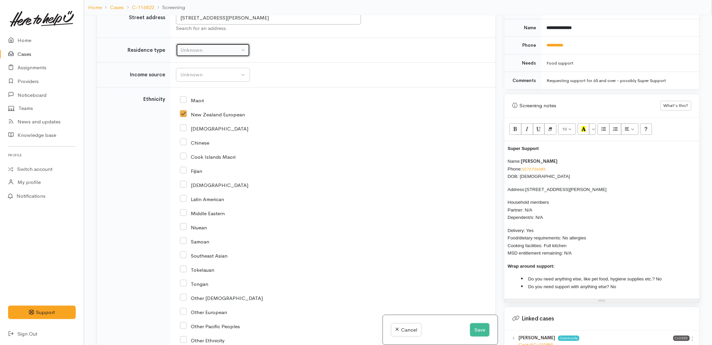
click at [248, 49] on button "Unknown" at bounding box center [213, 50] width 74 height 14
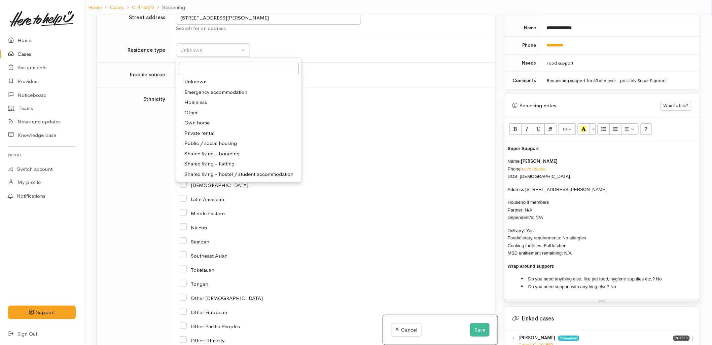
click at [304, 49] on td "Unknown Emergency accommodation Homeless Other Own home Private rental Public /…" at bounding box center [333, 50] width 325 height 25
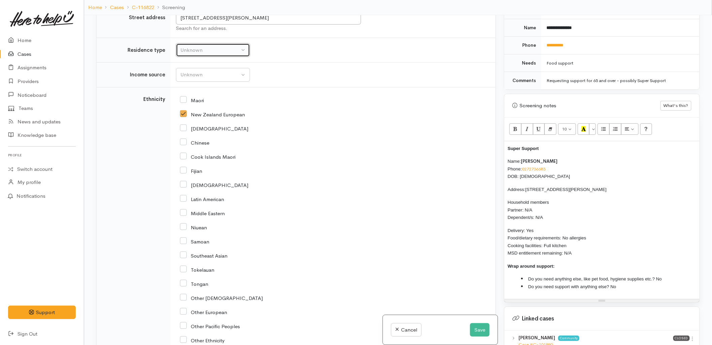
click at [233, 52] on div "Unknown" at bounding box center [209, 50] width 59 height 8
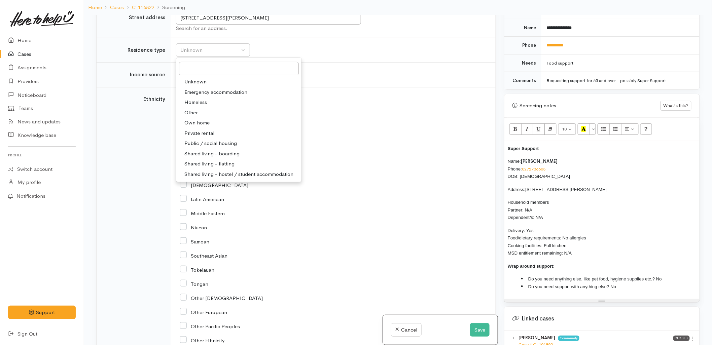
click at [146, 108] on td "Ethnicity" at bounding box center [134, 237] width 74 height 301
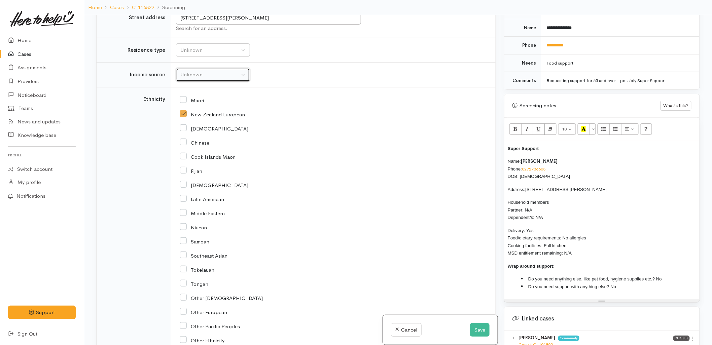
click at [205, 78] on div "Unknown" at bounding box center [209, 75] width 59 height 8
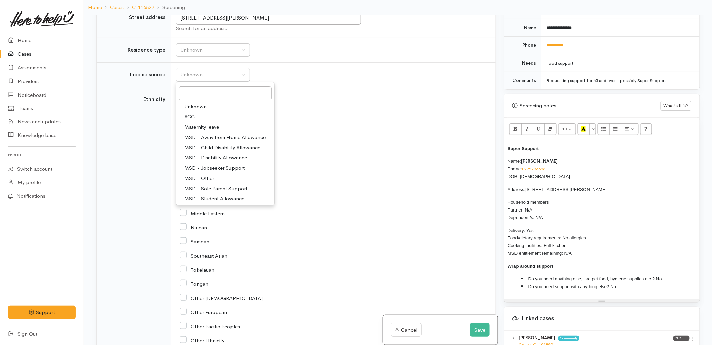
click at [214, 59] on td "Unknown Emergency accommodation Homeless Other Own home Private rental Public /…" at bounding box center [333, 50] width 325 height 25
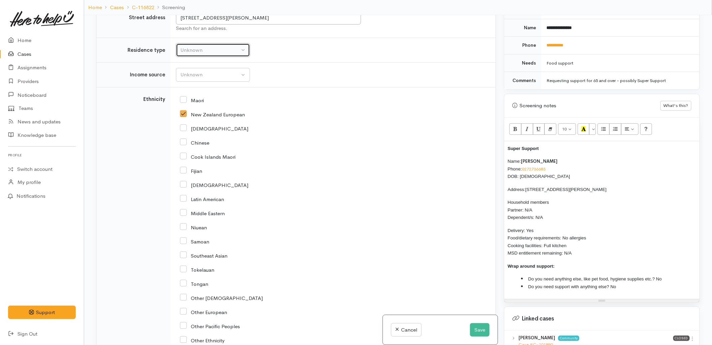
click at [215, 54] on div "Unknown" at bounding box center [209, 50] width 59 height 8
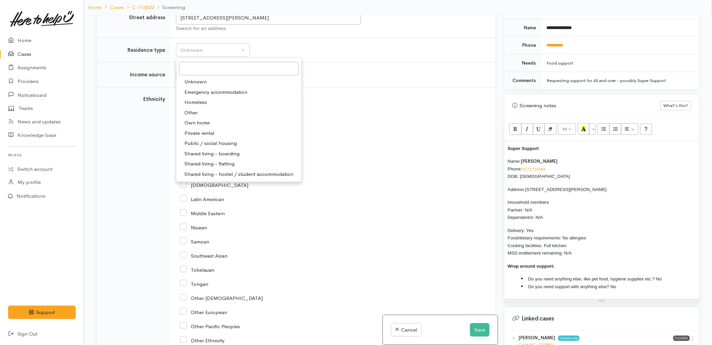
click at [327, 55] on td "Unknown Emergency accommodation Homeless Other Own home Private rental Public /…" at bounding box center [333, 50] width 325 height 25
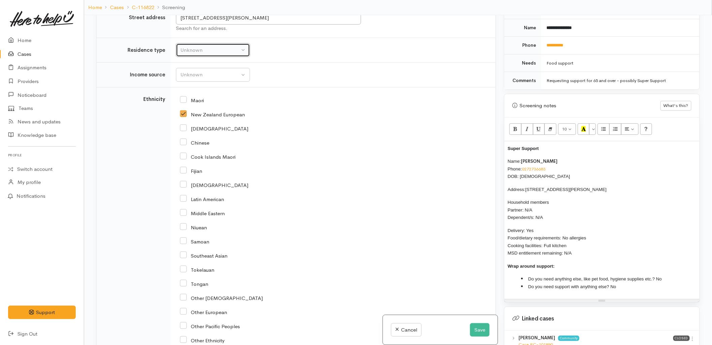
click at [209, 54] on div "Unknown" at bounding box center [209, 50] width 59 height 8
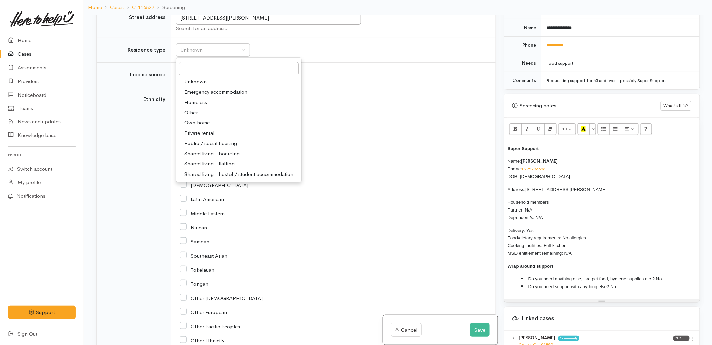
click at [199, 137] on span "Private rental" at bounding box center [199, 134] width 30 height 8
select select "2"
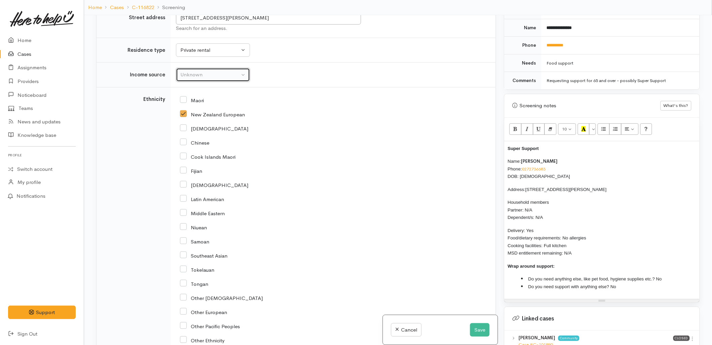
click at [204, 74] on div "Unknown" at bounding box center [209, 75] width 59 height 8
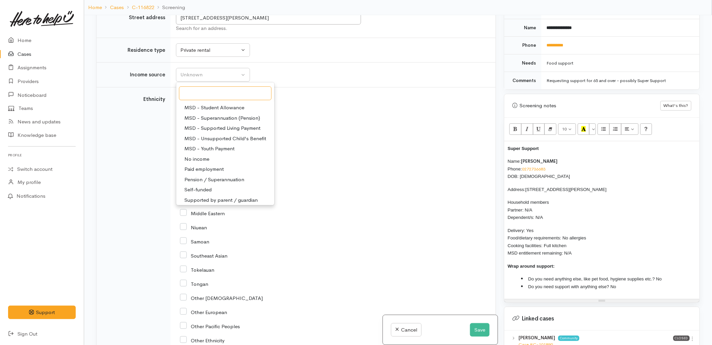
scroll to position [104, 0]
drag, startPoint x: 214, startPoint y: 167, endPoint x: 222, endPoint y: 170, distance: 8.3
click at [215, 167] on span "Pension / Superannuation" at bounding box center [214, 167] width 60 height 8
select select "19"
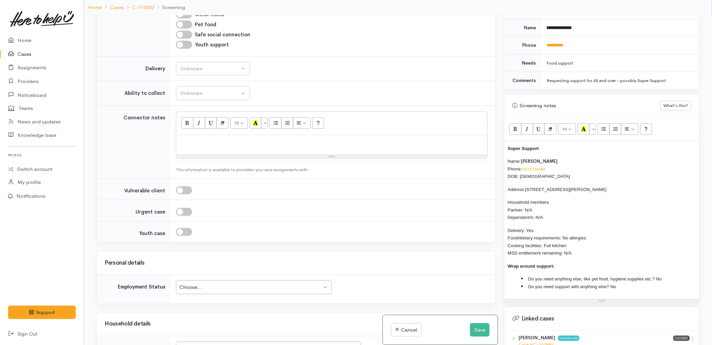
scroll to position [492, 0]
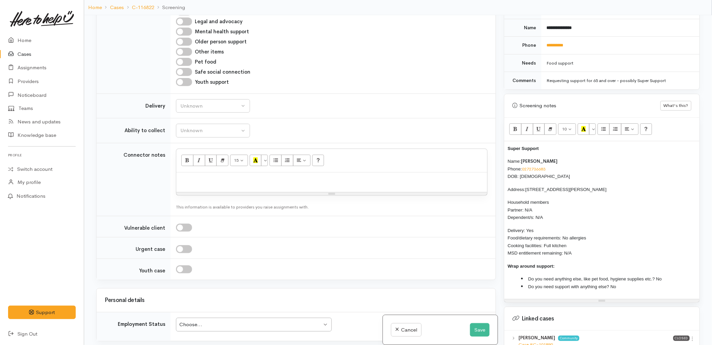
click at [506, 142] on div "Super Support Name: Phillip Rudolph Phone: 0272736683 DOB: 23/07/1958 Address: …" at bounding box center [601, 220] width 195 height 158
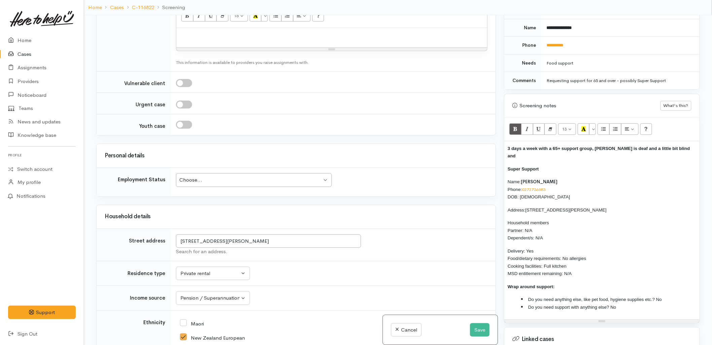
scroll to position [641, 0]
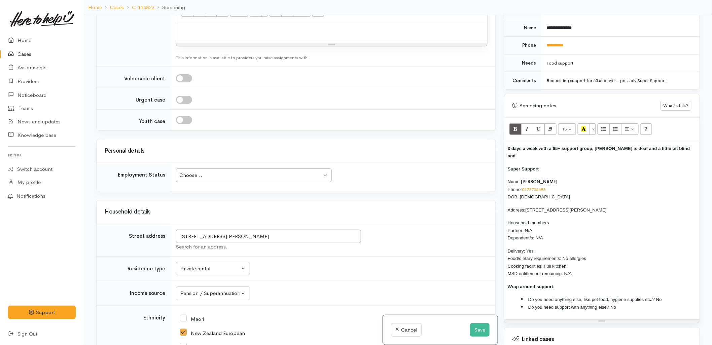
click at [229, 176] on div "Choose..." at bounding box center [250, 176] width 143 height 8
click at [296, 138] on div "Related cases There are other cases potentially from the same person, address o…" at bounding box center [296, 187] width 408 height 345
click at [271, 177] on div "Choose..." at bounding box center [250, 176] width 143 height 8
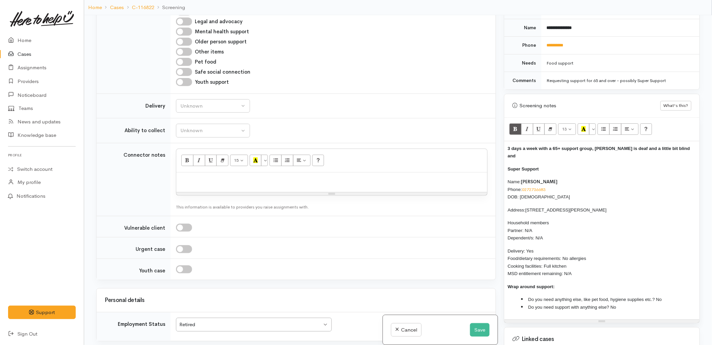
scroll to position [417, 0]
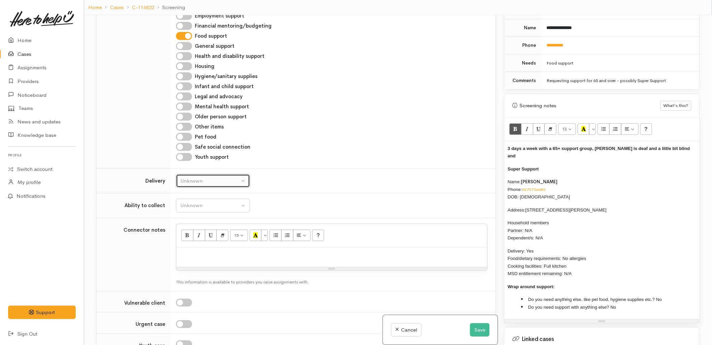
click at [206, 181] on div "Unknown" at bounding box center [209, 181] width 59 height 8
click at [200, 223] on span "Delivery needed" at bounding box center [202, 223] width 36 height 8
select select "3"
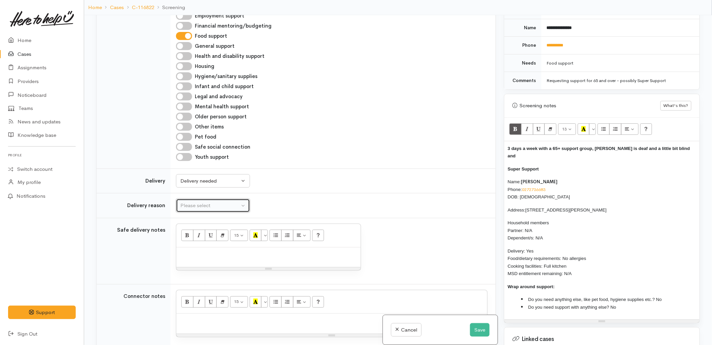
click at [203, 209] on div "Please select" at bounding box center [209, 206] width 59 height 8
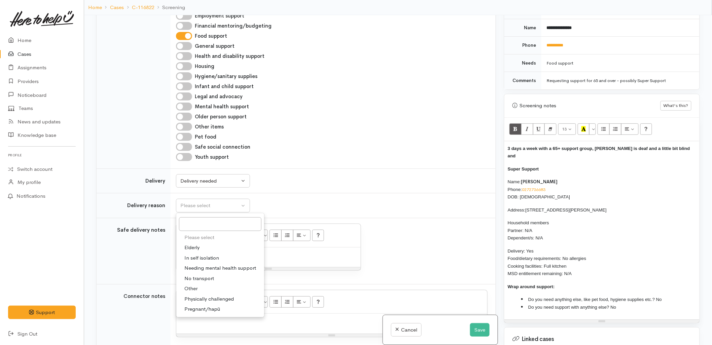
click at [302, 169] on td "Unknown Delivery needed Delivery preferred No Delivery needed Unknown Delivery …" at bounding box center [333, 181] width 325 height 25
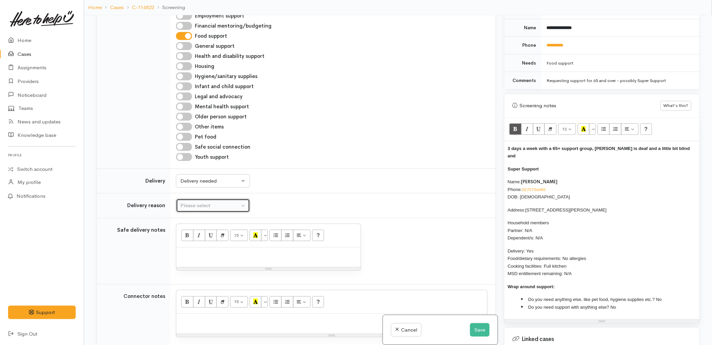
click at [237, 209] on div "Please select" at bounding box center [209, 206] width 59 height 8
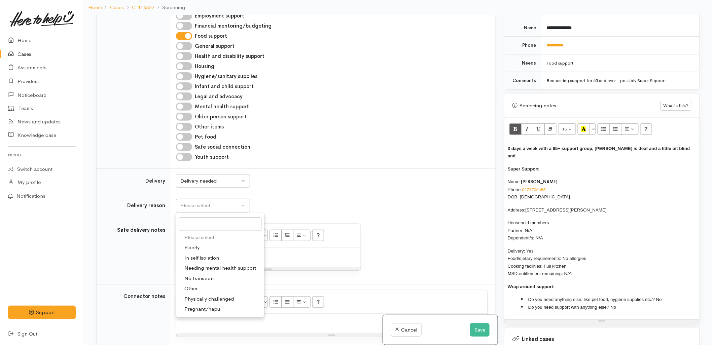
click at [291, 190] on td "Unknown Delivery needed Delivery preferred No Delivery needed Unknown Delivery …" at bounding box center [333, 181] width 325 height 25
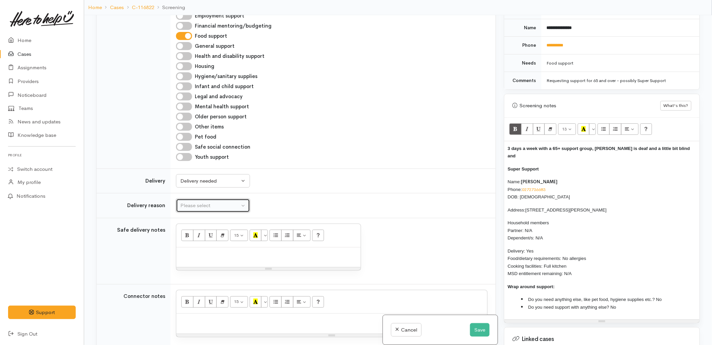
click at [240, 201] on button "Please select" at bounding box center [213, 206] width 74 height 14
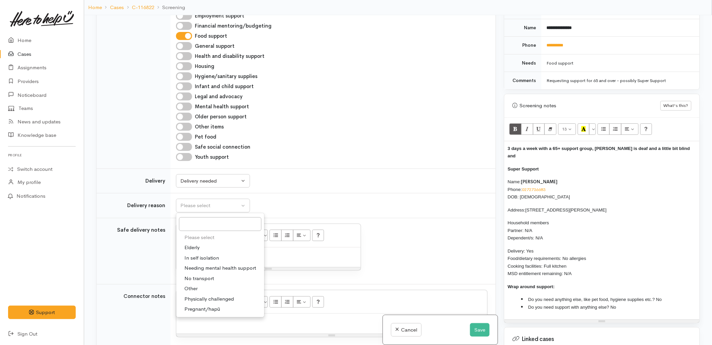
click at [325, 172] on td "Unknown Delivery needed Delivery preferred No Delivery needed Unknown Delivery …" at bounding box center [333, 181] width 325 height 25
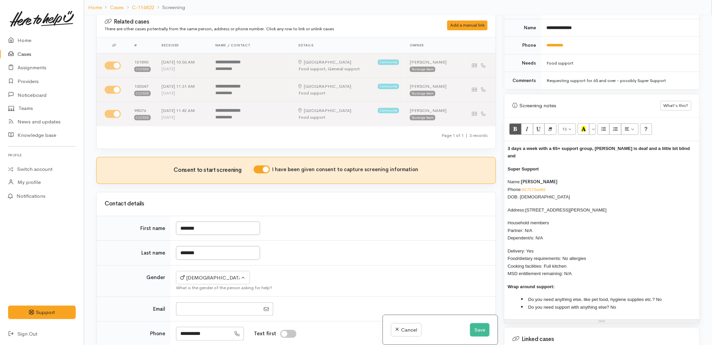
scroll to position [0, 0]
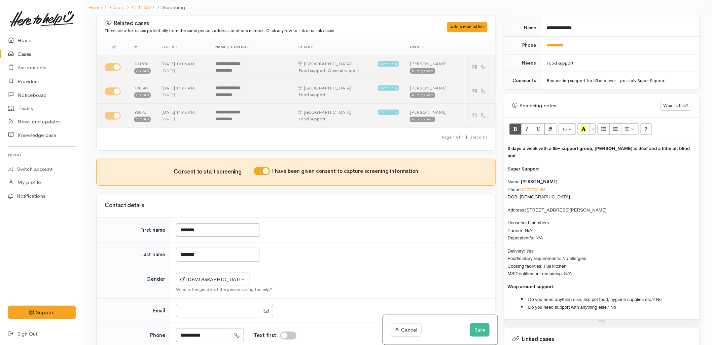
click at [315, 217] on div "Contact details" at bounding box center [296, 206] width 399 height 24
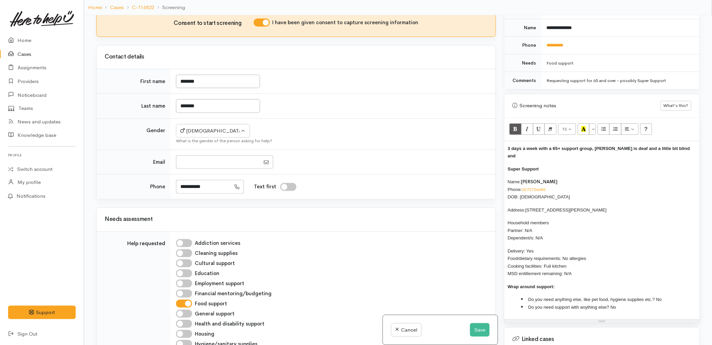
scroll to position [149, 0]
click at [149, 258] on td "Help requested" at bounding box center [134, 333] width 74 height 205
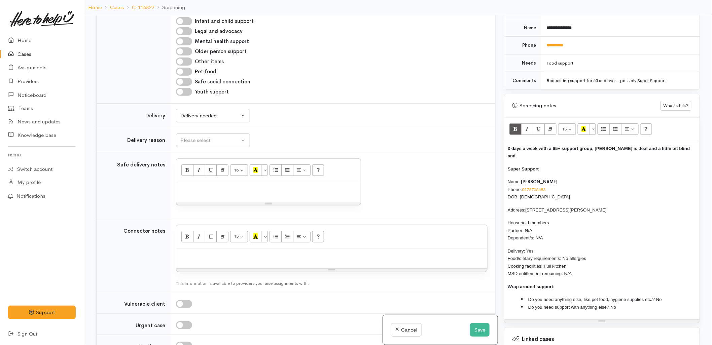
scroll to position [486, 0]
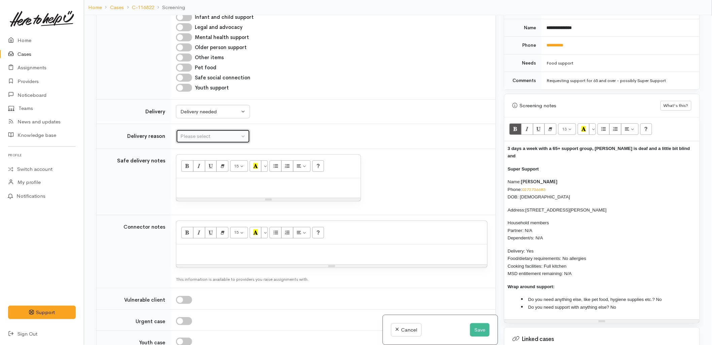
drag, startPoint x: 196, startPoint y: 138, endPoint x: 200, endPoint y: 154, distance: 16.2
click at [196, 137] on div "Please select" at bounding box center [209, 137] width 59 height 8
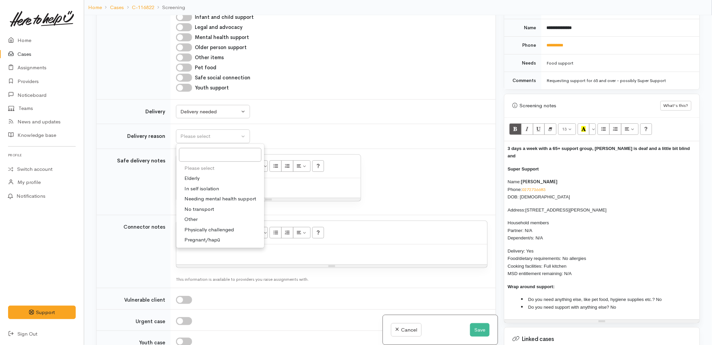
click at [197, 179] on span "Elderly" at bounding box center [191, 179] width 15 height 8
select select "6"
click at [214, 193] on div at bounding box center [268, 188] width 184 height 20
paste div
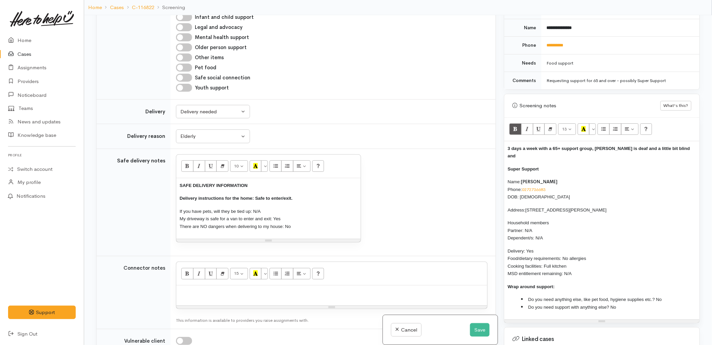
drag, startPoint x: 572, startPoint y: 260, endPoint x: 500, endPoint y: 155, distance: 127.9
click at [500, 155] on div "Related cases There are other cases potentially from the same person, address o…" at bounding box center [398, 187] width 612 height 345
copy div "Super Support Name: Phillip Rudolph Phone: 0272736683 DOB: 23/07/1958 Address: …"
click at [266, 292] on p at bounding box center [332, 293] width 304 height 8
paste div
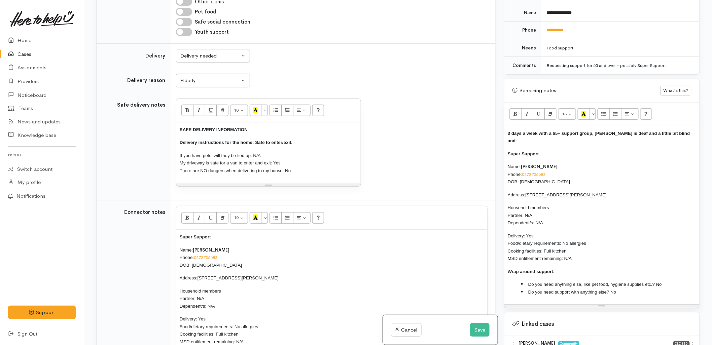
scroll to position [564, 0]
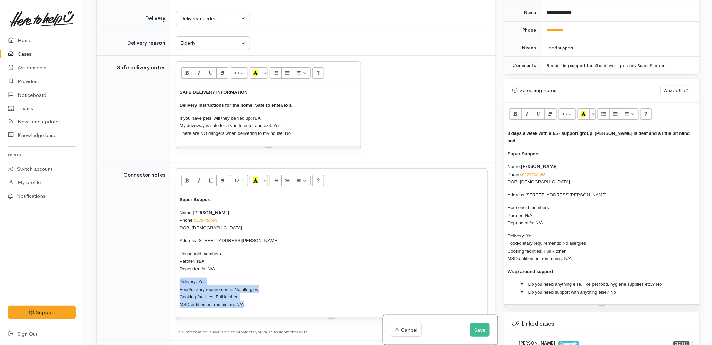
drag, startPoint x: 256, startPoint y: 305, endPoint x: 174, endPoint y: 278, distance: 86.4
click at [174, 278] on td "10 8 9 10 11 12 14 18 24 36 Background Color Transparent Select #ffff00 Text Co…" at bounding box center [333, 252] width 325 height 178
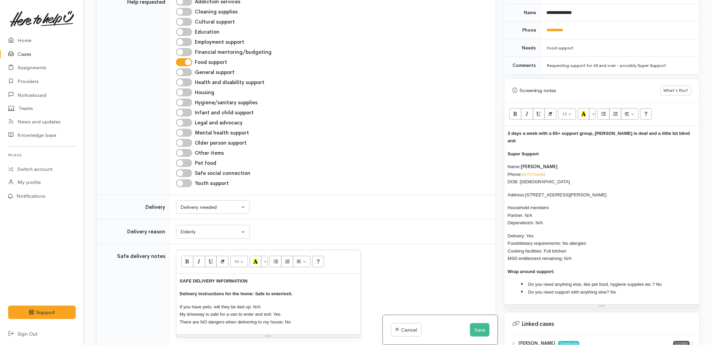
scroll to position [486, 0]
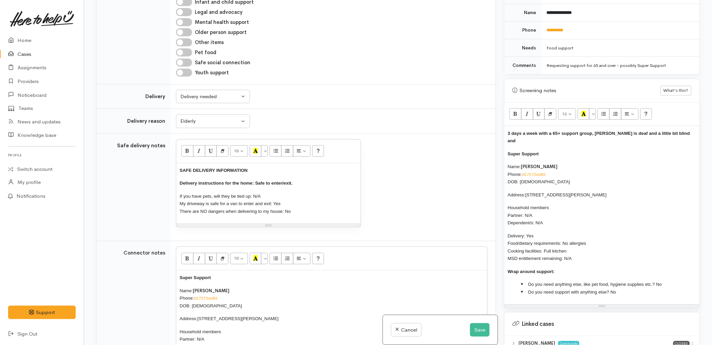
click at [596, 131] on b "3 days a week with a 65+ support group, Phillip is deaf and a little bit blind …" at bounding box center [599, 137] width 182 height 13
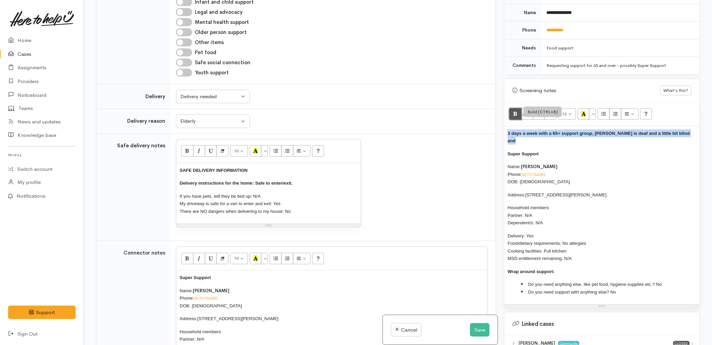
click at [517, 111] on icon "Bold (CTRL+B)" at bounding box center [515, 114] width 4 height 6
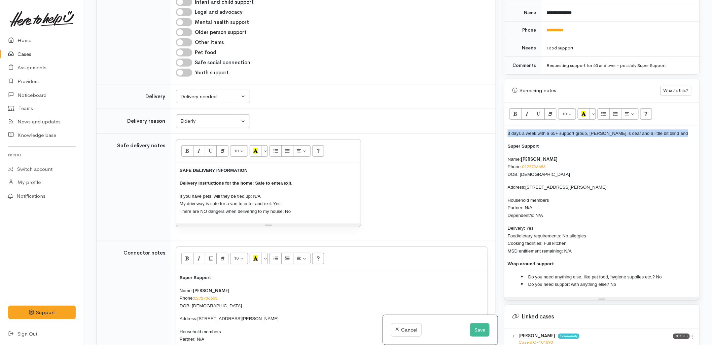
click at [514, 131] on span "3 days a week with a 65+ support group, Phillip is deaf and a little bit blind …" at bounding box center [598, 133] width 180 height 5
click at [505, 127] on div "3 days a week with a 65+ support group, Phillip is deaf and a little bit blind …" at bounding box center [601, 211] width 195 height 171
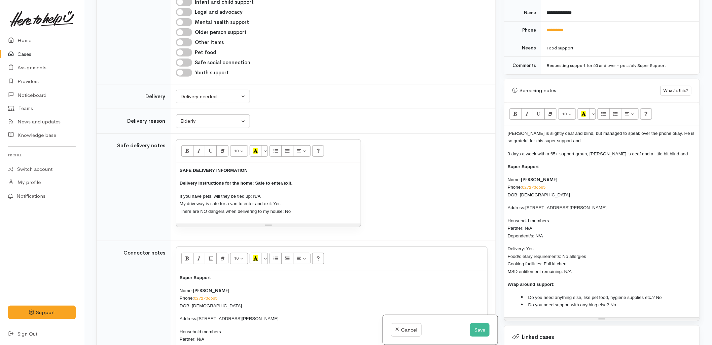
click at [657, 131] on span "Phillip is slightly deaf and blind, but managed to speak over the phone okay. H…" at bounding box center [601, 137] width 187 height 13
click at [643, 135] on p "Phillip is slightly deaf and blind, but managed to speak over the phone okay (h…" at bounding box center [602, 137] width 188 height 15
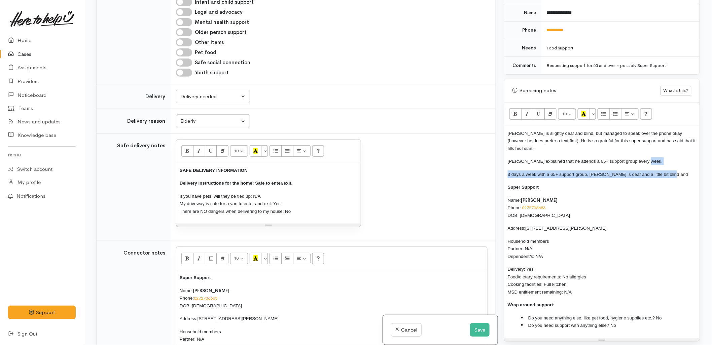
drag, startPoint x: 684, startPoint y: 168, endPoint x: 643, endPoint y: 149, distance: 45.3
click at [643, 149] on div "Phillip is slightly deaf and blind, but managed to speak over the phone okay (h…" at bounding box center [601, 232] width 195 height 212
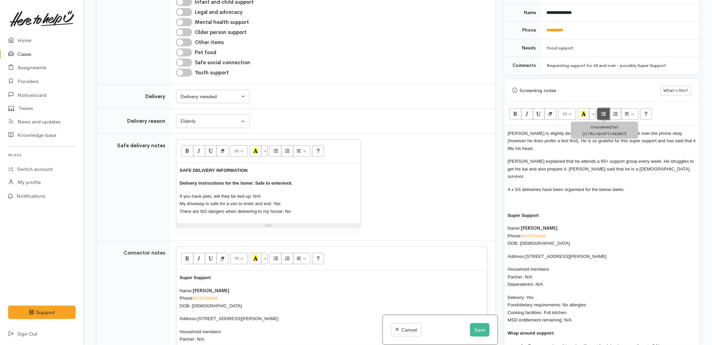
click at [606, 111] on icon "Unordered list (CTRL+SHIFT+NUM7)" at bounding box center [604, 114] width 4 height 6
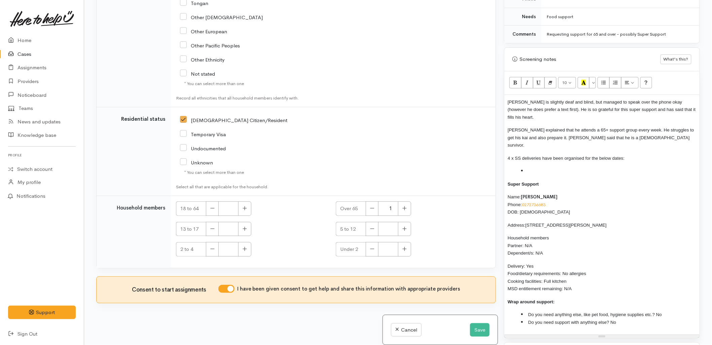
scroll to position [411, 0]
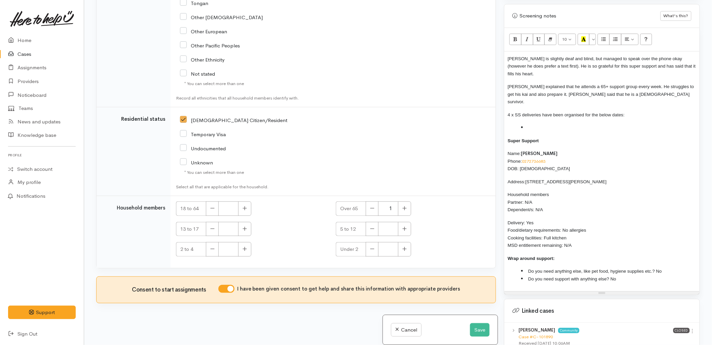
click at [614, 277] on span "Do you need support with anything else? No" at bounding box center [572, 279] width 88 height 5
click at [628, 277] on span "Do you need support with anything else? Yes - support worker Melissa" at bounding box center [608, 279] width 161 height 5
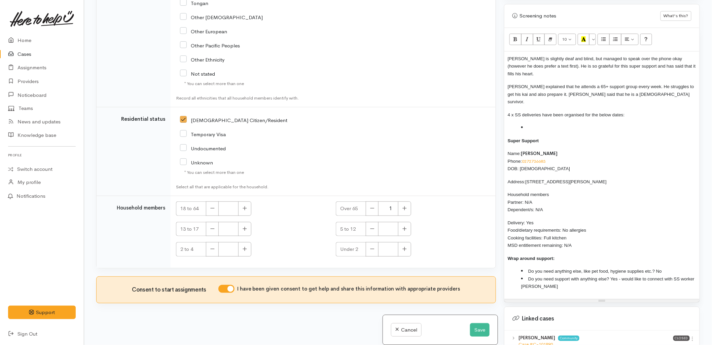
scroll to position [1191, 0]
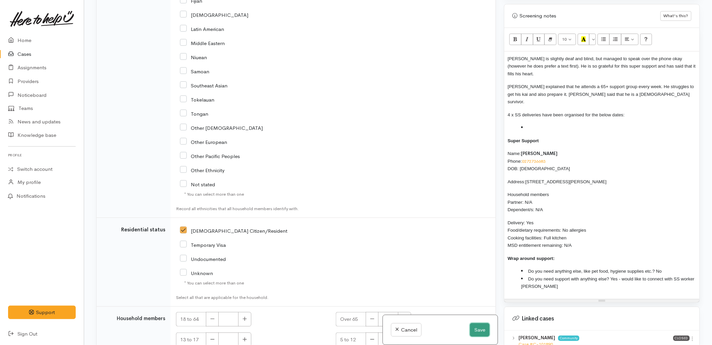
click at [470, 329] on button "Save" at bounding box center [480, 330] width 20 height 14
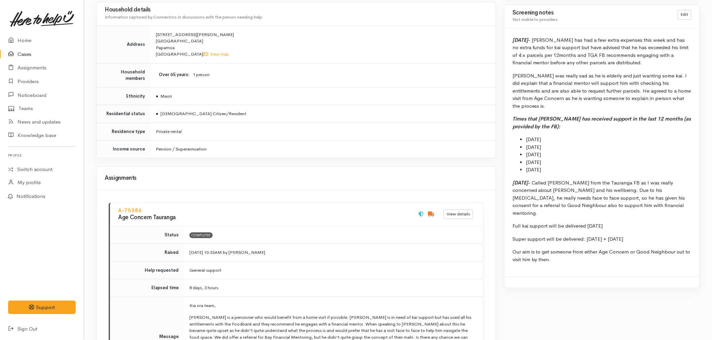
scroll to position [486, 0]
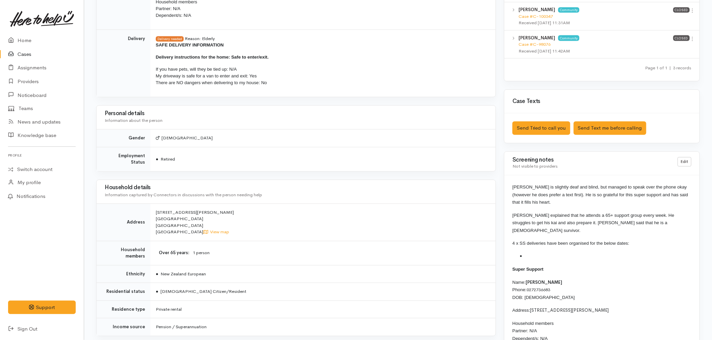
scroll to position [417, 0]
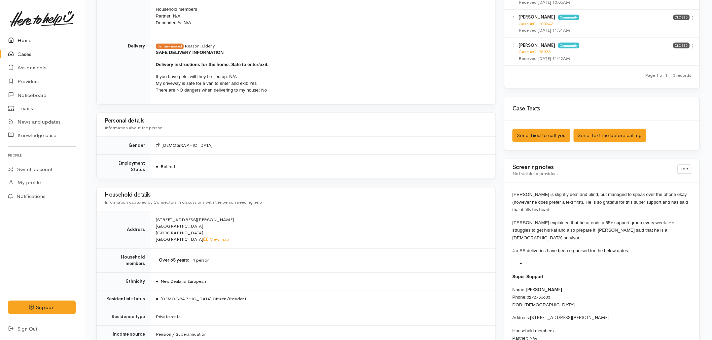
click at [26, 36] on link "Home" at bounding box center [42, 41] width 84 height 14
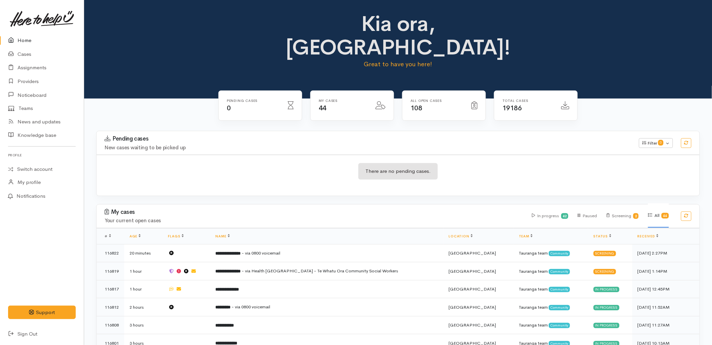
click at [32, 37] on link "Home" at bounding box center [42, 41] width 84 height 14
click at [256, 205] on div "My cases Your current open cases In progress 42 Paused Screening 2 All 44" at bounding box center [398, 217] width 611 height 24
click at [255, 205] on div "My cases Your current open cases In progress 42 Paused Screening 2 All 44" at bounding box center [398, 217] width 611 height 24
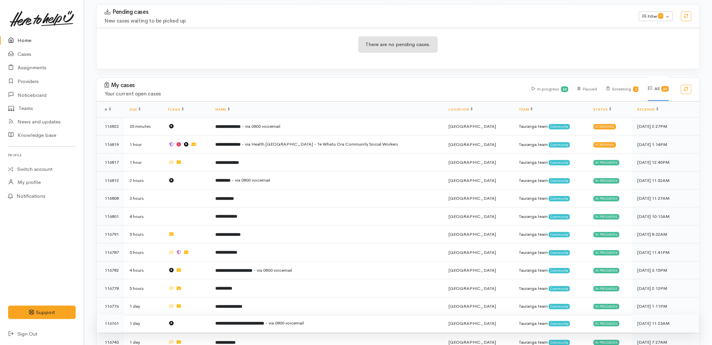
scroll to position [81, 0]
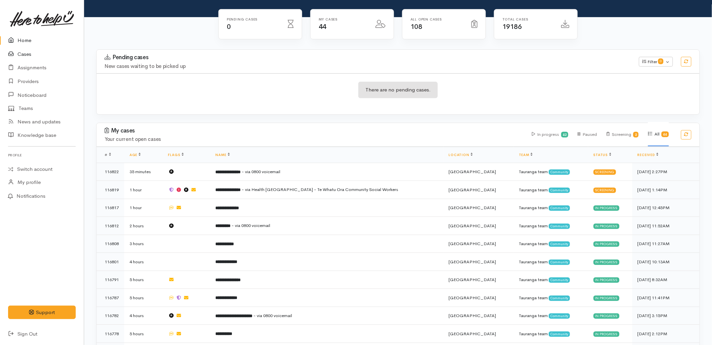
click at [28, 53] on link "Cases" at bounding box center [42, 54] width 84 height 14
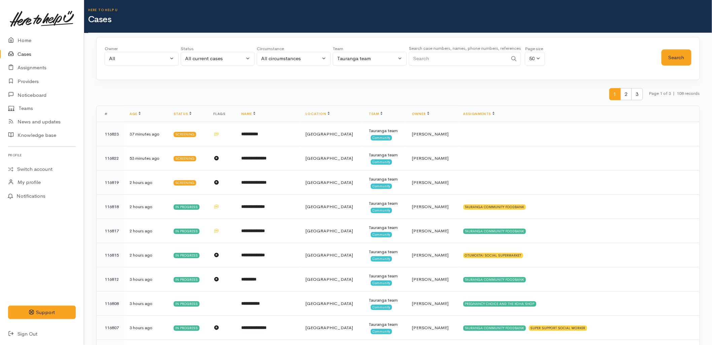
click at [236, 116] on th "Flags" at bounding box center [222, 114] width 28 height 16
click at [40, 37] on link "Home" at bounding box center [42, 41] width 84 height 14
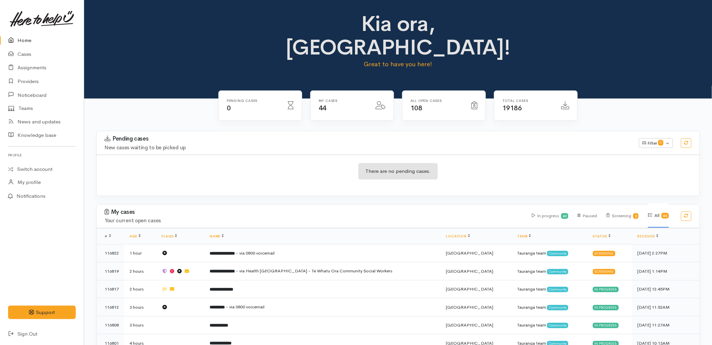
click at [429, 102] on div "All Open cases 108" at bounding box center [444, 109] width 92 height 39
click at [318, 172] on div "There are no pending cases." at bounding box center [398, 175] width 603 height 41
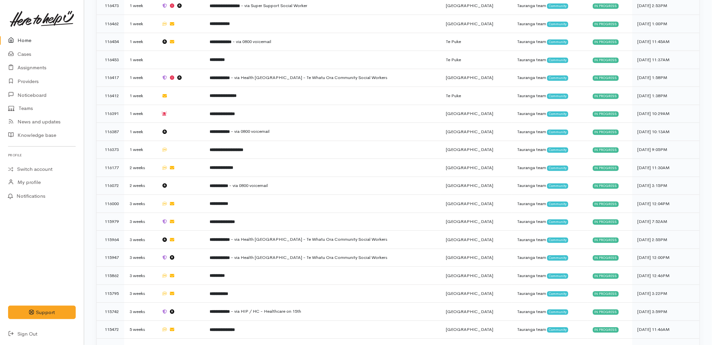
drag, startPoint x: 302, startPoint y: 15, endPoint x: 583, endPoint y: 364, distance: 448.3
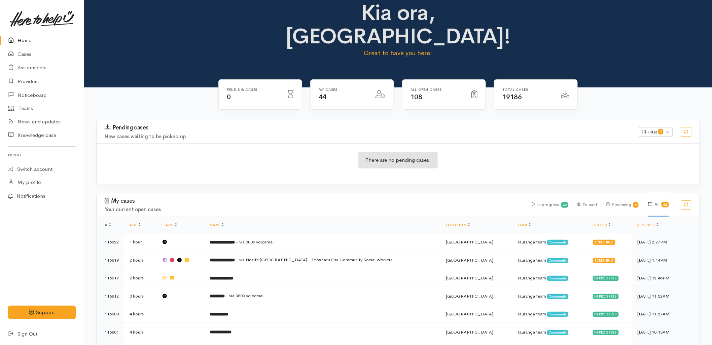
scroll to position [7, 0]
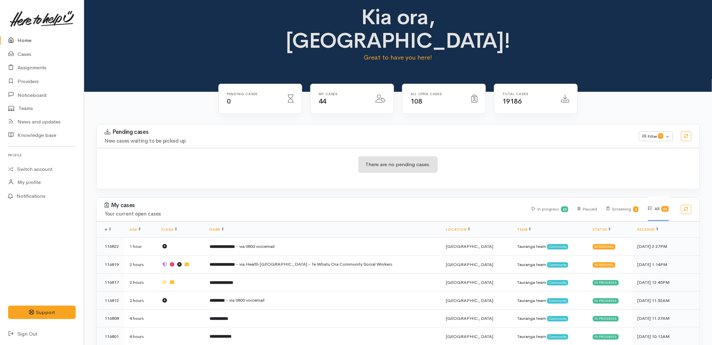
click at [219, 156] on div "There are no pending cases." at bounding box center [398, 168] width 603 height 25
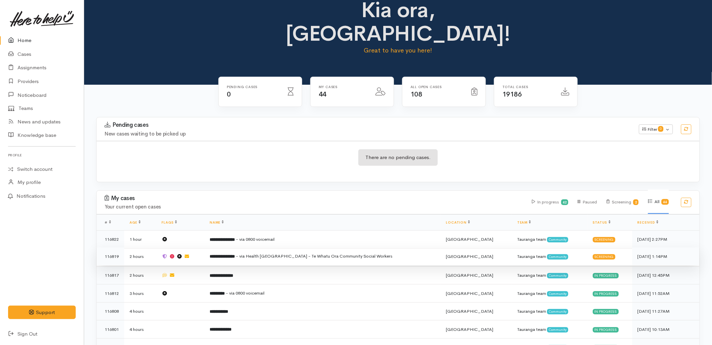
scroll to position [0, 0]
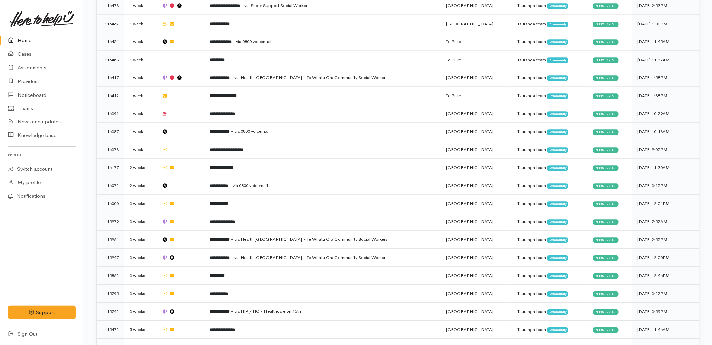
drag, startPoint x: 318, startPoint y: 18, endPoint x: 716, endPoint y: 364, distance: 527.5
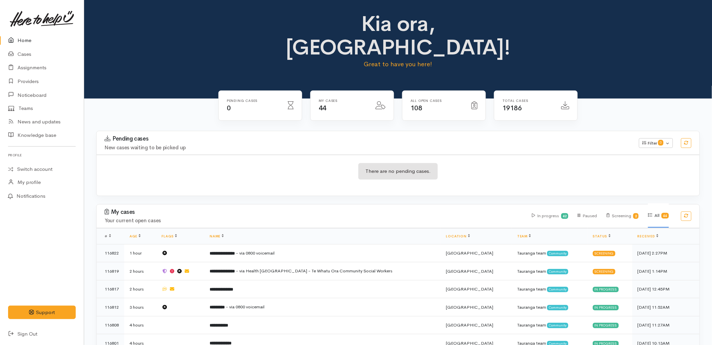
click at [229, 163] on div "There are no pending cases." at bounding box center [398, 175] width 603 height 25
click at [516, 155] on div "There are no pending cases." at bounding box center [398, 175] width 603 height 41
click at [384, 172] on div "Pending cases New cases waiting to be picked up Filter 0 Filters Clear filters …" at bounding box center [398, 163] width 604 height 65
click at [300, 163] on div "There are no pending cases." at bounding box center [398, 175] width 603 height 25
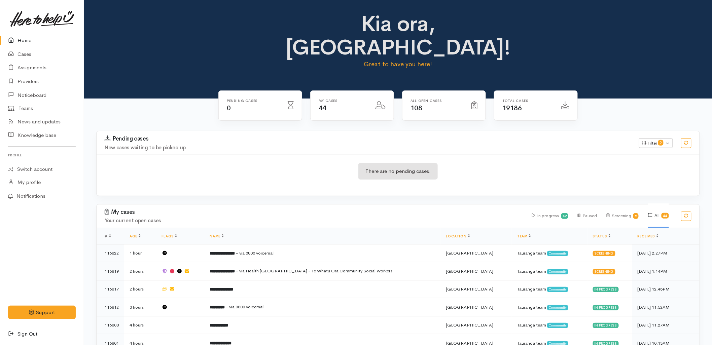
click at [21, 333] on link "Sign Out" at bounding box center [42, 334] width 84 height 14
